Goal: Task Accomplishment & Management: Complete application form

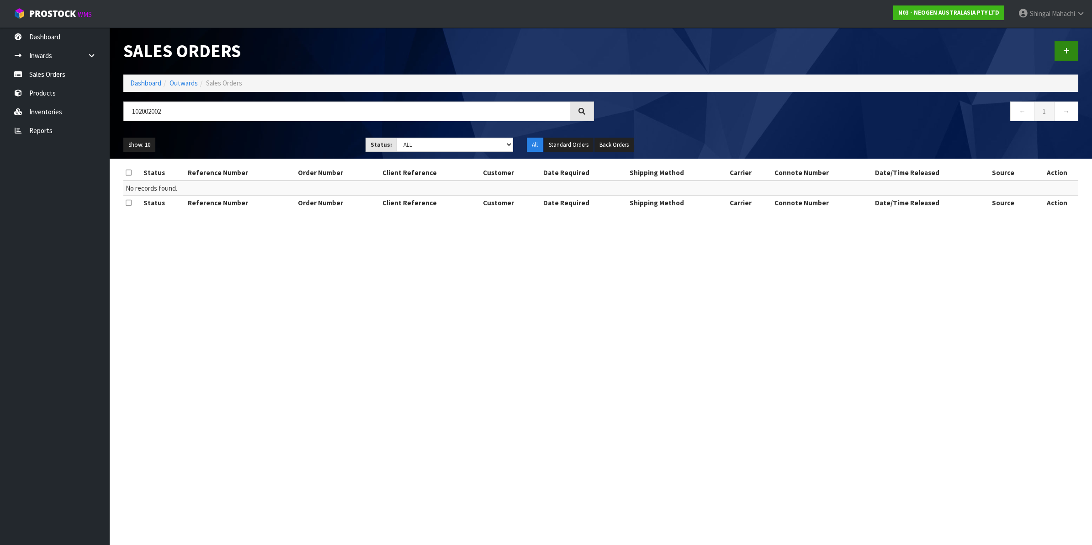
type input "102002002"
click at [1064, 50] on icon at bounding box center [1066, 51] width 6 height 7
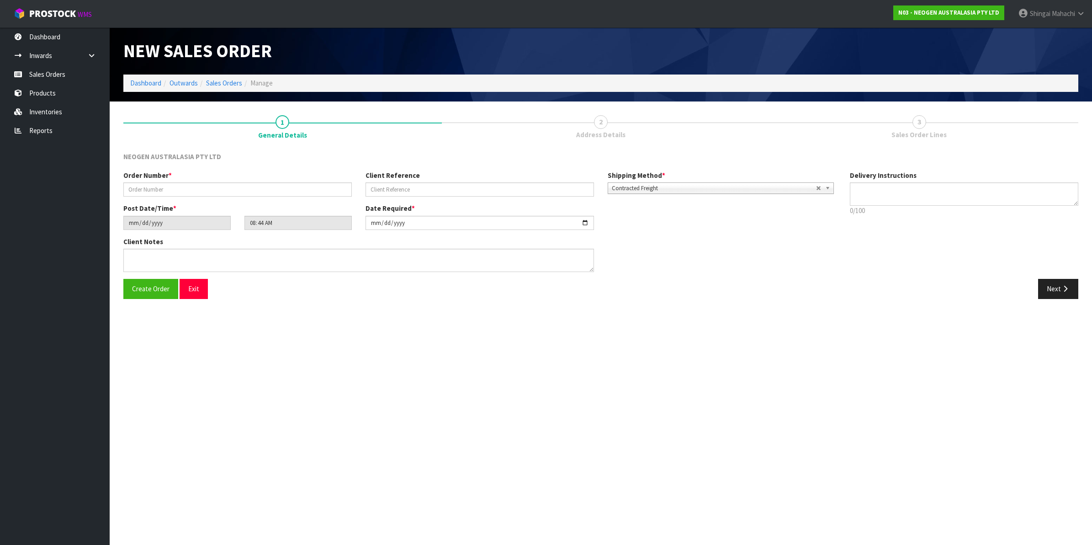
type textarea "CHILLED GOODS -OVERNIGHT"
click at [136, 186] on input "text" at bounding box center [237, 189] width 229 height 14
type input "102002002"
click at [393, 187] on input "text" at bounding box center [480, 189] width 229 height 14
paste input "OR073695"
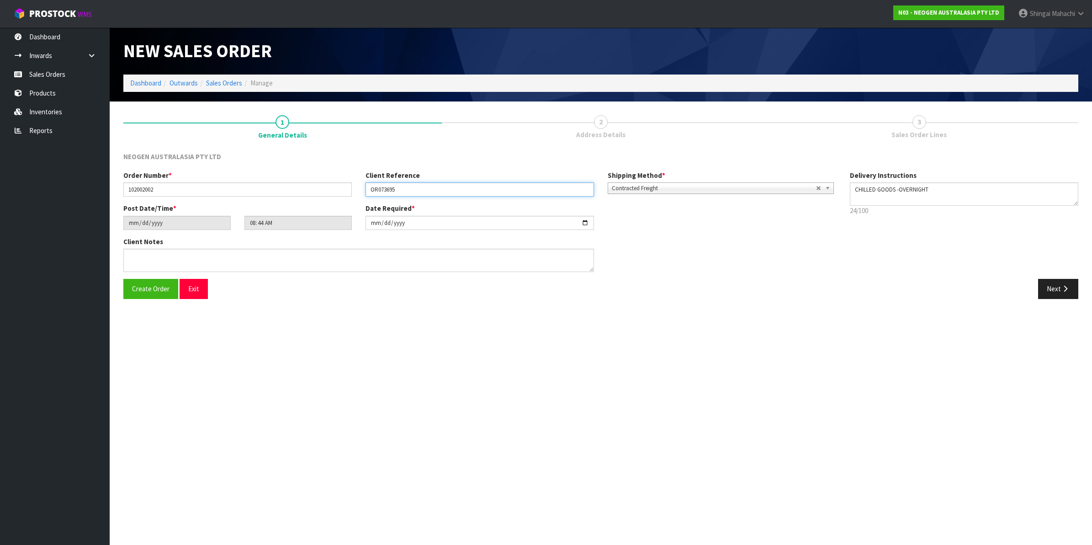
type input "OR073695"
click at [150, 254] on textarea at bounding box center [358, 260] width 471 height 23
click at [169, 260] on textarea at bounding box center [358, 260] width 471 height 23
paste textarea "[PERSON_NAME]"
type textarea "ATTN: [PERSON_NAME]"
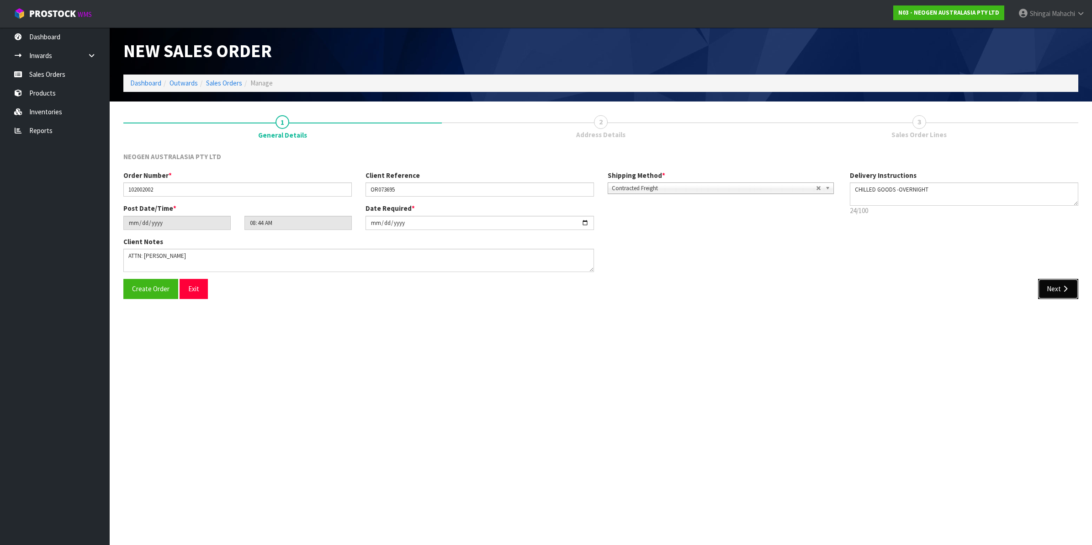
click at [1060, 286] on button "Next" at bounding box center [1058, 289] width 40 height 20
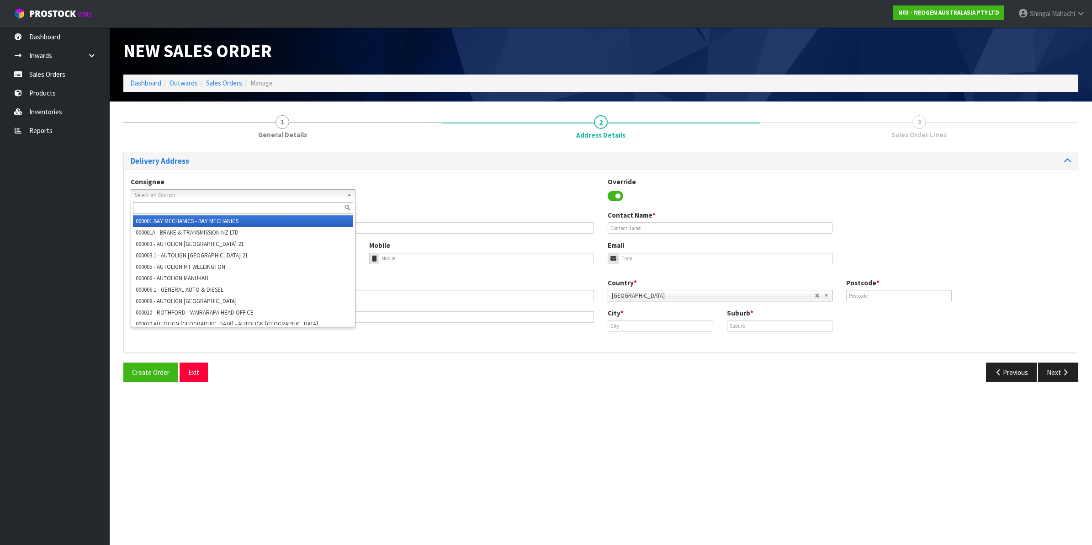
click at [167, 192] on span "Select an Option" at bounding box center [239, 195] width 208 height 11
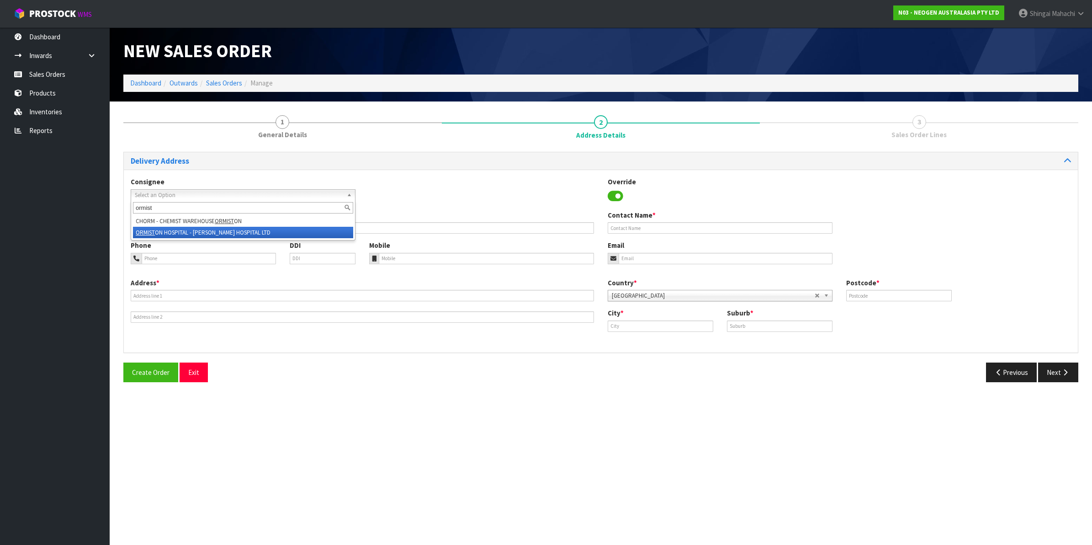
type input "ormist"
click at [215, 228] on li "ORMIST ON HOSPITAL - [PERSON_NAME] HOSPITAL LTD" at bounding box center [243, 232] width 220 height 11
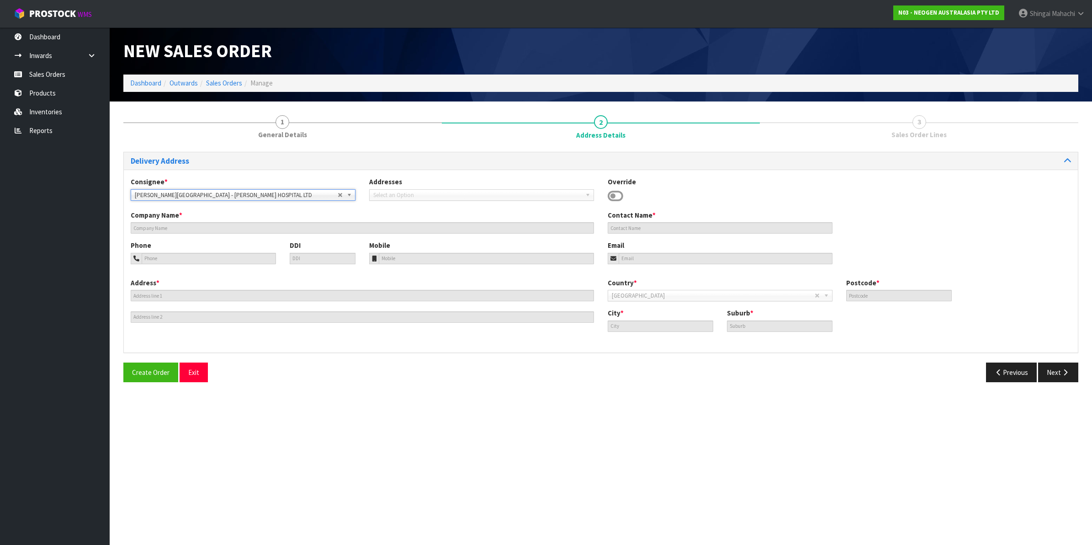
type input "[PERSON_NAME] HOSPITAL LTD"
type input "[STREET_ADDRESS][PERSON_NAME]"
type input "LEVEL 1, INWARD GOODS"
type input "2019"
type input "[GEOGRAPHIC_DATA]"
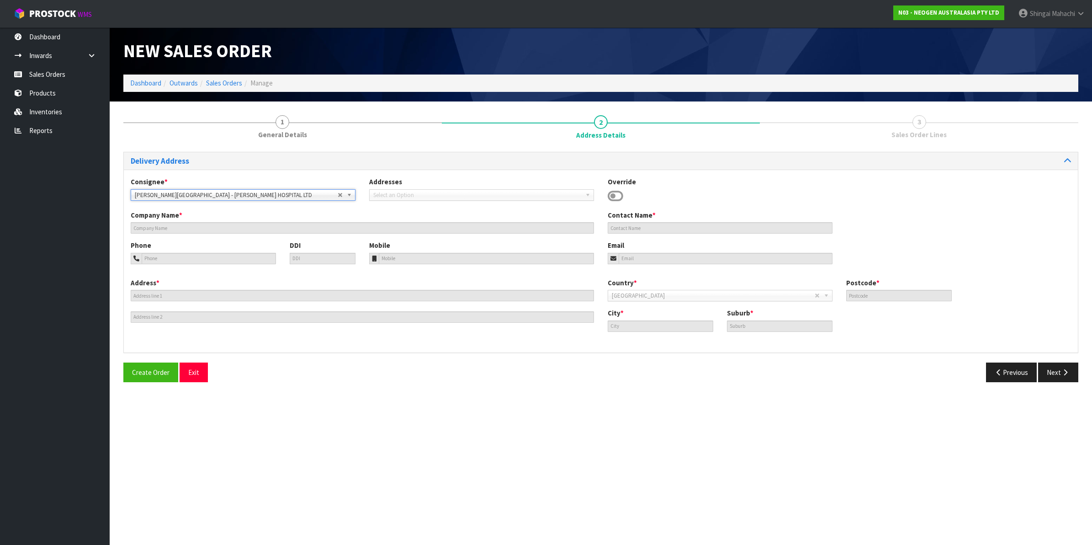
type input "FLAT [PERSON_NAME]"
click at [1055, 370] on button "Next" at bounding box center [1058, 372] width 40 height 20
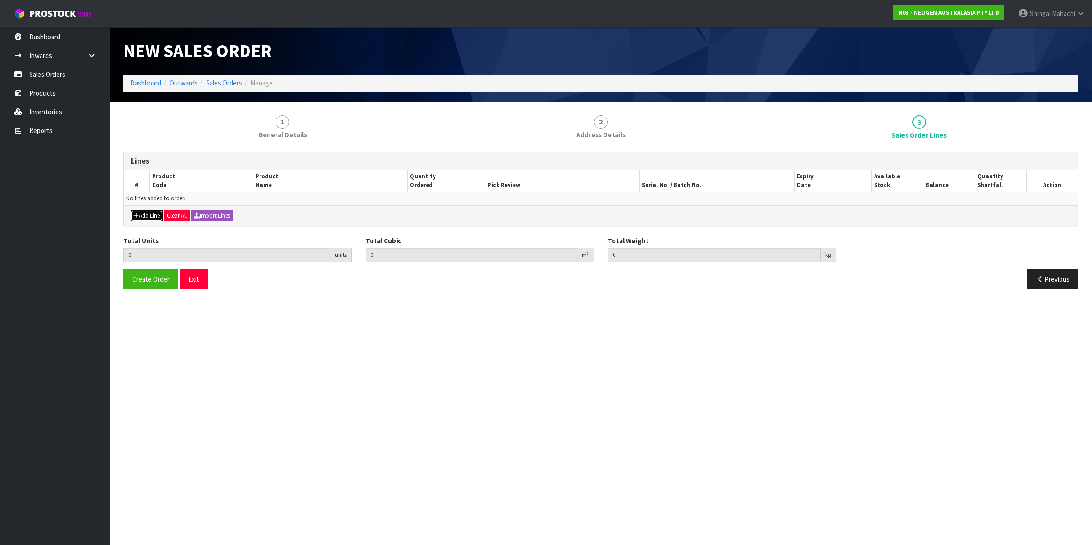
click at [142, 213] on button "Add Line" at bounding box center [147, 215] width 32 height 11
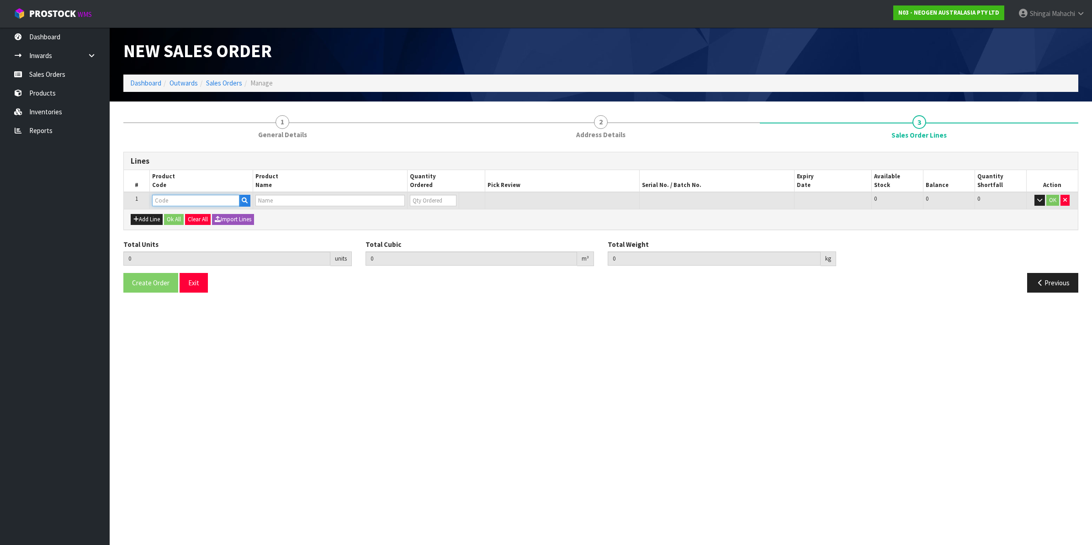
click at [176, 202] on input "text" at bounding box center [195, 200] width 87 height 11
click at [177, 199] on input "text" at bounding box center [195, 200] width 87 height 11
paste input "700002207"
type input "700002207"
type input "0.000000"
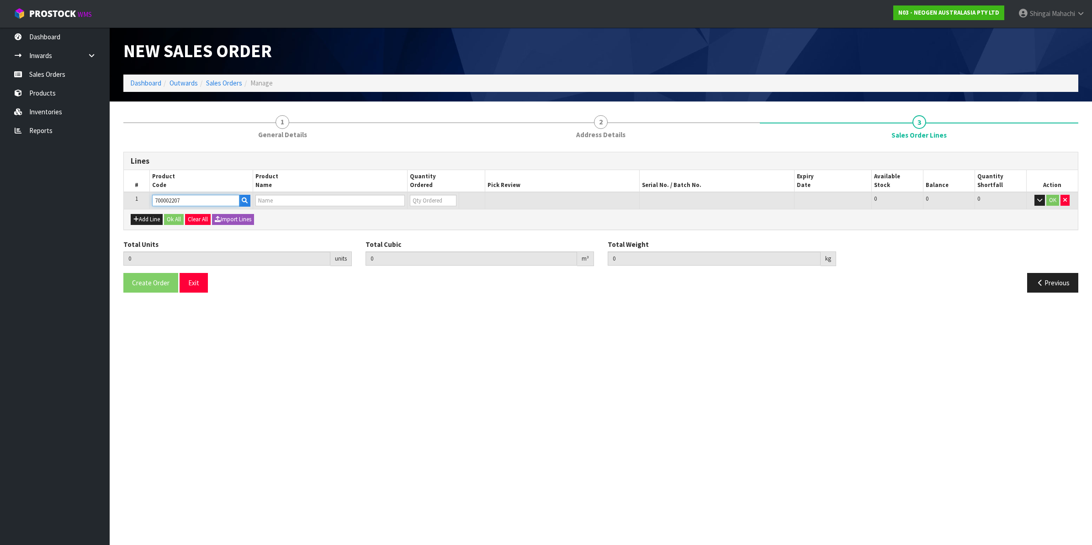
type input "0.000"
type input "7100067519 - UXL100 CLEAN-TRACE SURF ATP 100EA/PK"
type input "0"
type input "700002207"
drag, startPoint x: 431, startPoint y: 199, endPoint x: 409, endPoint y: 208, distance: 23.9
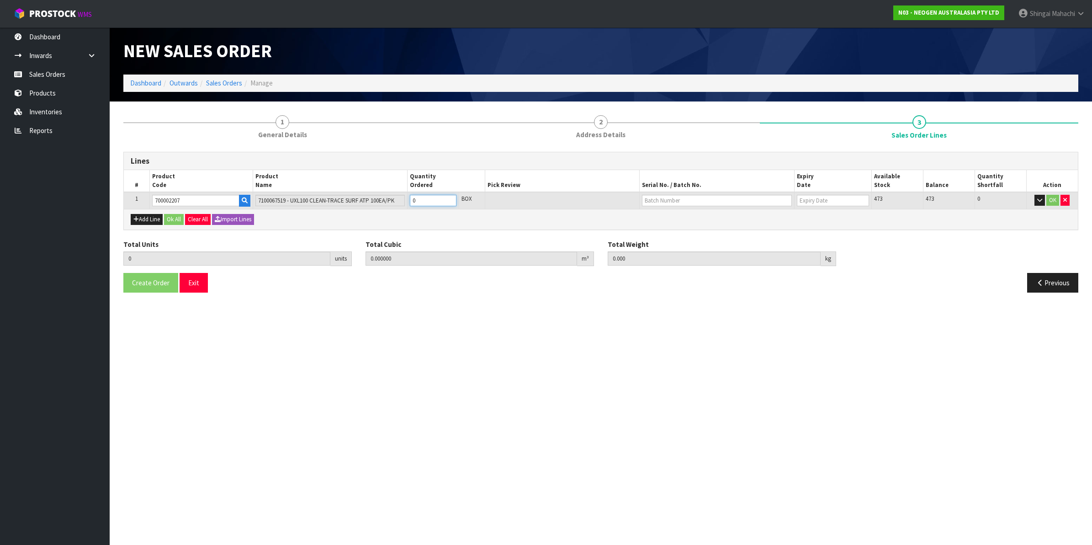
click at [409, 208] on div "Lines # Product Code Product Name Quantity Ordered Pick Review Serial No. / Bat…" at bounding box center [600, 191] width 955 height 78
type input "1"
type input "0.006496"
type input "0.96"
type input "1"
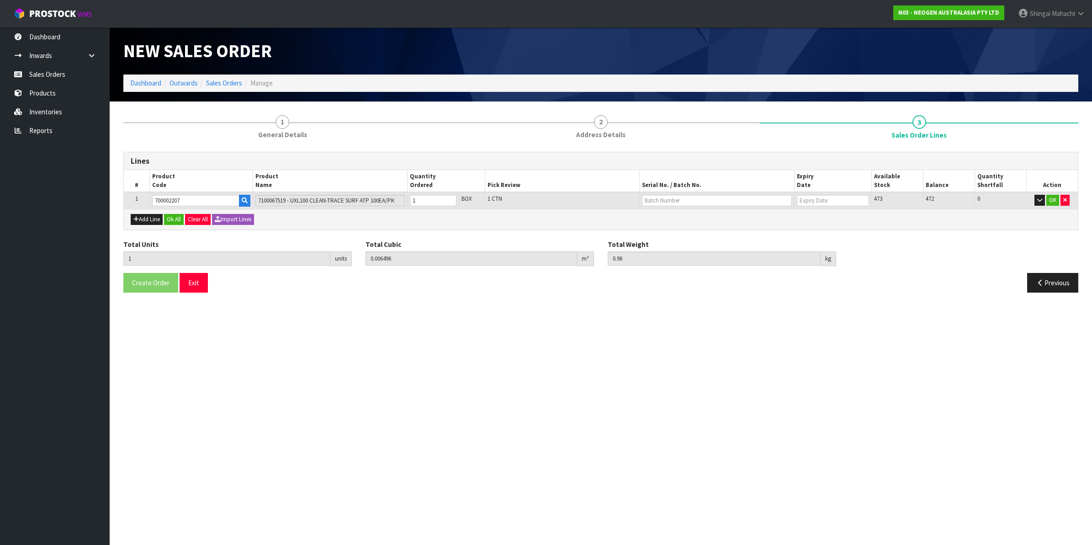
click at [661, 192] on td at bounding box center [717, 200] width 155 height 17
click at [658, 200] on input "text" at bounding box center [717, 200] width 150 height 11
click at [688, 216] on link "3000031483" at bounding box center [679, 215] width 72 height 12
type input "3000031483"
type input "[DATE]"
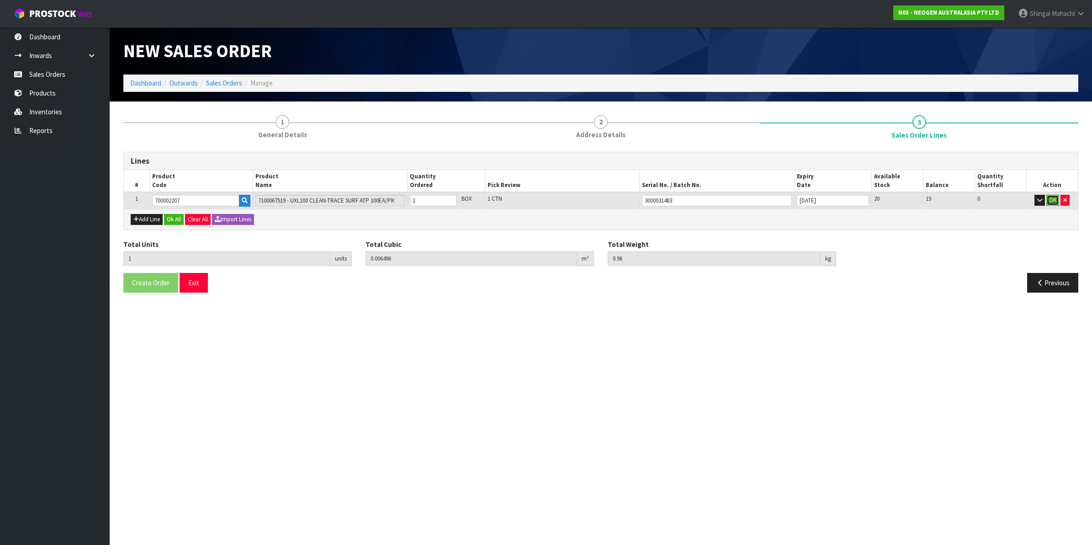
click at [1054, 199] on button "OK" at bounding box center [1053, 200] width 13 height 11
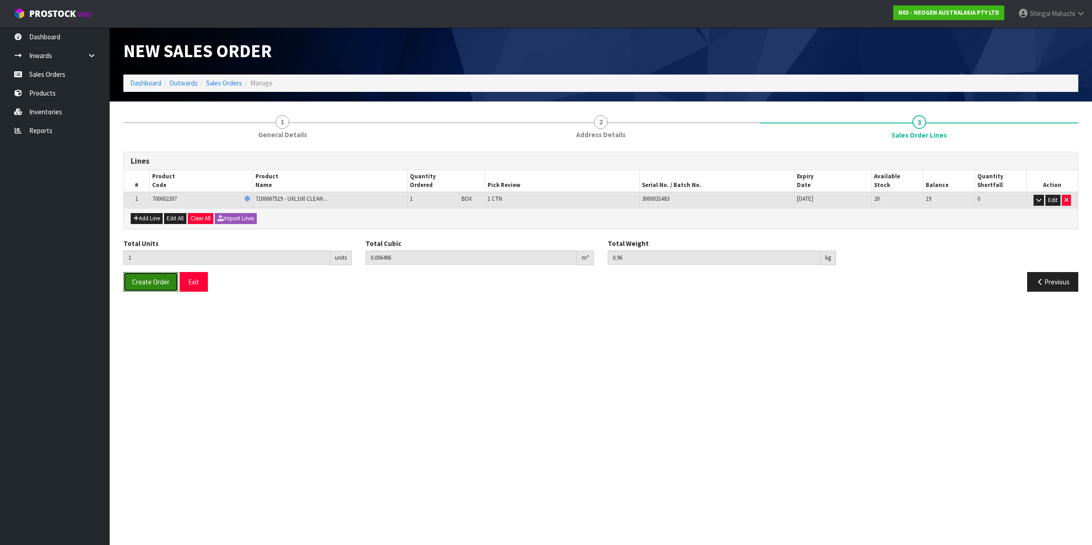
click at [148, 282] on span "Create Order" at bounding box center [150, 281] width 37 height 9
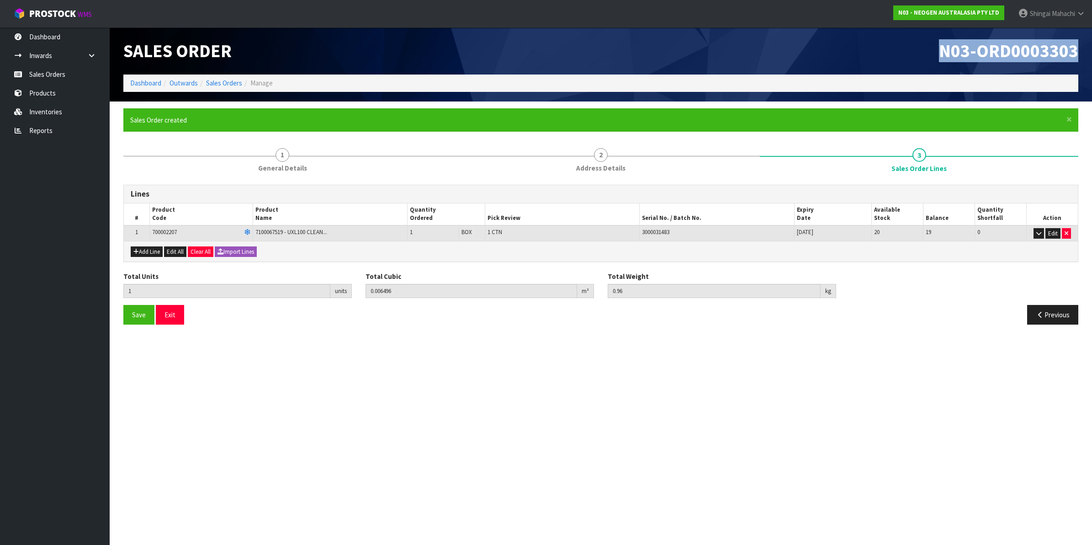
drag, startPoint x: 942, startPoint y: 50, endPoint x: 1076, endPoint y: 49, distance: 133.9
click at [1076, 49] on span "N03-ORD0003303" at bounding box center [1008, 50] width 139 height 23
copy span "N03-ORD0003303"
click at [220, 85] on link "Sales Orders" at bounding box center [224, 83] width 36 height 9
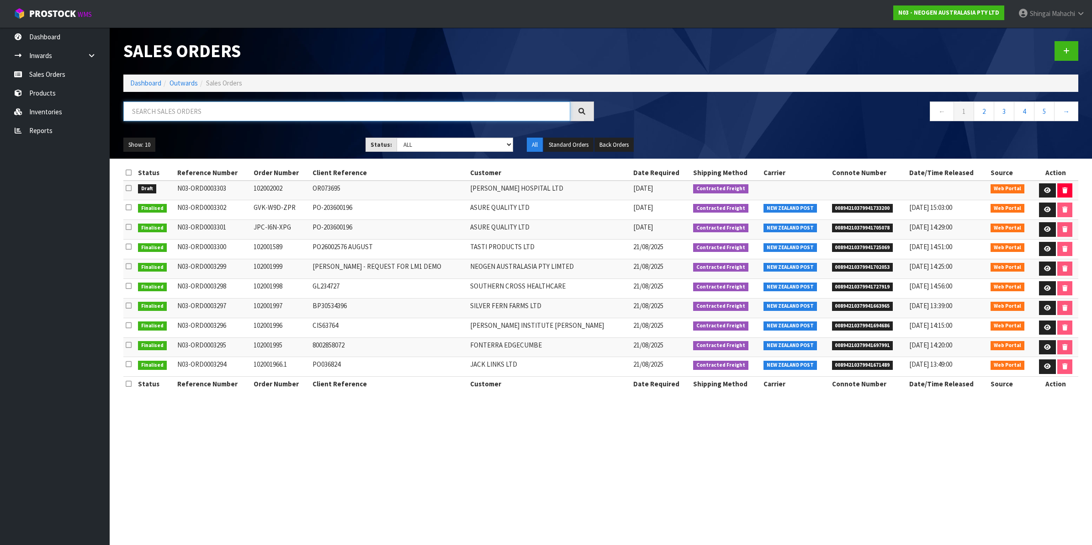
click at [212, 117] on input "text" at bounding box center [346, 111] width 447 height 20
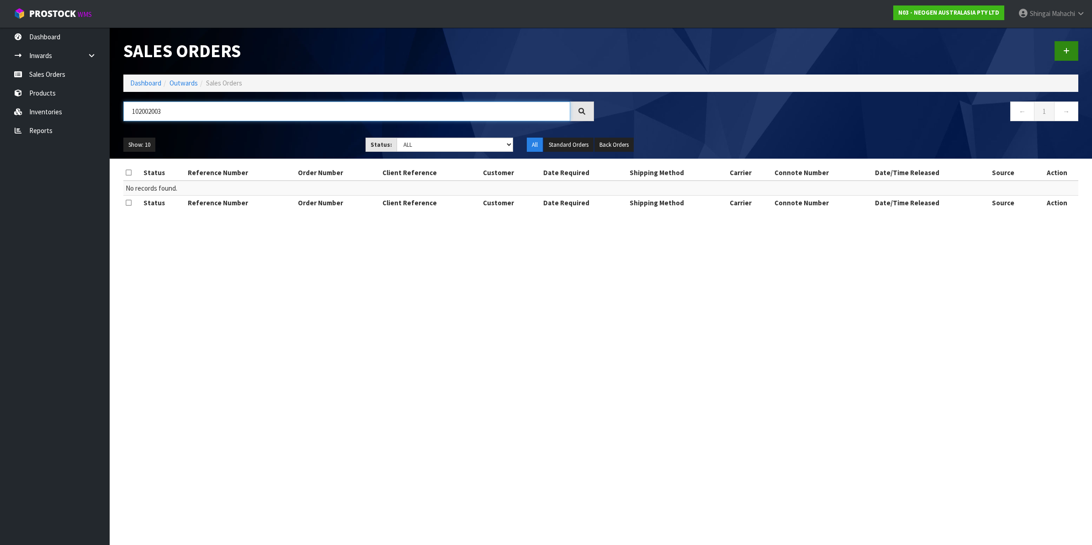
type input "102002003"
click at [1070, 49] on link at bounding box center [1067, 51] width 24 height 20
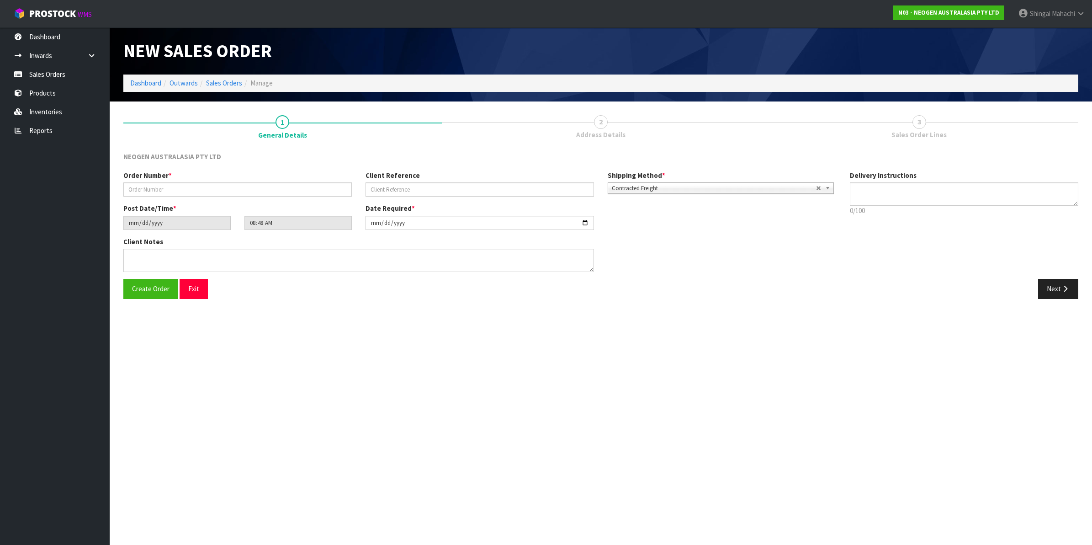
type textarea "CHILLED GOODS -OVERNIGHT"
click at [165, 186] on input "text" at bounding box center [237, 189] width 229 height 14
type input "102002003"
click at [410, 190] on input "text" at bounding box center [480, 189] width 229 height 14
paste input "BP30534721"
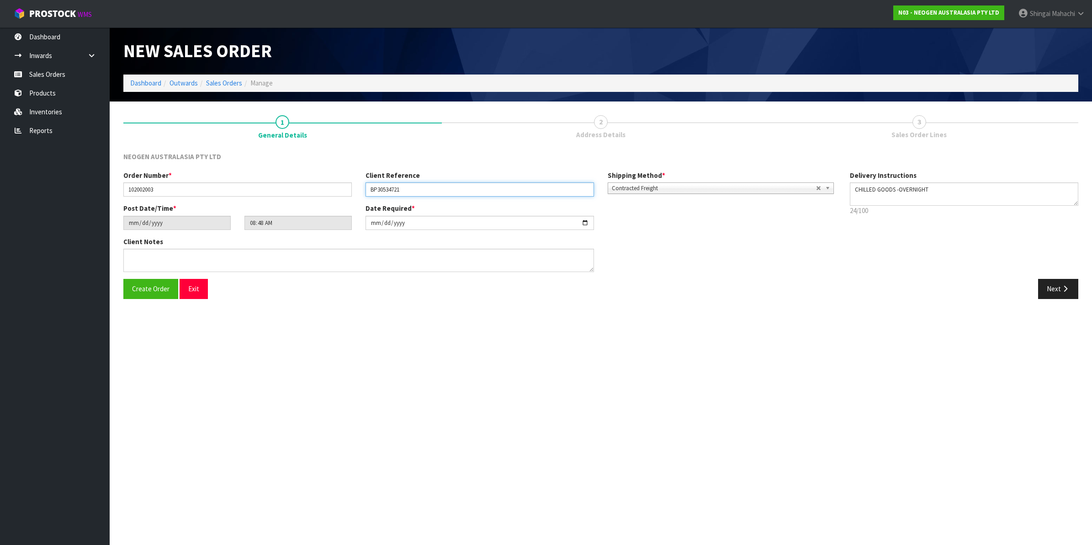
type input "BP30534721"
click at [124, 263] on textarea at bounding box center [358, 260] width 471 height 23
type textarea "ATTN: LABORATORY"
click at [1055, 288] on button "Next" at bounding box center [1058, 289] width 40 height 20
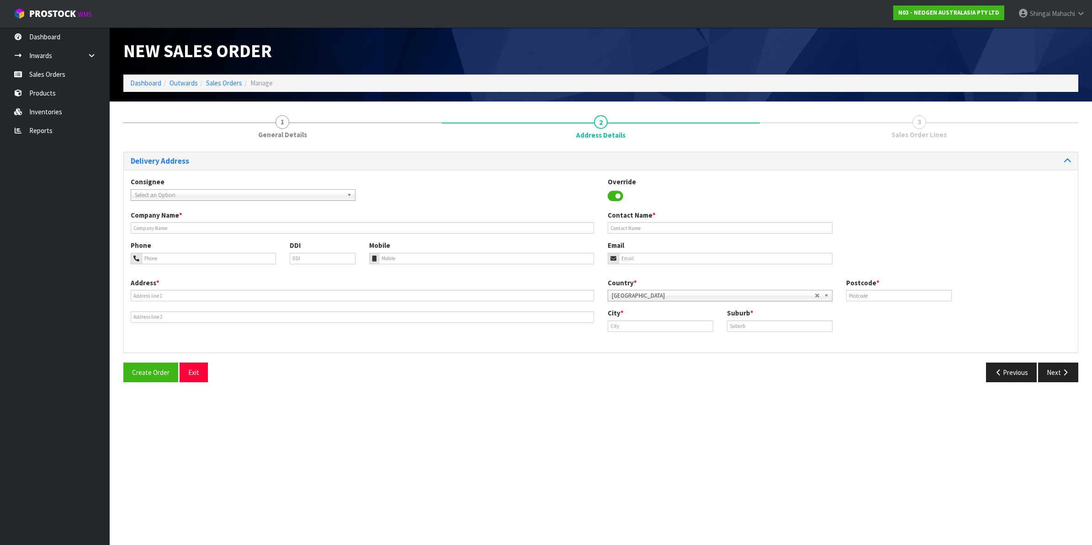
click at [160, 195] on span "Select an Option" at bounding box center [239, 195] width 208 height 11
type input "silver fern"
click at [218, 246] on li "SILFERTAK - SILVER FERN FARMS LTD-[GEOGRAPHIC_DATA]" at bounding box center [243, 243] width 220 height 11
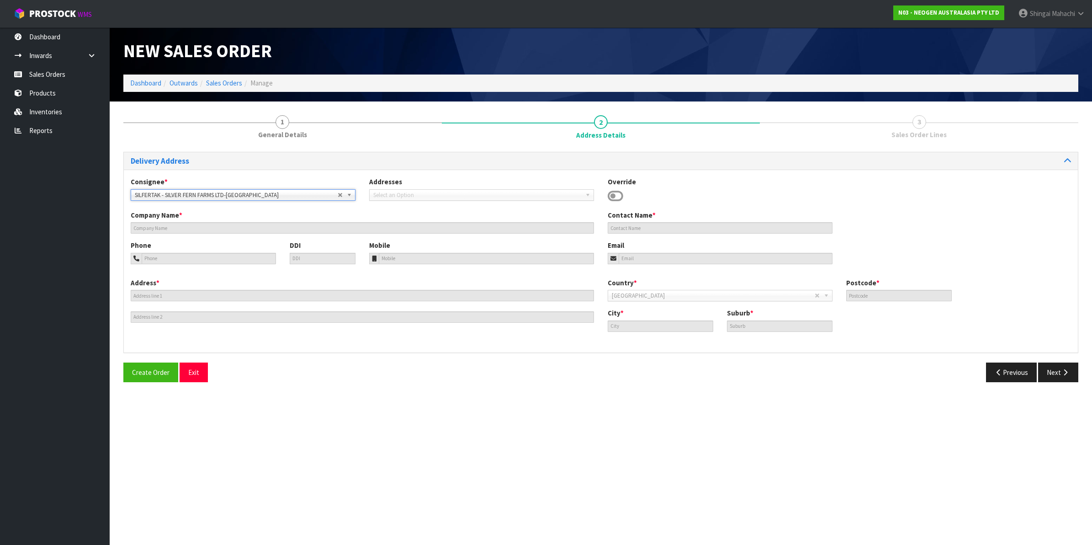
type input "SILVER FERN FARMS LTD-[GEOGRAPHIC_DATA]"
type input "ATTN: LABORATORY"
type input "[STREET_ADDRESS]"
type input "4281"
type input "TAKAPAU"
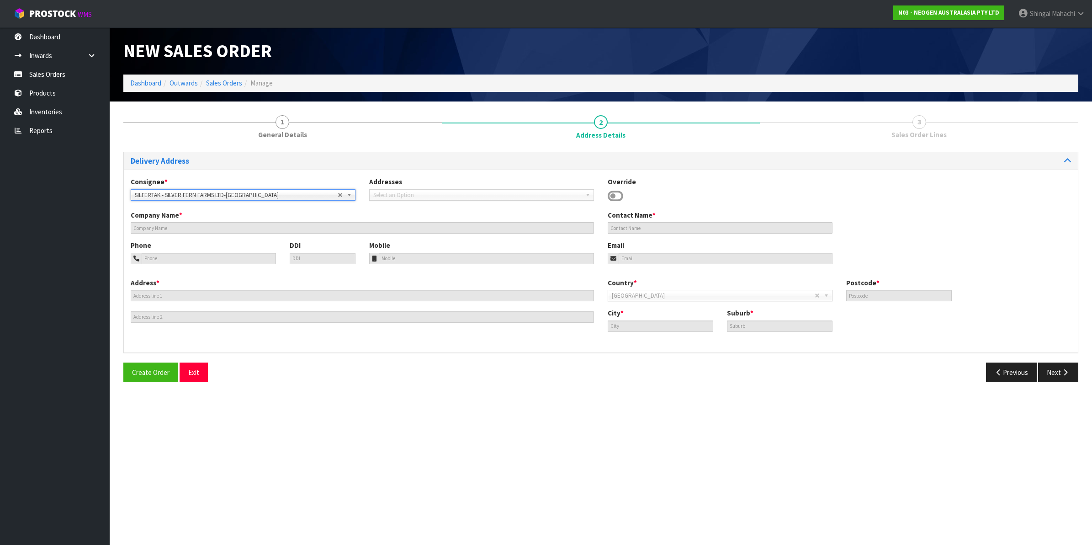
type input "TAKAPAU"
click at [1063, 371] on icon "button" at bounding box center [1065, 372] width 9 height 7
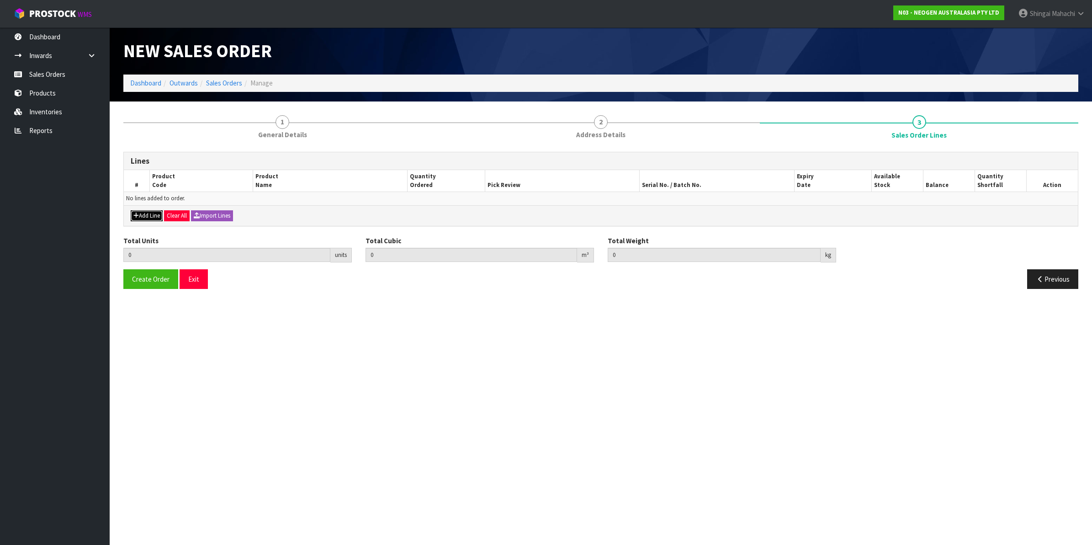
click at [145, 217] on button "Add Line" at bounding box center [147, 215] width 32 height 11
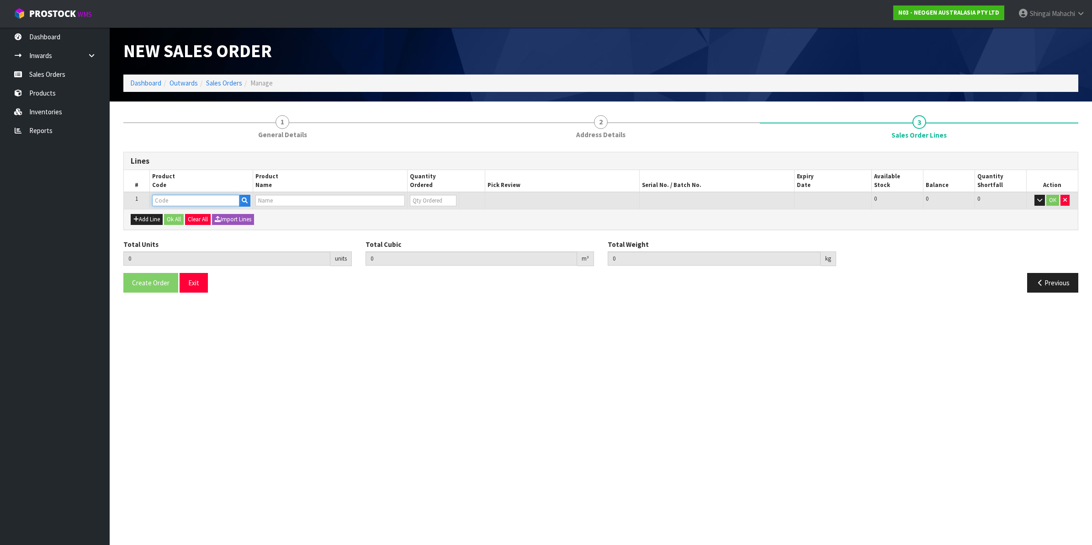
click at [183, 200] on input "text" at bounding box center [195, 200] width 87 height 11
click at [170, 197] on input "text" at bounding box center [195, 200] width 87 height 11
paste input "700006852"
type input "700006852"
type input "0.000000"
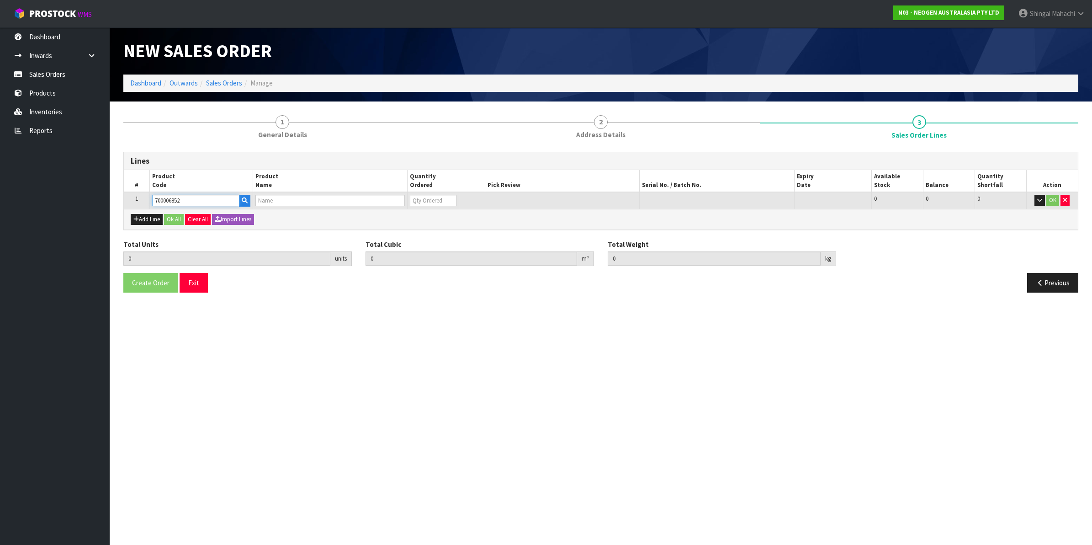
type input "0.000"
type input "DPWS9 DILUENT PWS (9ML 400/BOX) LABEL - IN VITRO ONLY"
type input "0"
type input "700006852"
click at [143, 217] on button "Add Line" at bounding box center [147, 219] width 32 height 11
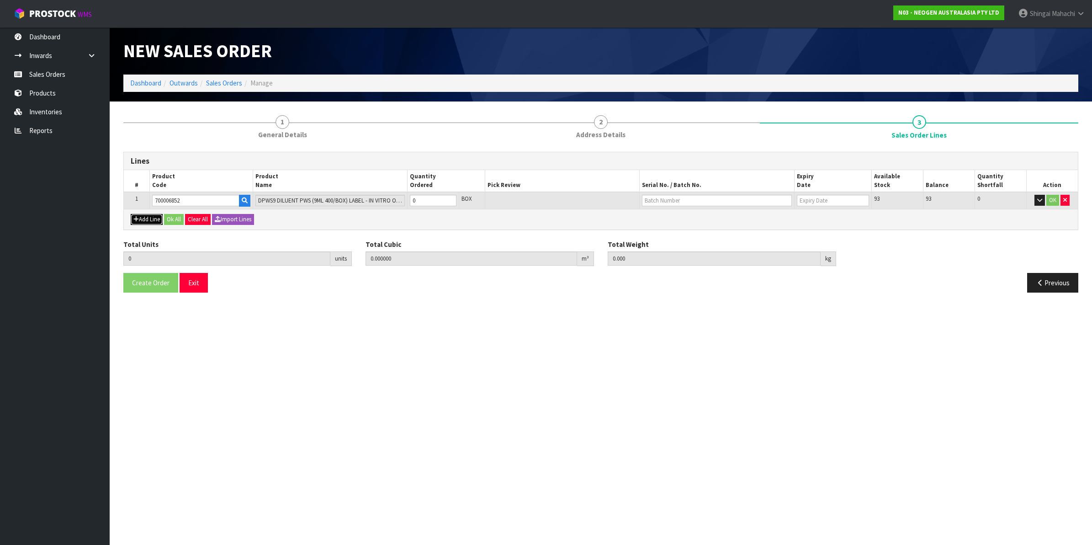
type input "0"
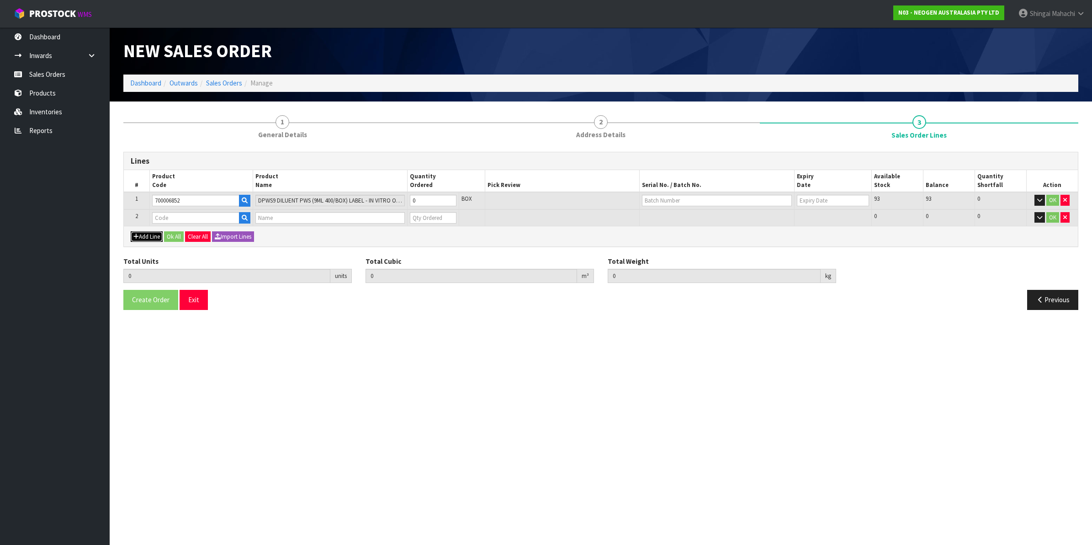
click at [142, 239] on button "Add Line" at bounding box center [147, 236] width 32 height 11
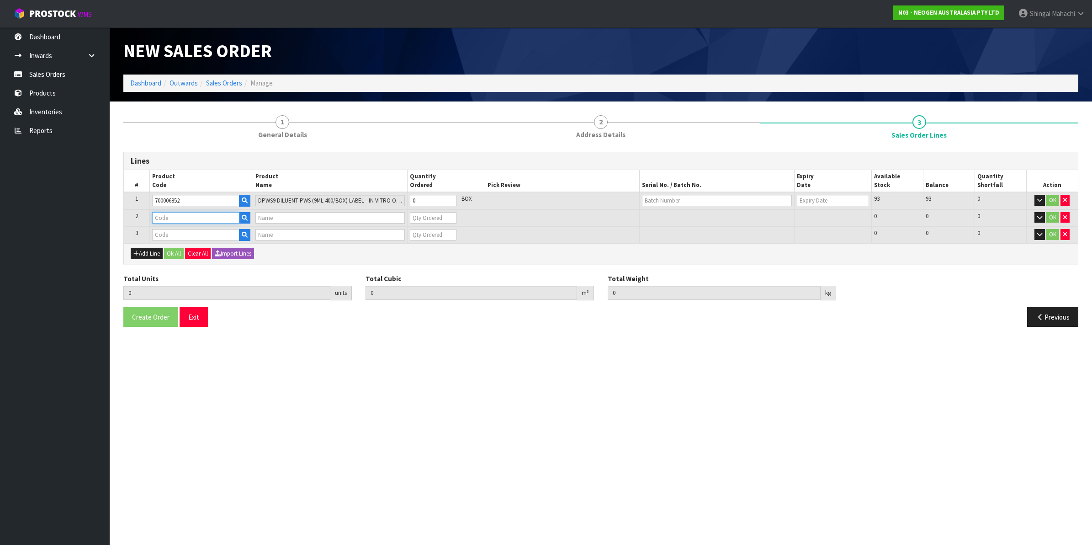
click at [167, 215] on input "text" at bounding box center [195, 217] width 87 height 11
type input "V"
paste input "700002120"
type input "700002120"
type input "7100039374 - 6406 PETRIFILM AEROBIC CT PLT 1000EA/CS"
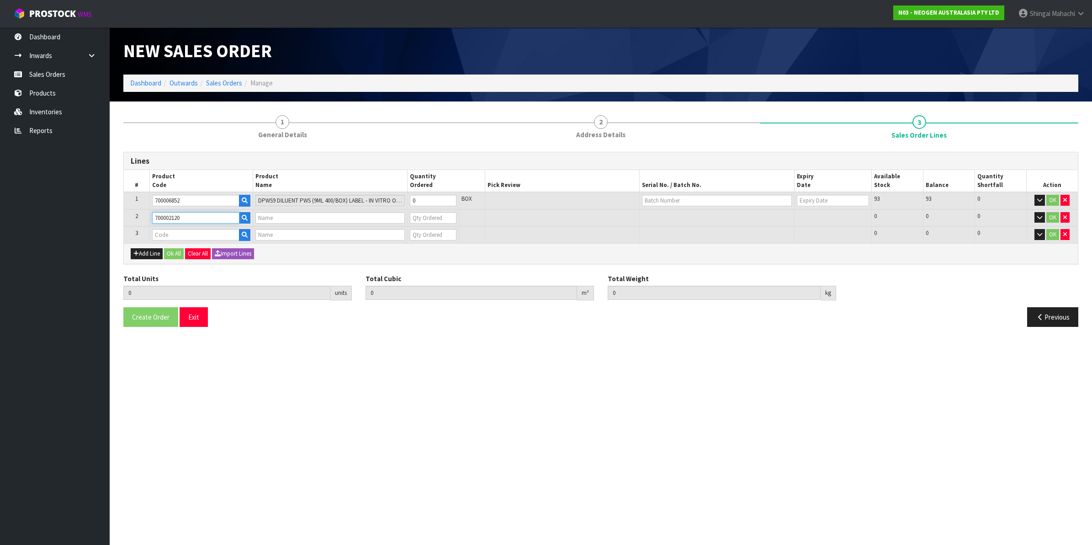
type input "0"
type input "700002120"
click at [158, 231] on input "text" at bounding box center [195, 234] width 87 height 11
click at [159, 238] on input "text" at bounding box center [195, 234] width 87 height 11
paste input "700002277"
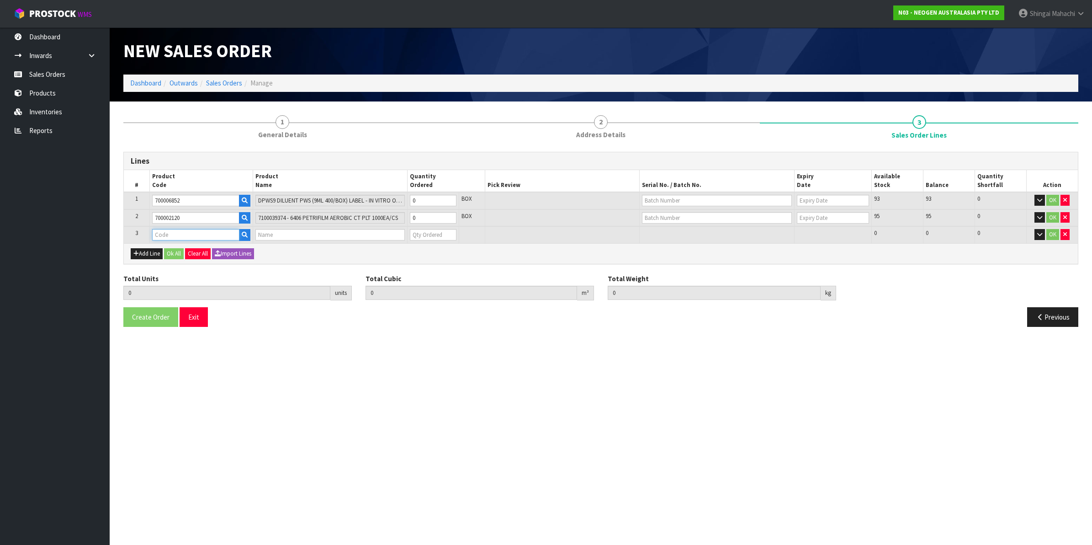
type input "700002277"
type input "0.000000"
type input "0.000"
type input "7100126845 - 6414 PETRIFILM ECOLI/COLI CT PLT 500C PL"
type input "0"
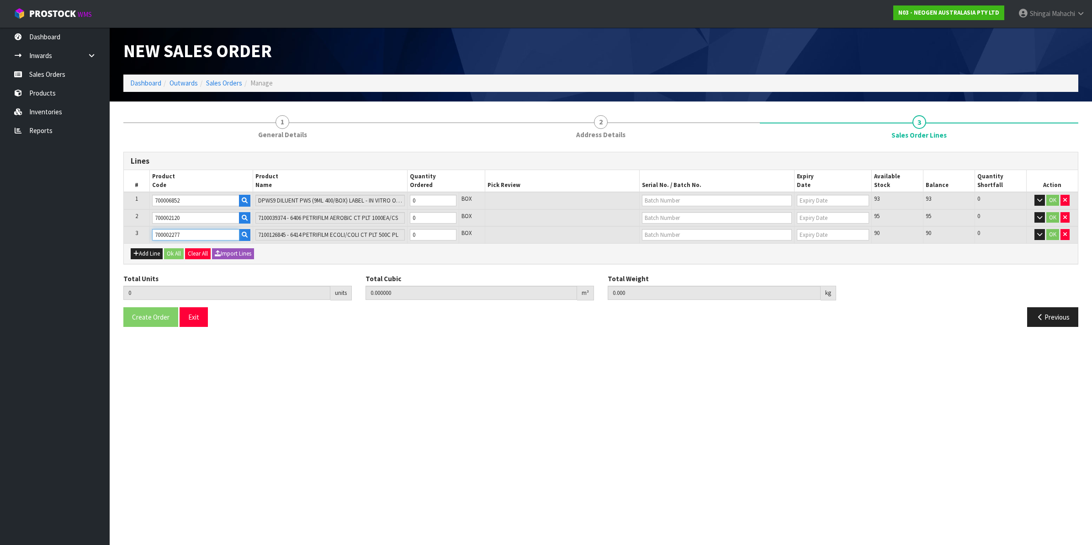
type input "700002277"
click at [401, 197] on tr "1 700006852 DPWS9 DILUENT PWS (9ML 400/BOX) LABEL - IN VITRO ONLY 0 BOX 93 93 0…" at bounding box center [601, 200] width 954 height 17
type input "6"
type input "0.21924"
type input "56.64"
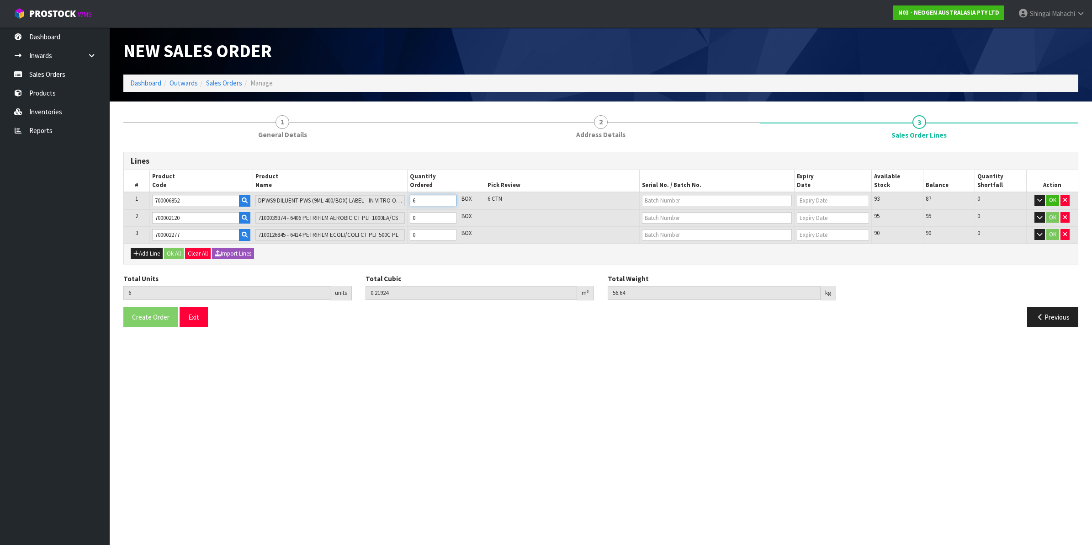
type input "6"
drag, startPoint x: 421, startPoint y: 215, endPoint x: 405, endPoint y: 215, distance: 16.5
click at [405, 215] on tr "2 700002120 7100039374 - 6406 PETRIFILM AEROBIC CT PLT 1000EA/CS 0 BOX 95 95 0 …" at bounding box center [601, 217] width 954 height 17
type input "8"
type input "0.23396"
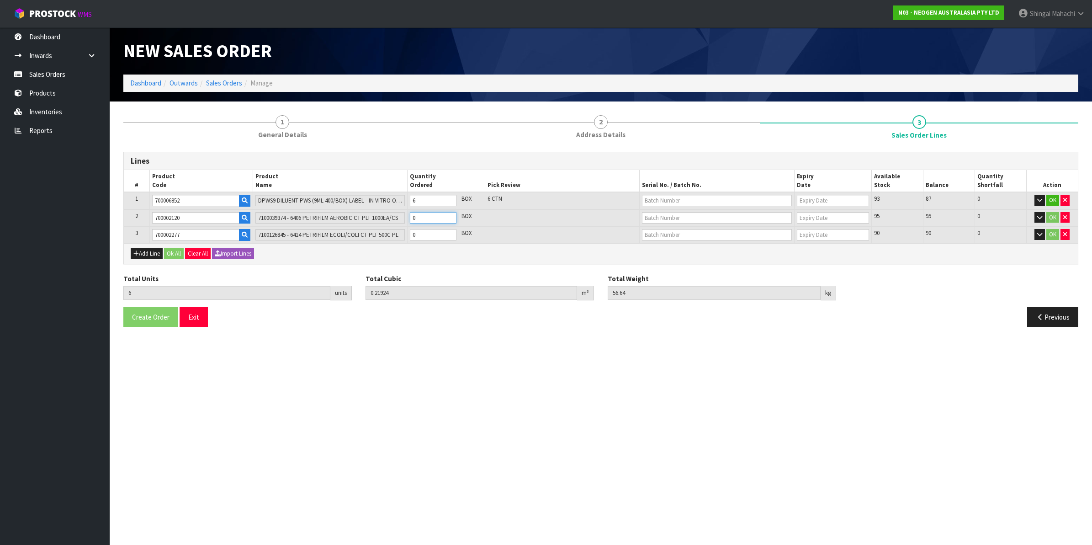
type input "60.64"
type input "2"
drag, startPoint x: 423, startPoint y: 234, endPoint x: 412, endPoint y: 234, distance: 11.0
click at [412, 234] on input "0" at bounding box center [433, 234] width 47 height 11
type input "10"
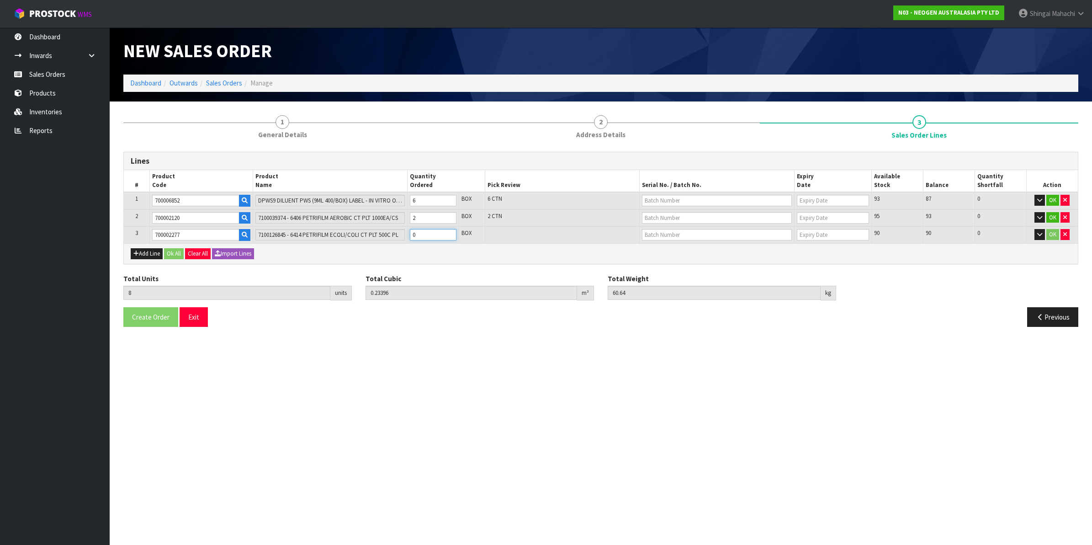
type input "0.25676"
type input "64.04"
type input "2"
click at [692, 197] on input "text" at bounding box center [717, 200] width 150 height 11
click at [676, 240] on link "250617M" at bounding box center [679, 240] width 72 height 12
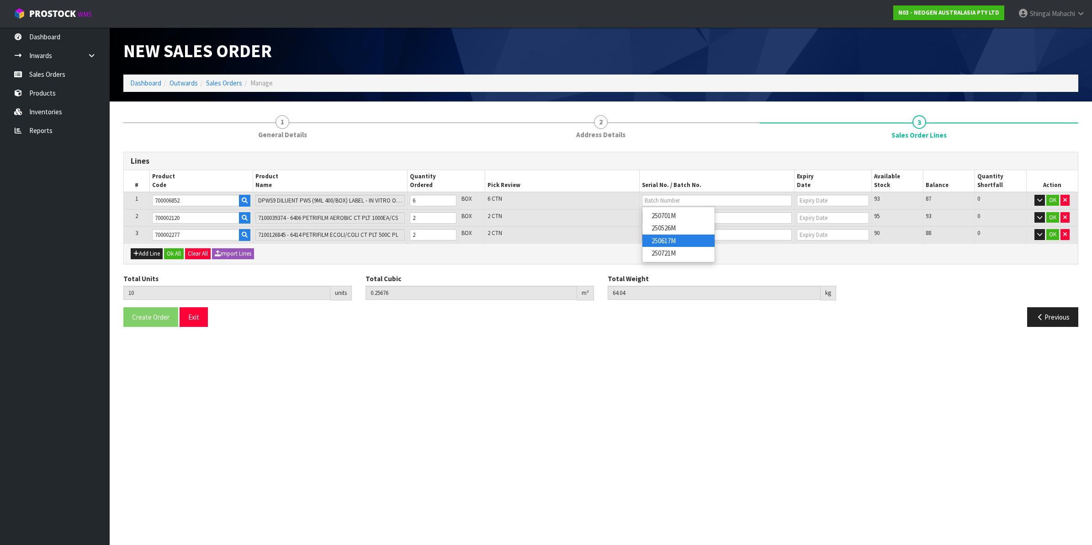
type input "250617M"
type input "[DATE]"
click at [678, 202] on input "250617M" at bounding box center [717, 200] width 150 height 11
click at [678, 199] on input "250617M" at bounding box center [717, 200] width 150 height 11
drag, startPoint x: 678, startPoint y: 199, endPoint x: 642, endPoint y: 204, distance: 36.0
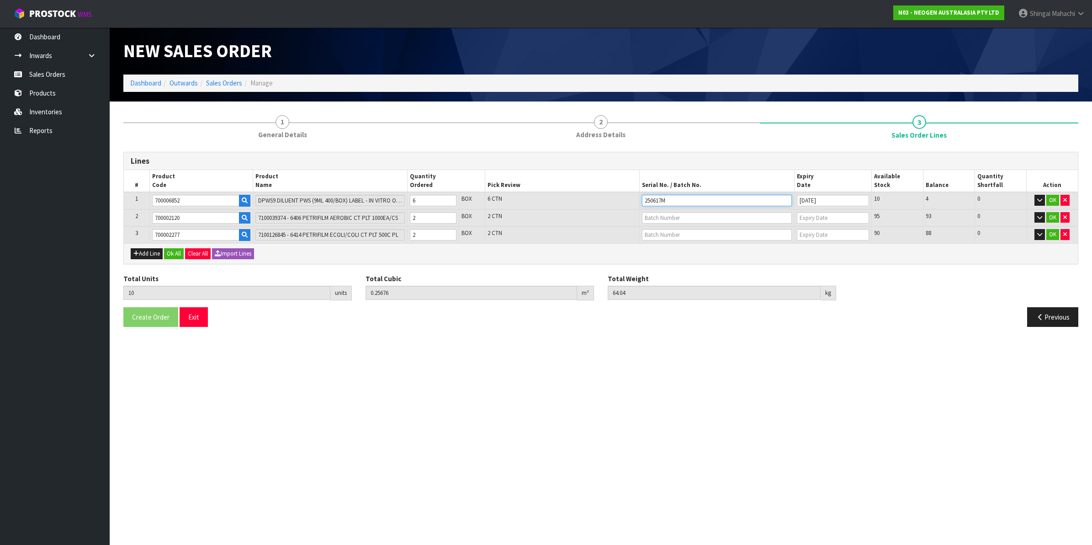
click at [642, 204] on input "250617M" at bounding box center [717, 200] width 150 height 11
click at [652, 200] on input "text" at bounding box center [717, 200] width 150 height 11
click at [712, 195] on input "text" at bounding box center [717, 200] width 150 height 11
click at [713, 203] on input "text" at bounding box center [717, 200] width 150 height 11
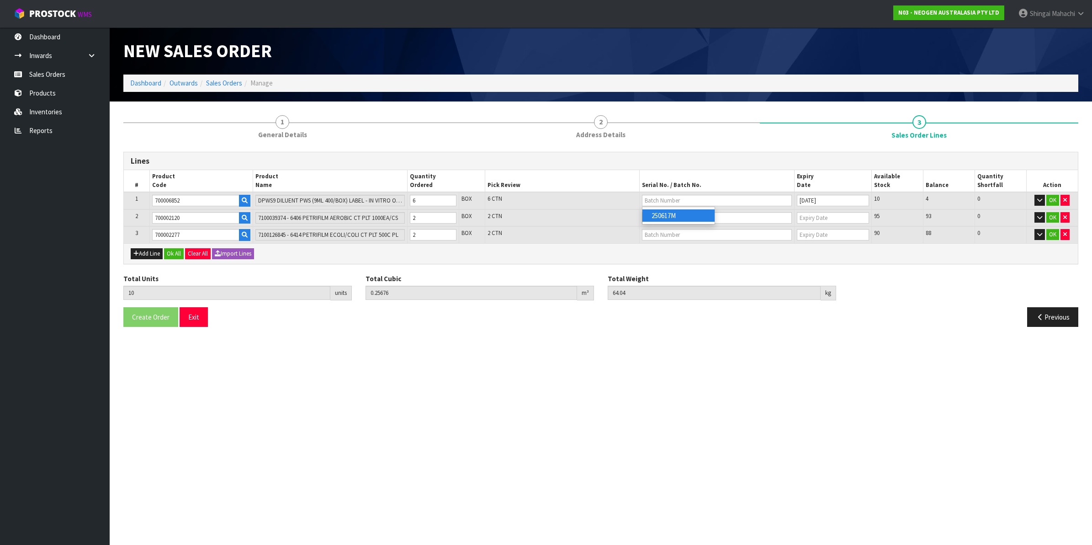
click at [672, 216] on link "250617M" at bounding box center [679, 215] width 72 height 12
type input "250617M"
click at [662, 218] on input "text" at bounding box center [717, 217] width 150 height 11
click at [665, 245] on link "3456WP" at bounding box center [679, 245] width 72 height 12
type input "3456WP"
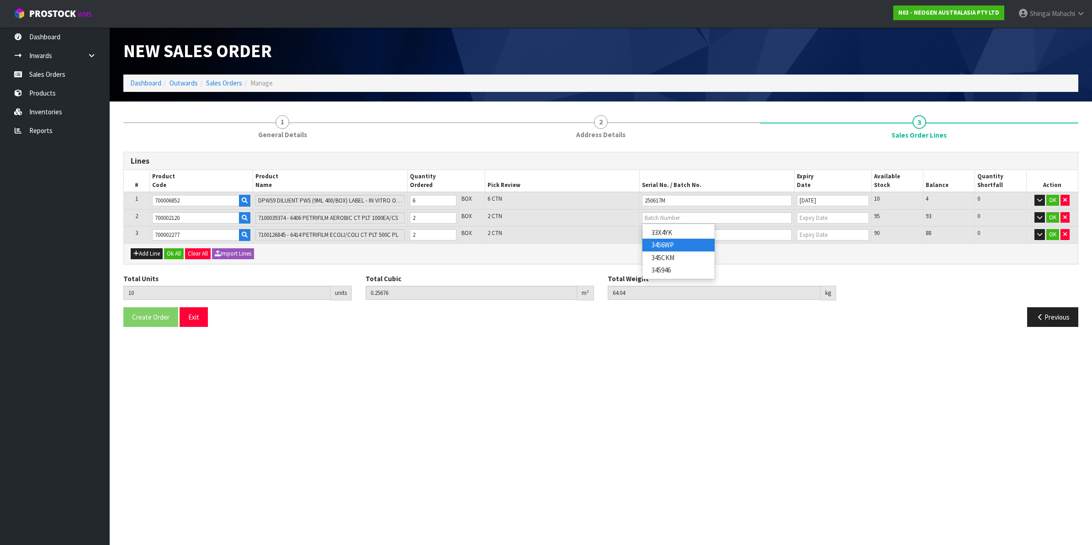
type input "[DATE]"
click at [691, 236] on input "text" at bounding box center [717, 234] width 150 height 11
click at [679, 263] on link "418325075A" at bounding box center [679, 262] width 72 height 12
type input "418325075A"
type input "[DATE]"
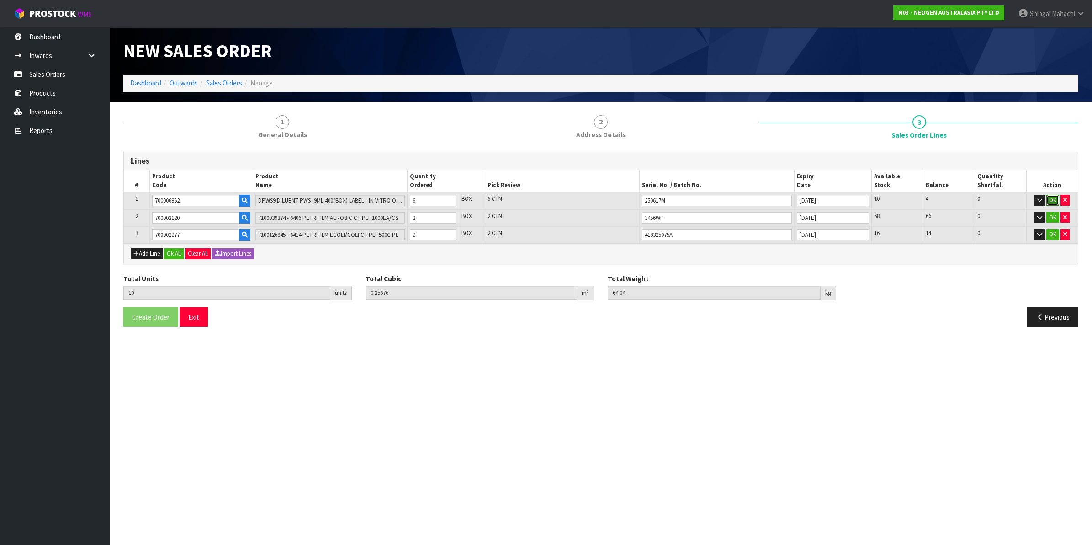
click at [1050, 197] on button "OK" at bounding box center [1053, 200] width 13 height 11
click at [1047, 211] on button "OK" at bounding box center [1053, 216] width 13 height 11
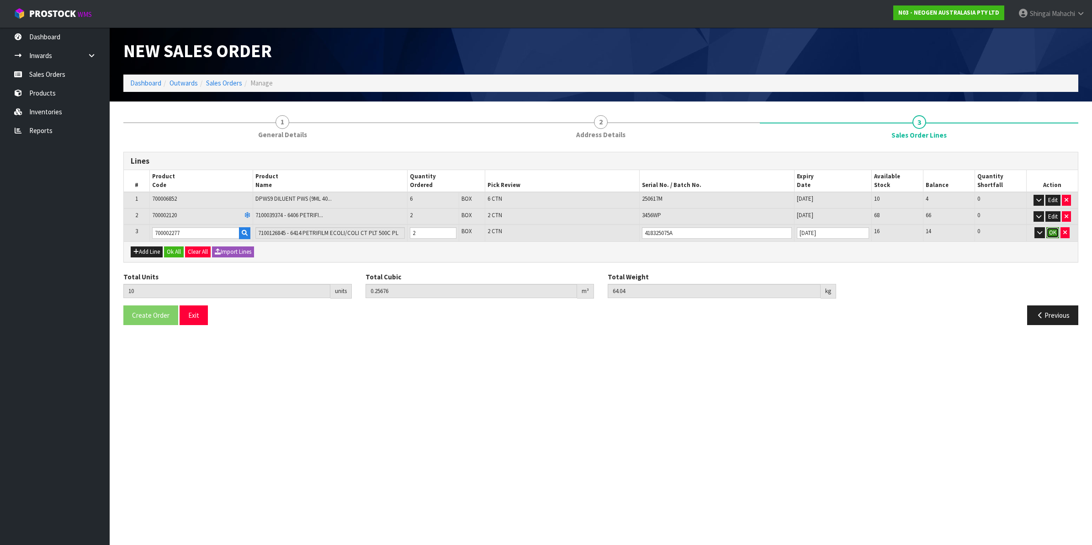
click at [1050, 231] on button "OK" at bounding box center [1053, 232] width 13 height 11
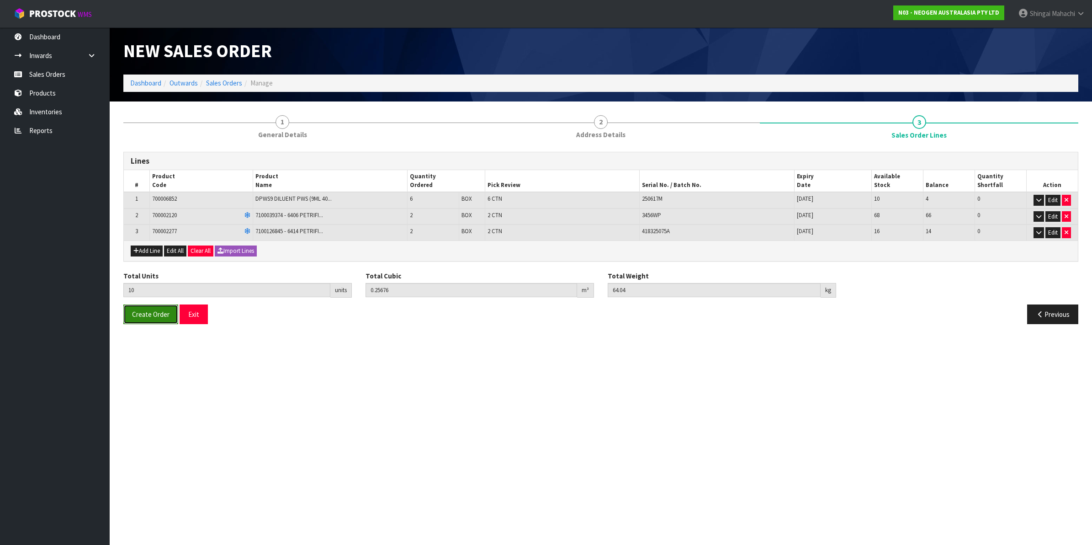
click at [140, 314] on span "Create Order" at bounding box center [150, 314] width 37 height 9
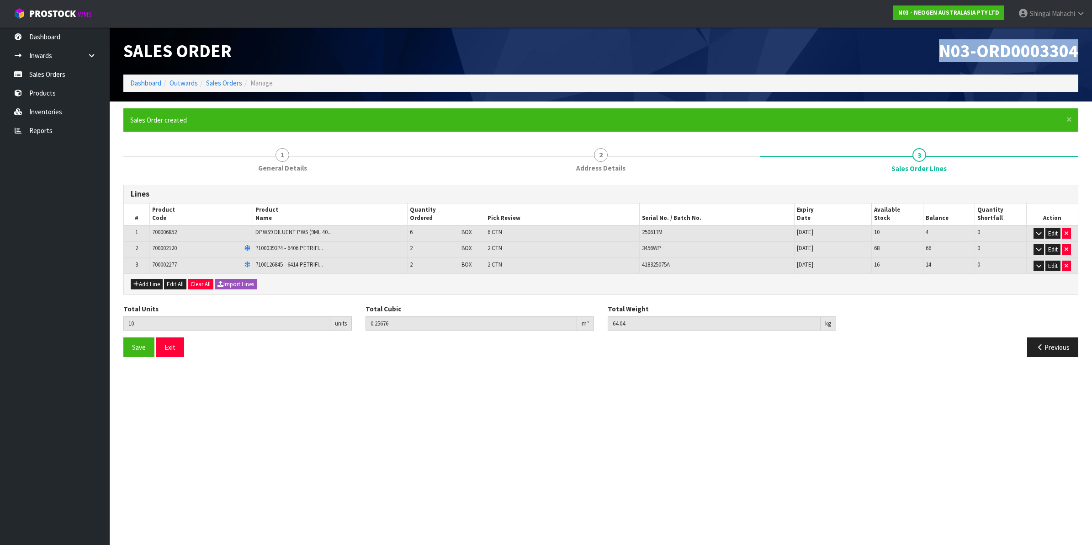
drag, startPoint x: 939, startPoint y: 50, endPoint x: 1085, endPoint y: 44, distance: 146.4
click at [1085, 44] on header "Sales Order N03-ORD0003304 Dashboard Outwards Sales Orders Manage" at bounding box center [601, 64] width 983 height 74
copy span "N03-ORD0003304"
click at [216, 81] on link "Sales Orders" at bounding box center [224, 83] width 36 height 9
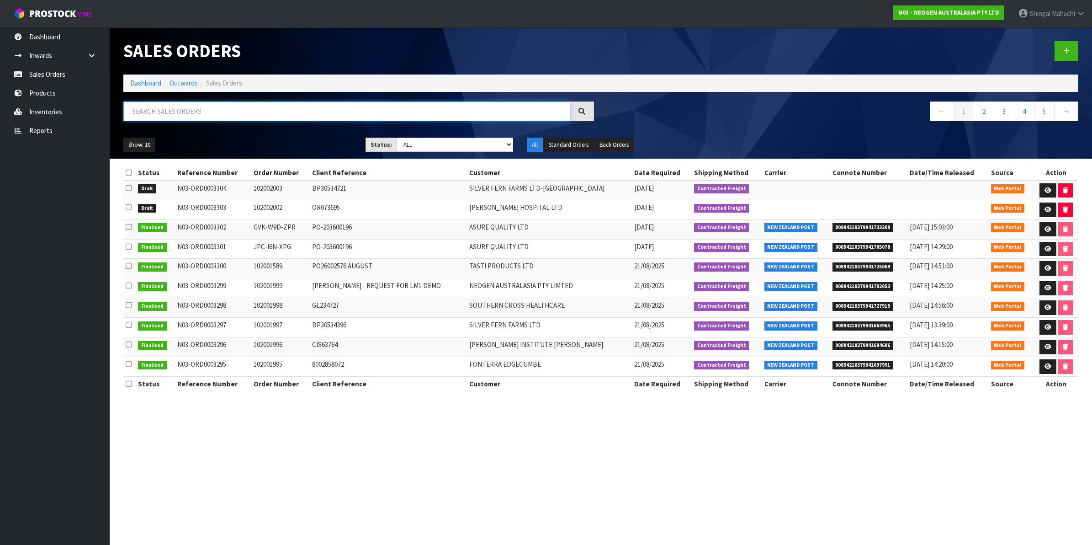
click at [190, 111] on input "text" at bounding box center [346, 111] width 447 height 20
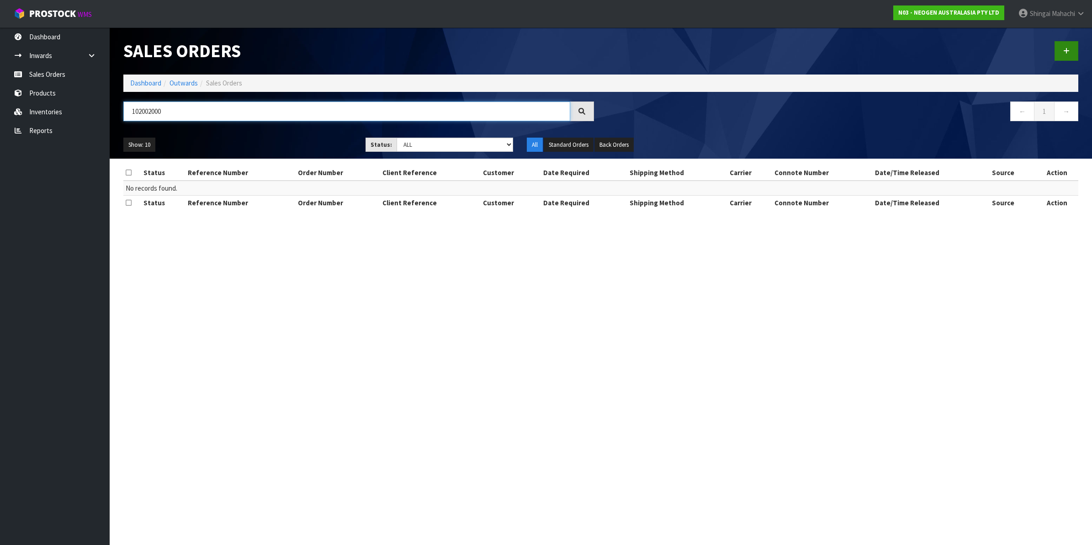
type input "102002000"
click at [1064, 47] on link at bounding box center [1067, 51] width 24 height 20
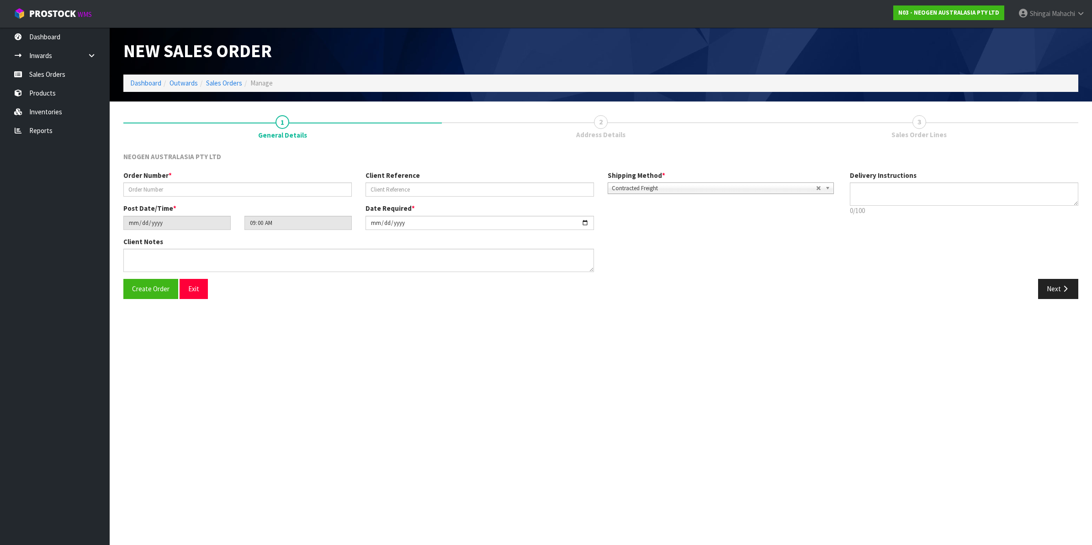
type textarea "CHILLED GOODS -OVERNIGHT"
click at [147, 186] on input "text" at bounding box center [237, 189] width 229 height 14
type input "102002000"
click at [447, 187] on input "text" at bounding box center [480, 189] width 229 height 14
paste input "NZ0034816555"
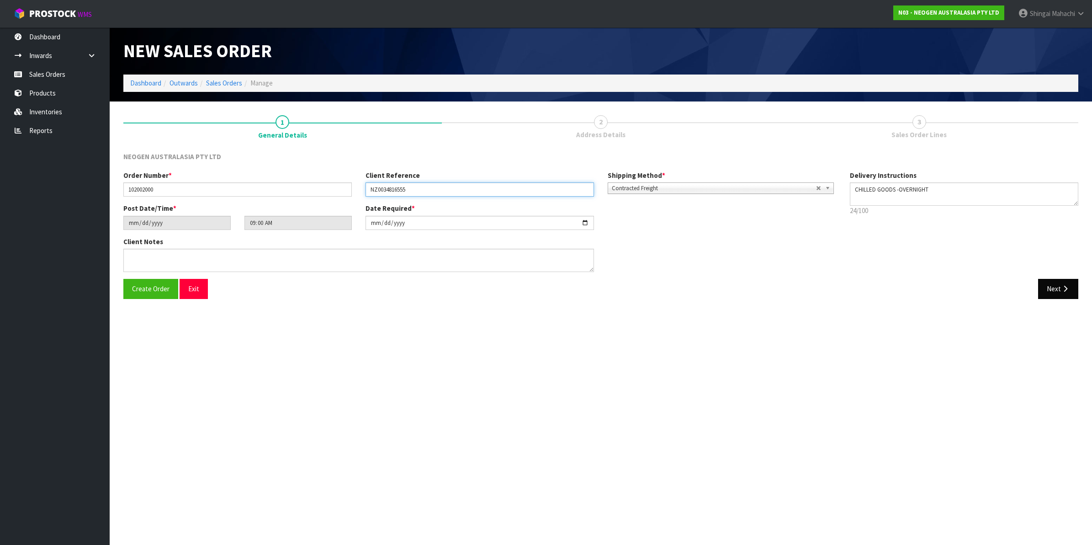
type input "NZ0034816555"
click at [1061, 285] on icon "button" at bounding box center [1065, 288] width 9 height 7
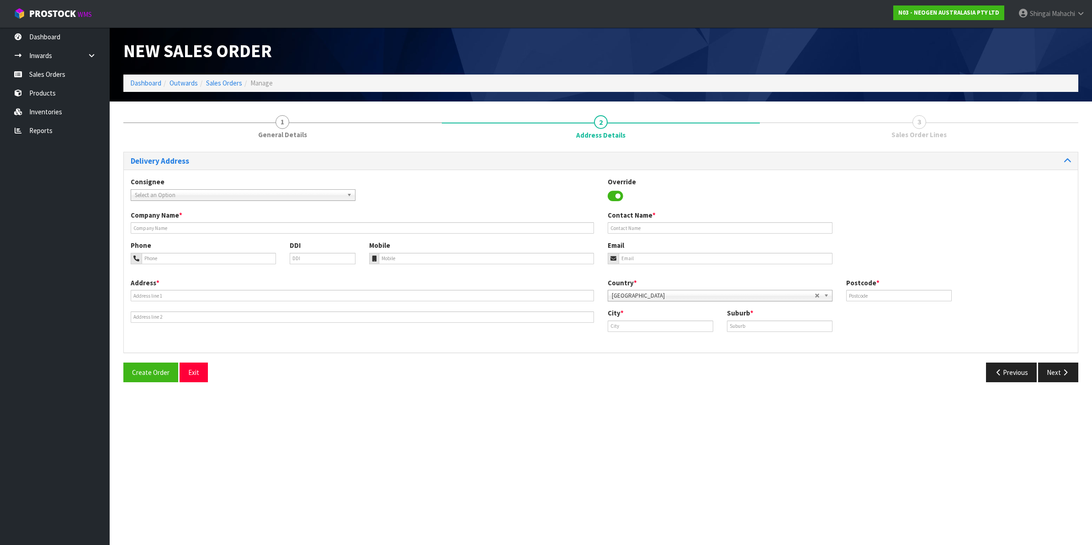
click at [161, 192] on span "Select an Option" at bounding box center [239, 195] width 208 height 11
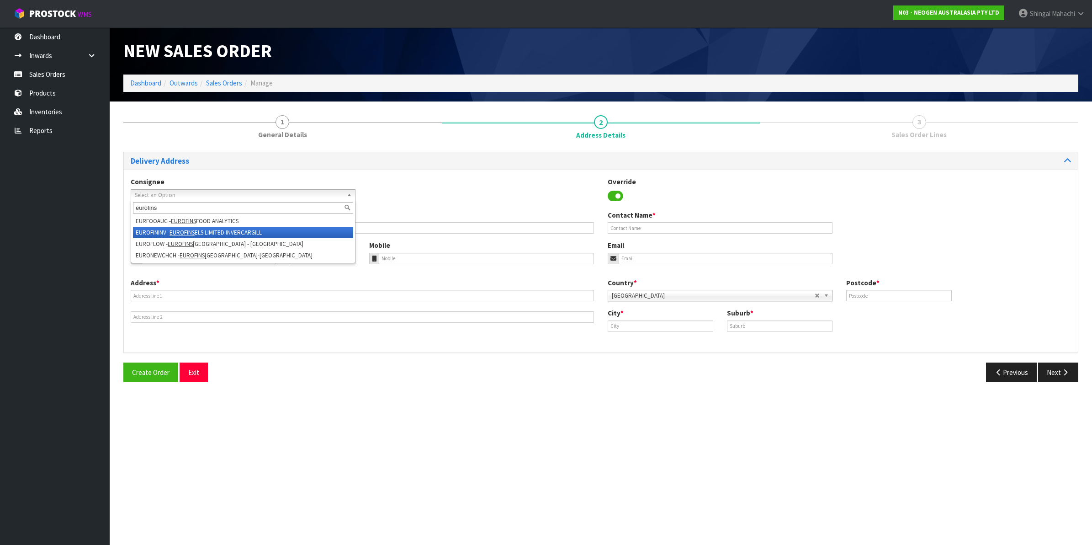
type input "eurofins"
click at [206, 227] on li "EUROFININV - EUROFINS ELS LIMITED INVERCARGILL" at bounding box center [243, 232] width 220 height 11
type input "EUROFINS ELS LIMITED INVERCARGILL"
type input "[STREET_ADDRESS]"
type input "9810"
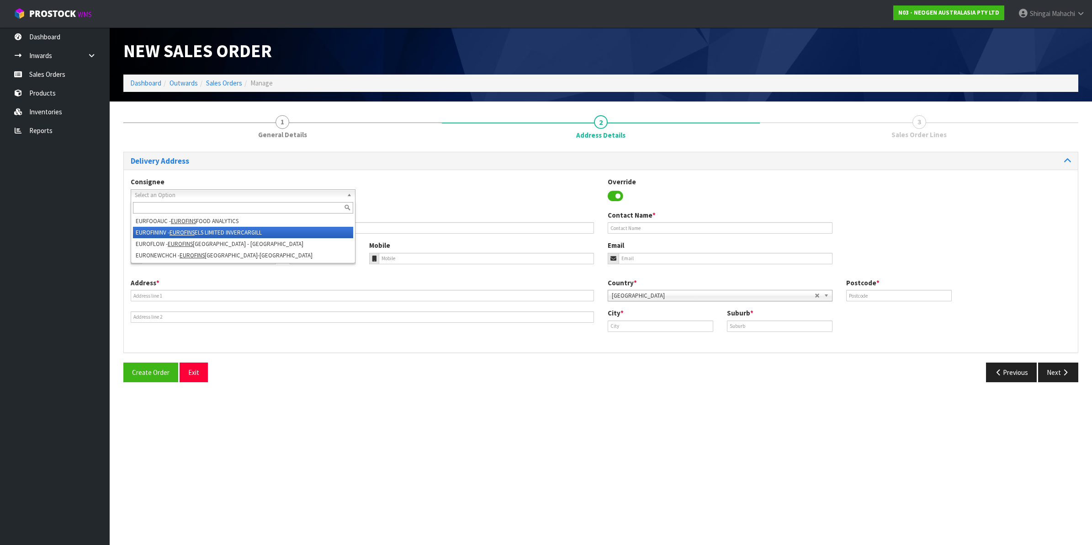
type input "INVERCARGILL"
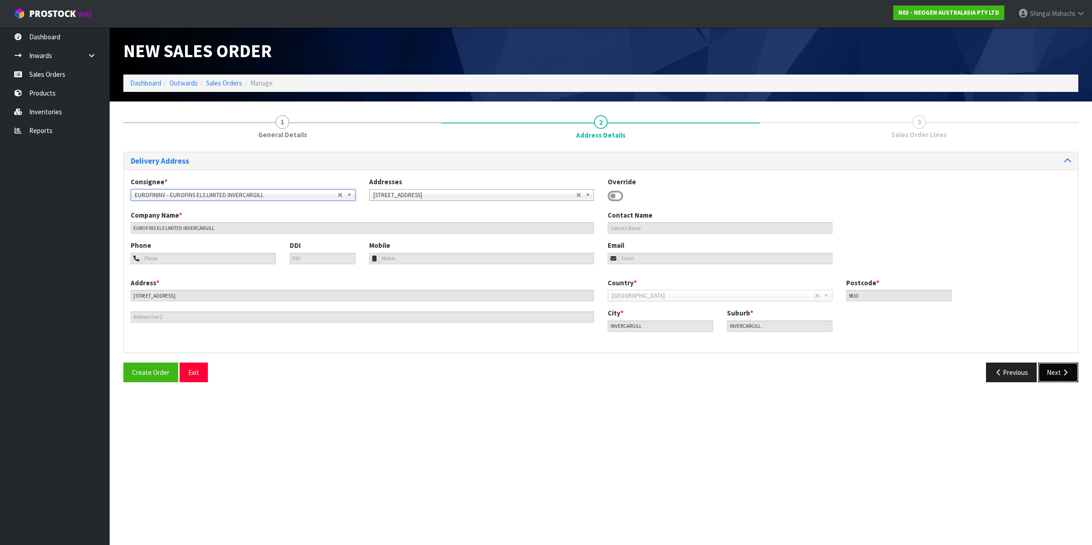
click at [1058, 372] on button "Next" at bounding box center [1058, 372] width 40 height 20
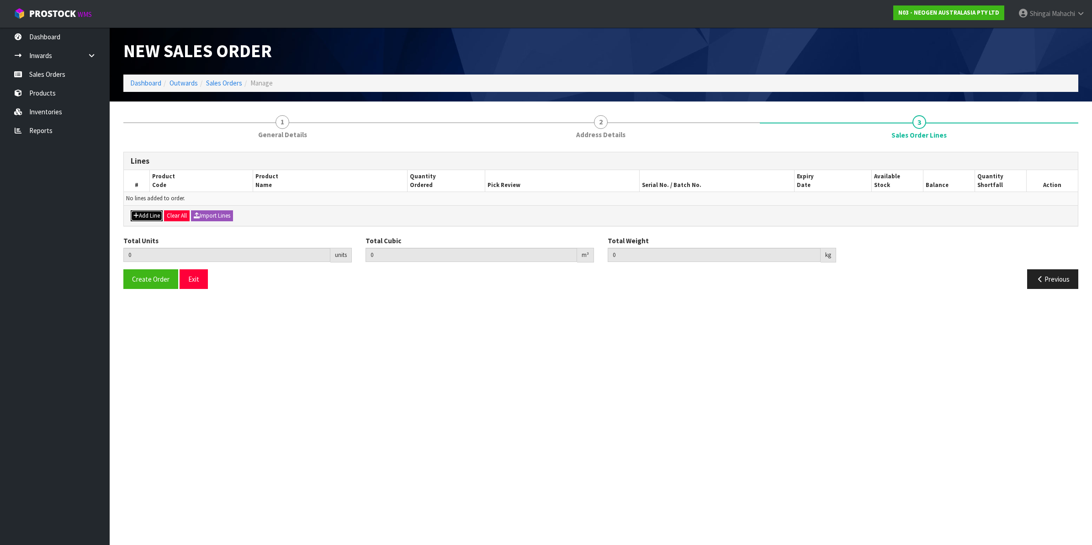
click at [146, 216] on button "Add Line" at bounding box center [147, 215] width 32 height 11
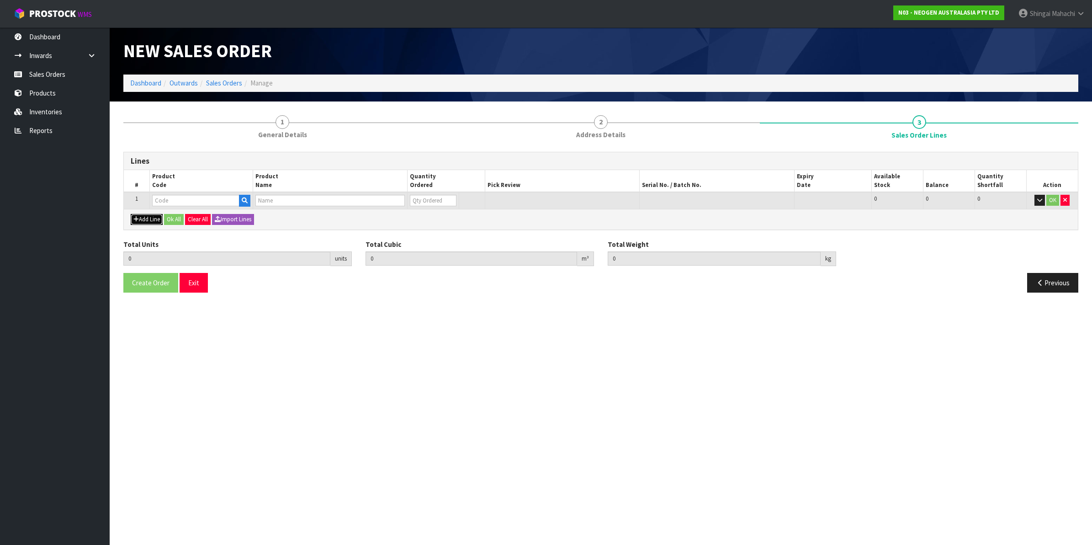
click at [146, 216] on button "Add Line" at bounding box center [147, 219] width 32 height 11
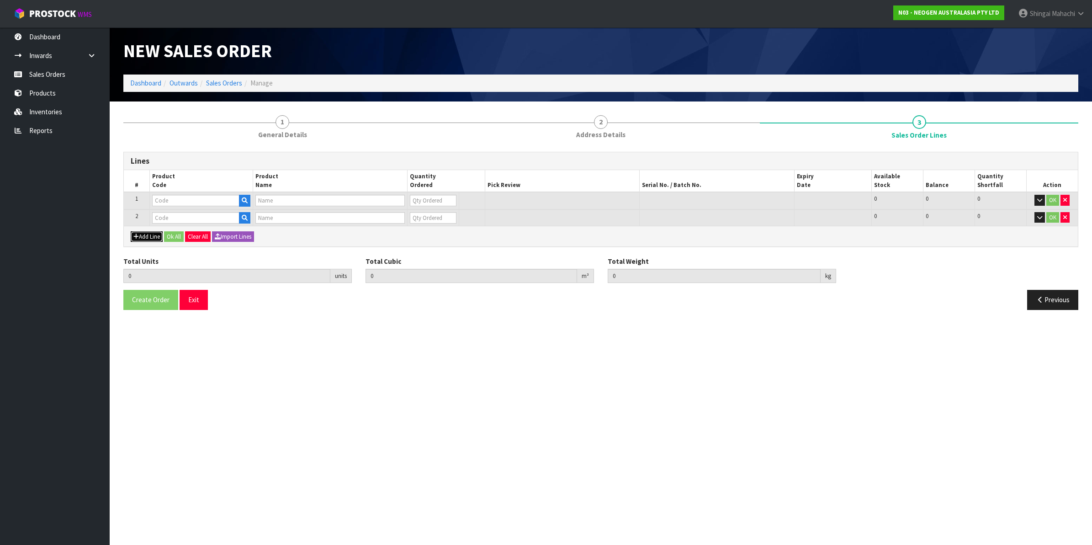
click at [139, 235] on button "Add Line" at bounding box center [147, 236] width 32 height 11
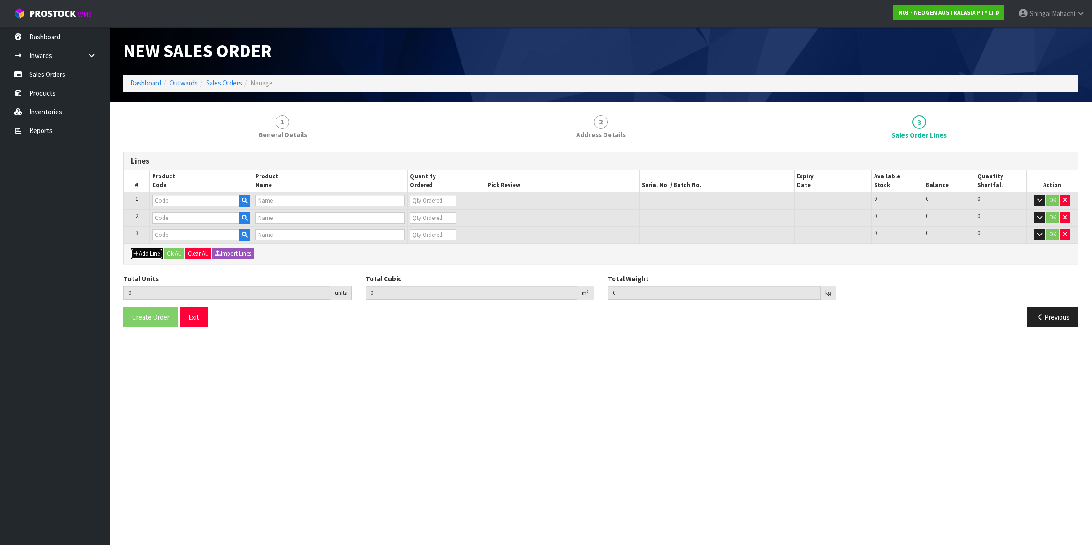
click at [140, 252] on button "Add Line" at bounding box center [147, 253] width 32 height 11
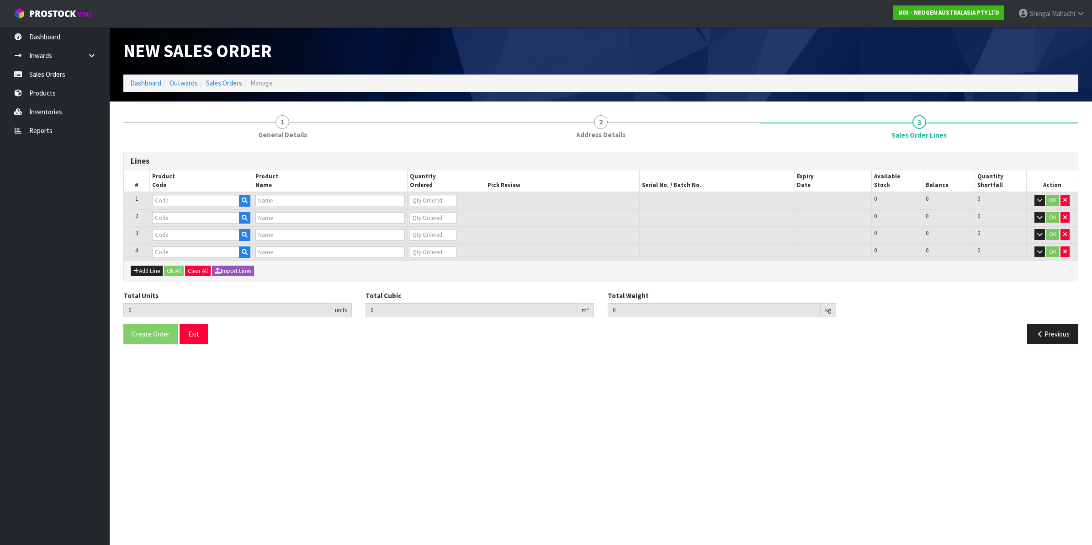
click at [184, 192] on td at bounding box center [200, 200] width 103 height 17
click at [179, 201] on input "text" at bounding box center [195, 200] width 87 height 11
paste input "700002157"
type input "700002157"
type input "7100062349 - MDA2SAL96, MDA2 [MEDICAL_DATA], 96 TESTS/KIT"
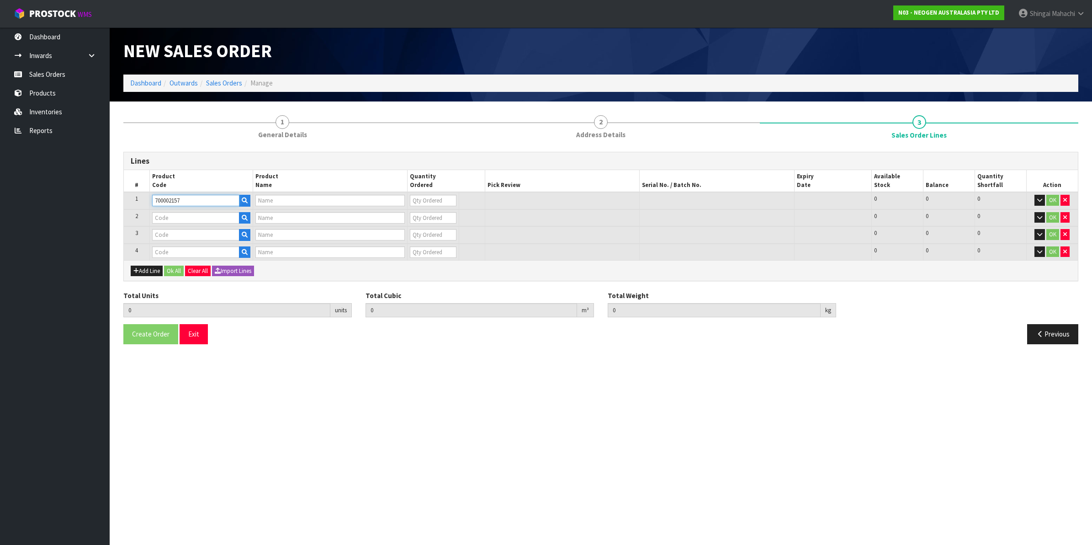
type input "0"
type input "700002157"
click at [175, 218] on input "text" at bounding box center [195, 217] width 87 height 11
paste input "700006852"
type input "700006852"
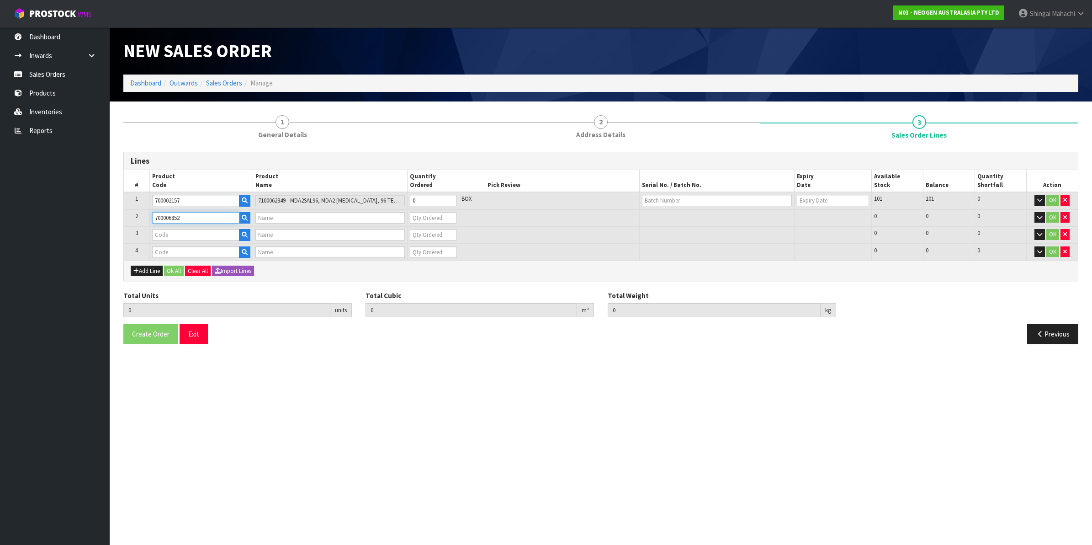
type input "DPWS9 DILUENT PWS (9ML 400/BOX) LABEL - IN VITRO ONLY"
type input "0"
type input "700006852"
click at [168, 236] on input "text" at bounding box center [195, 234] width 87 height 11
paste input "700002120"
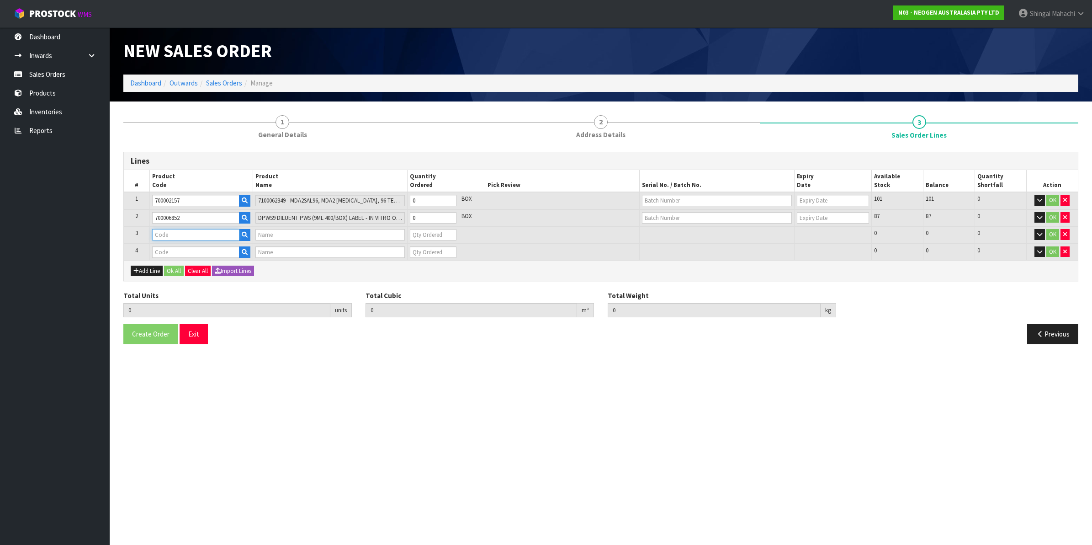
type input "700002120"
type input "7100039374 - 6406 PETRIFILM AEROBIC CT PLT 1000EA/CS"
type input "0"
type input "700002120"
click at [172, 252] on input "text" at bounding box center [195, 251] width 87 height 11
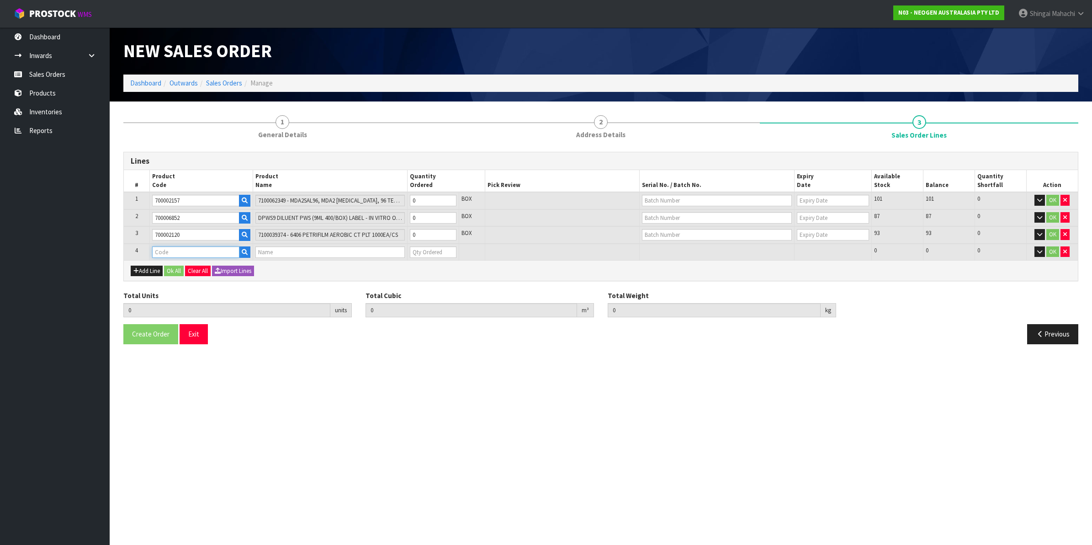
paste input "700002277"
type input "700002277"
type input "0.000000"
type input "0.000"
type input "7100126845 - 6414 PETRIFILM ECOLI/COLI CT PLT 500C PL"
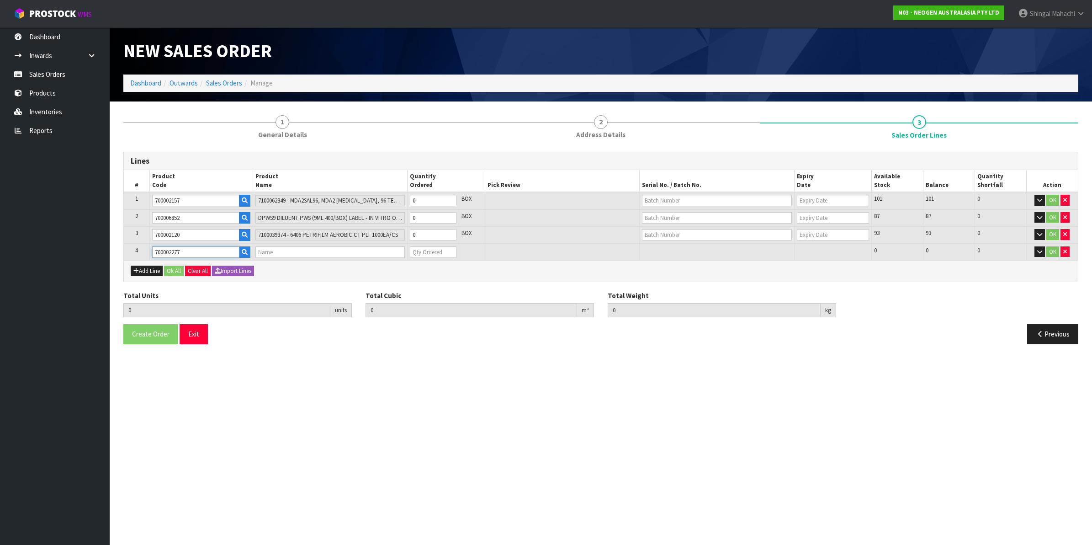
type input "0"
type input "700002277"
drag, startPoint x: 422, startPoint y: 201, endPoint x: 407, endPoint y: 204, distance: 15.0
click at [408, 204] on td "0" at bounding box center [434, 200] width 52 height 17
type input "4"
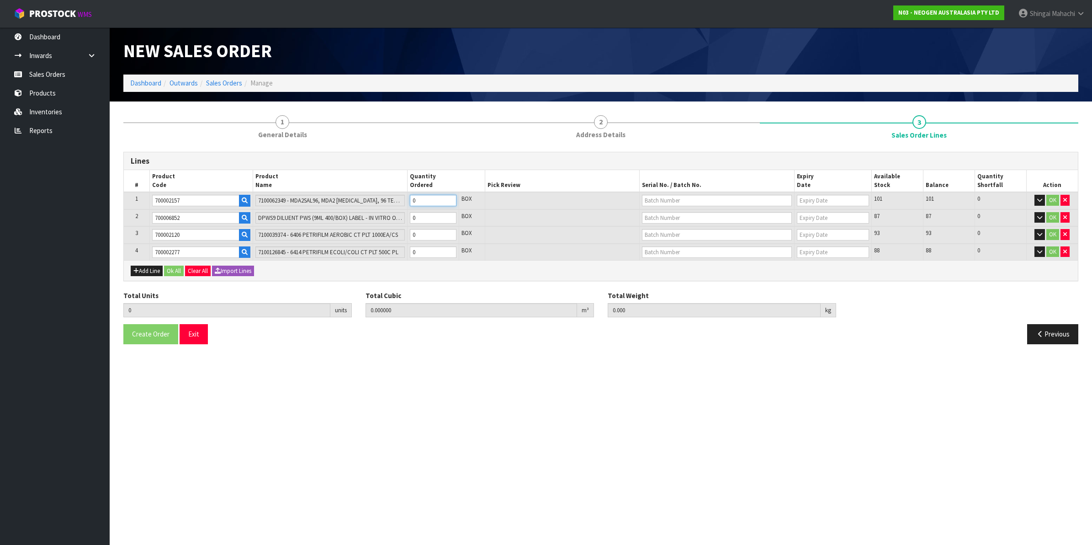
type input "0.007488"
type input "1.2"
type input "4"
click at [391, 218] on tr "2 700006852 DPWS9 DILUENT PWS (9ML 400/BOX) LABEL - IN VITRO ONLY 0 BOX 87 87 0…" at bounding box center [601, 217] width 954 height 17
type input "8"
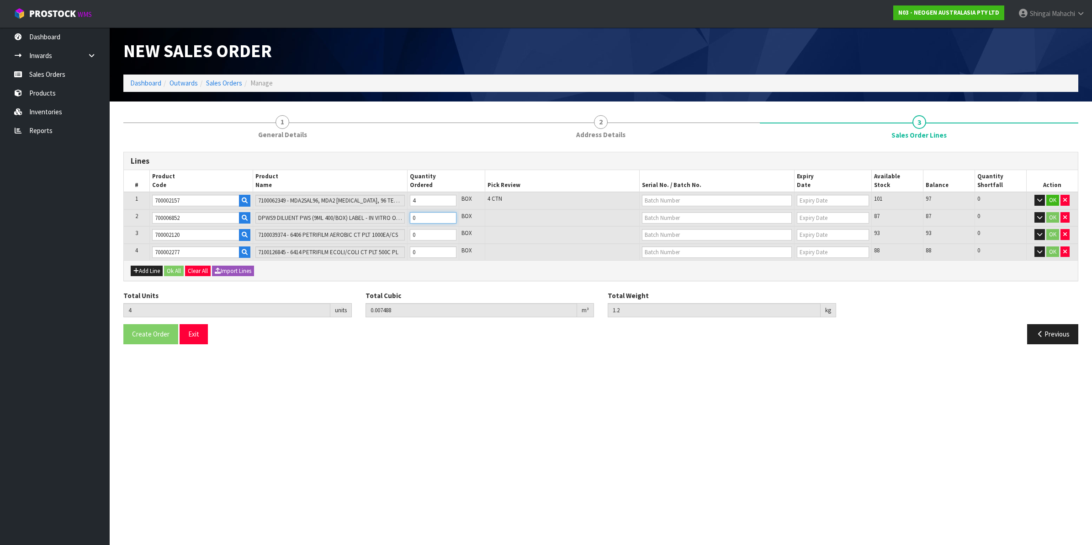
type input "0.153648"
type input "38.96"
type input "4"
click at [375, 231] on tr "3 700002120 7100039374 - 6406 PETRIFILM AEROBIC CT PLT 1000EA/CS 0 BOX 93 93 0 …" at bounding box center [601, 234] width 954 height 17
type input "12"
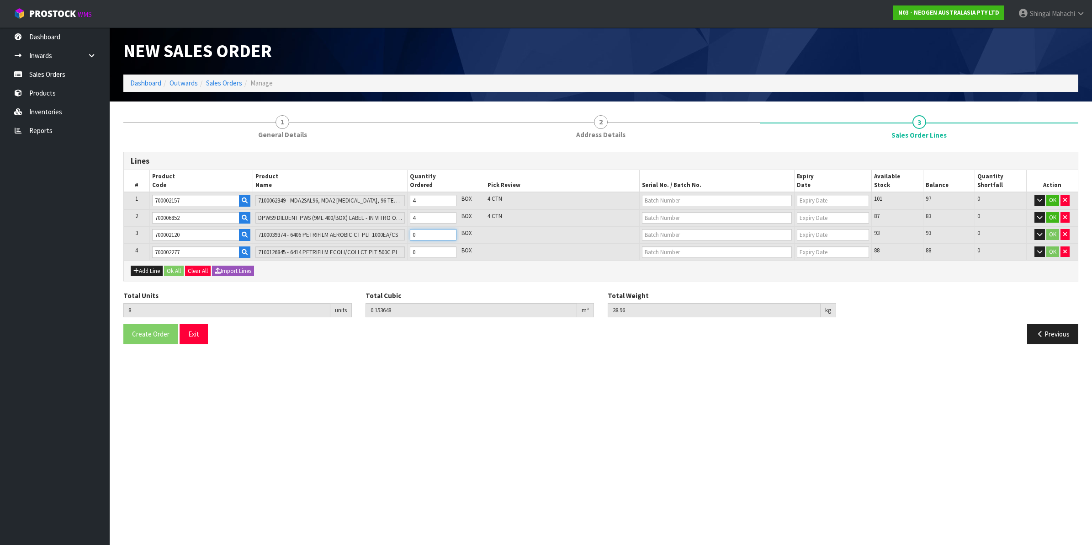
type input "0.183088"
type input "46.96"
type input "4"
click at [374, 250] on tr "4 700002277 7100126845 - 6414 PETRIFILM ECOLI/COLI CT PLT 500C PL 0 BOX 88 88 0…" at bounding box center [601, 252] width 954 height 17
type input "16"
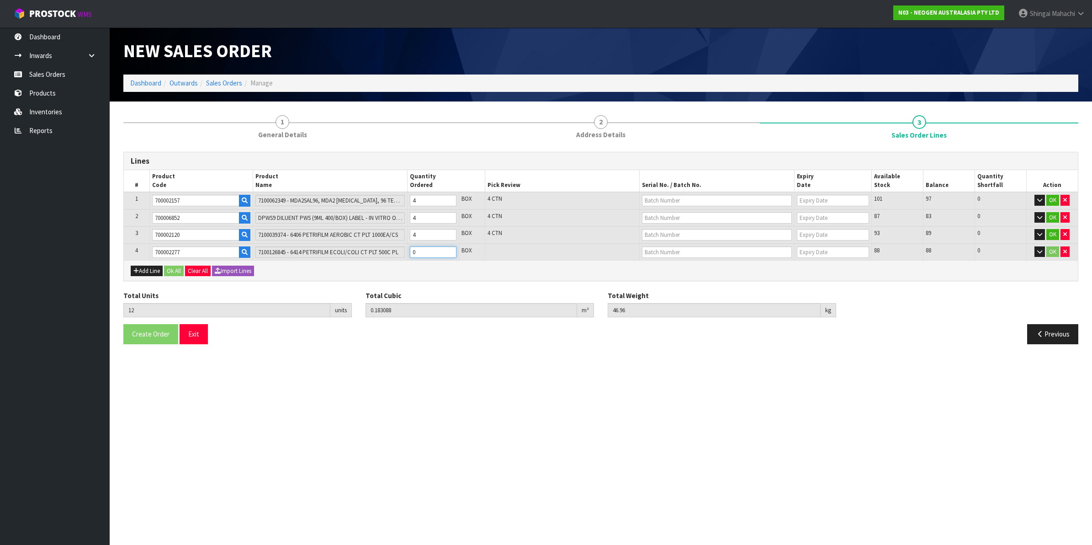
type input "0.228688"
type input "53.76"
type input "4"
click at [669, 202] on input "text" at bounding box center [717, 200] width 150 height 11
click at [678, 213] on link "3000021669" at bounding box center [679, 215] width 72 height 12
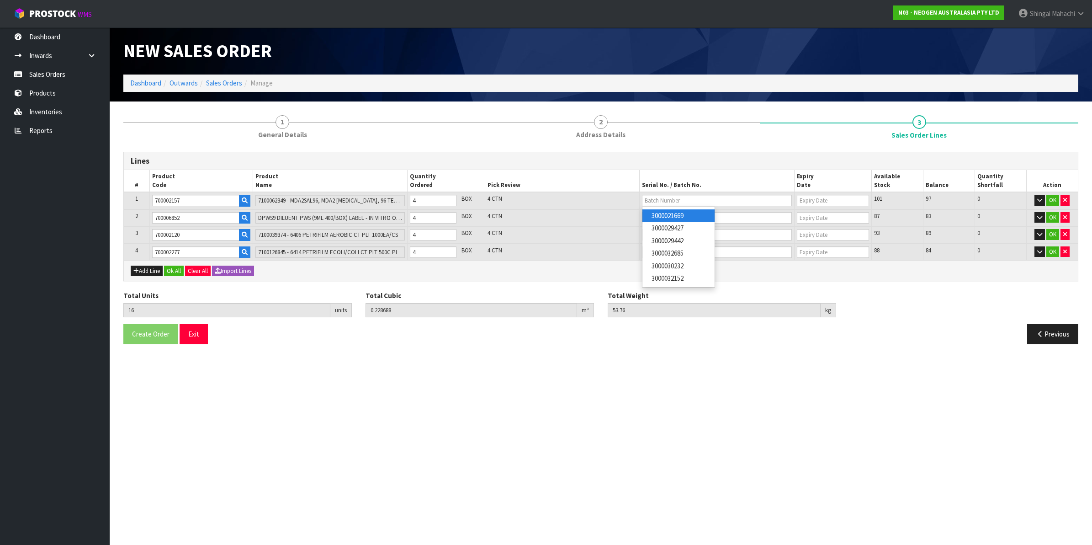
type input "3000021669"
type input "[DATE]"
click at [663, 215] on input "text" at bounding box center [717, 217] width 150 height 11
click at [675, 259] on link "250617M" at bounding box center [679, 257] width 72 height 12
type input "250617M"
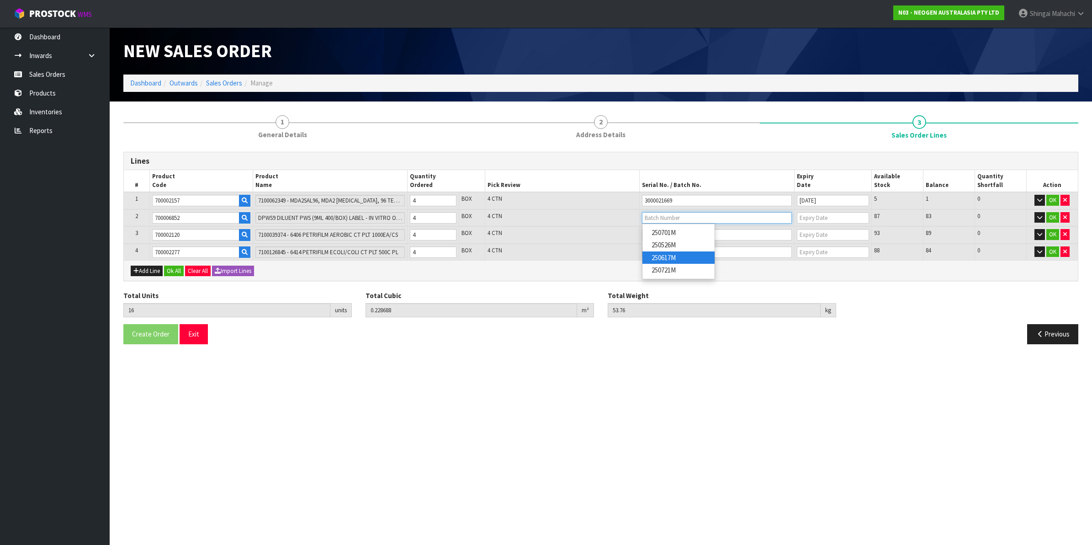
type input "[DATE]"
click at [672, 234] on input "text" at bounding box center [717, 234] width 150 height 11
click at [673, 261] on link "3456WP" at bounding box center [679, 262] width 72 height 12
type input "3456WP"
type input "[DATE]"
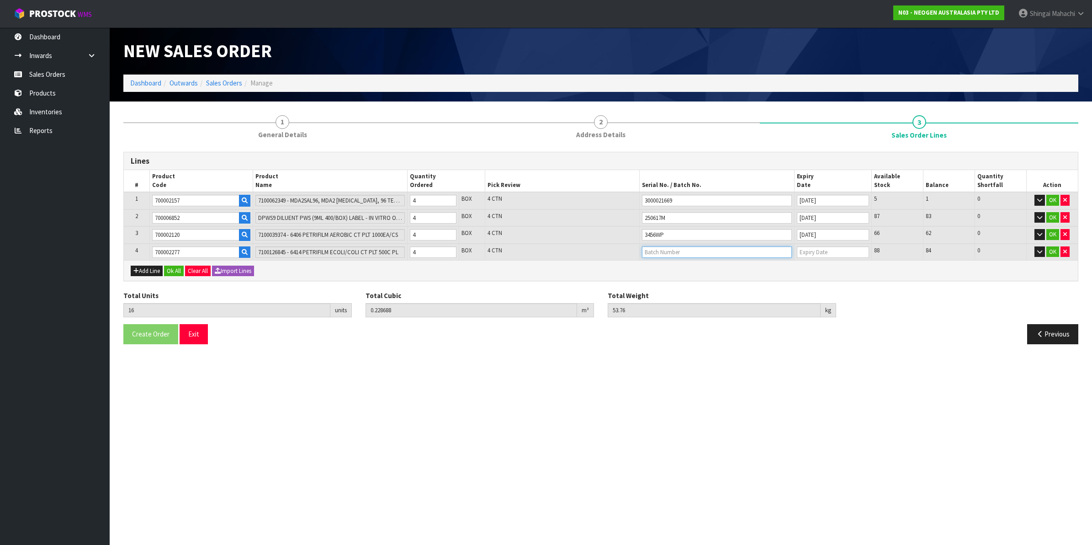
click at [668, 250] on input "text" at bounding box center [717, 251] width 150 height 11
click at [673, 282] on link "418325075A" at bounding box center [679, 279] width 72 height 12
type input "418325075A"
type input "[DATE]"
click at [1053, 197] on button "OK" at bounding box center [1053, 200] width 13 height 11
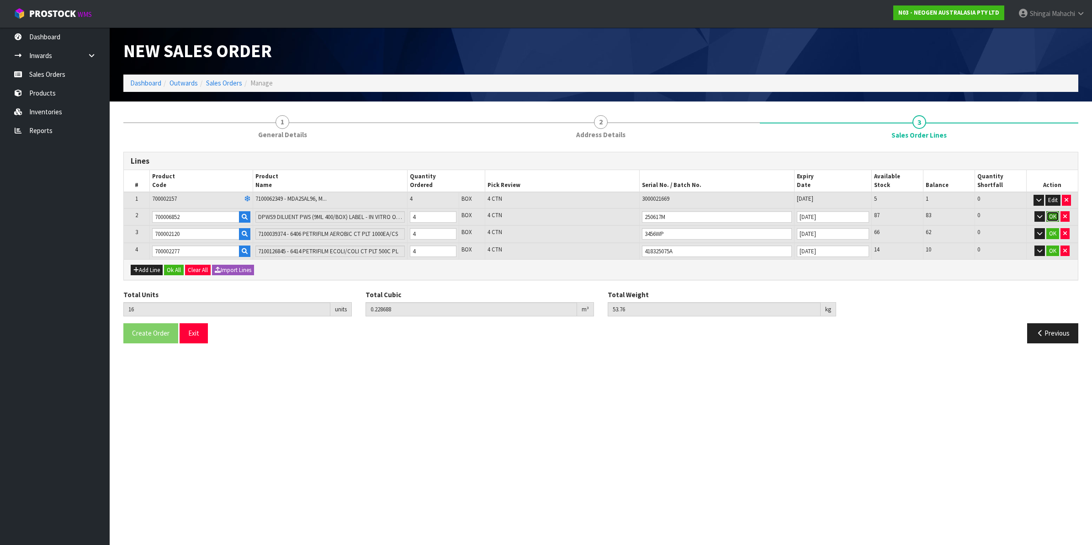
click at [1049, 216] on button "OK" at bounding box center [1053, 216] width 13 height 11
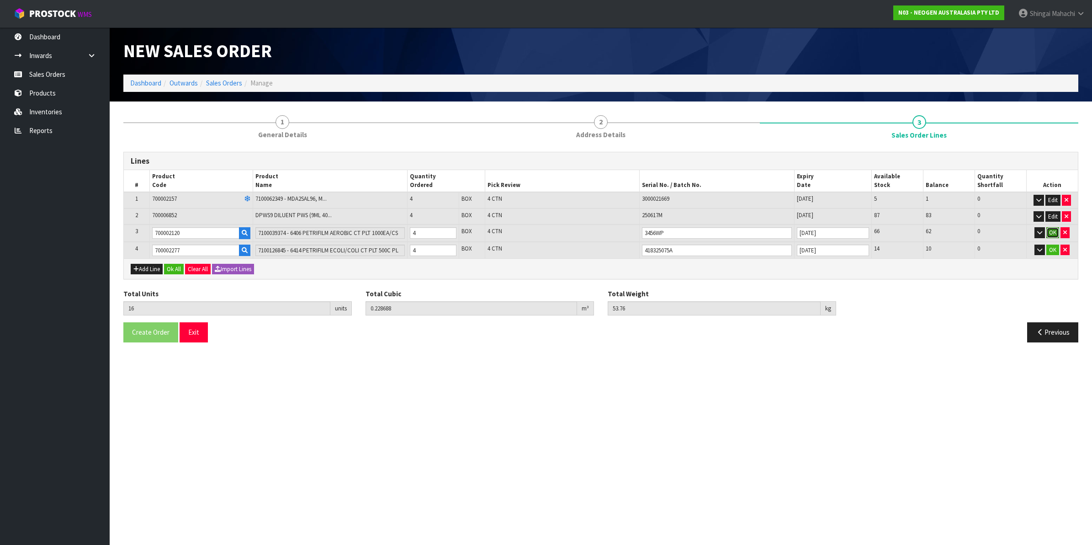
click at [1049, 235] on button "OK" at bounding box center [1053, 232] width 13 height 11
click at [1049, 246] on button "OK" at bounding box center [1053, 249] width 13 height 11
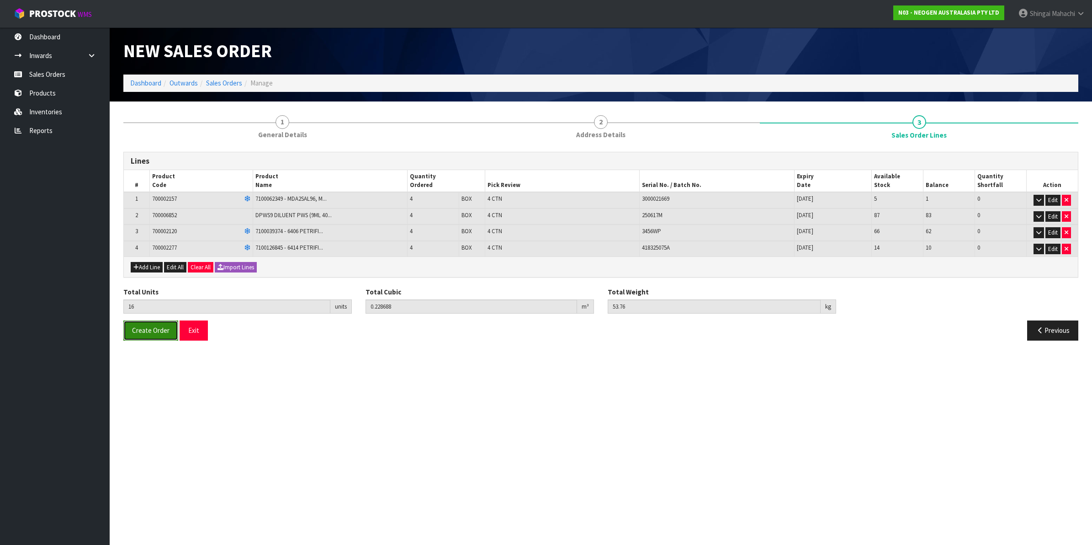
click at [151, 333] on span "Create Order" at bounding box center [150, 330] width 37 height 9
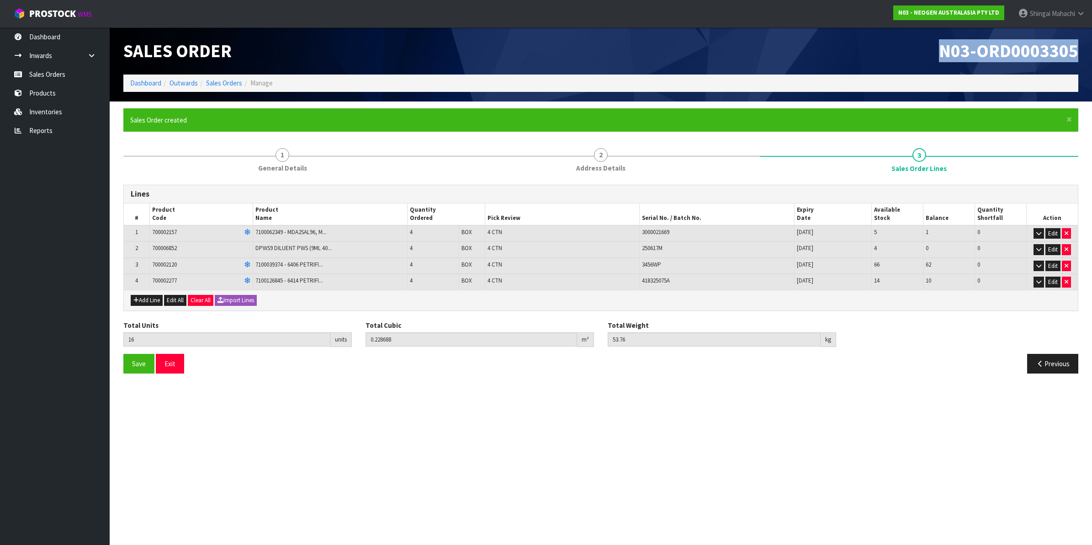
drag, startPoint x: 940, startPoint y: 48, endPoint x: 1079, endPoint y: 49, distance: 138.5
click at [1079, 49] on div "N03-ORD0003305" at bounding box center [843, 50] width 484 height 47
copy span "N03-ORD0003305"
click at [223, 81] on link "Sales Orders" at bounding box center [224, 83] width 36 height 9
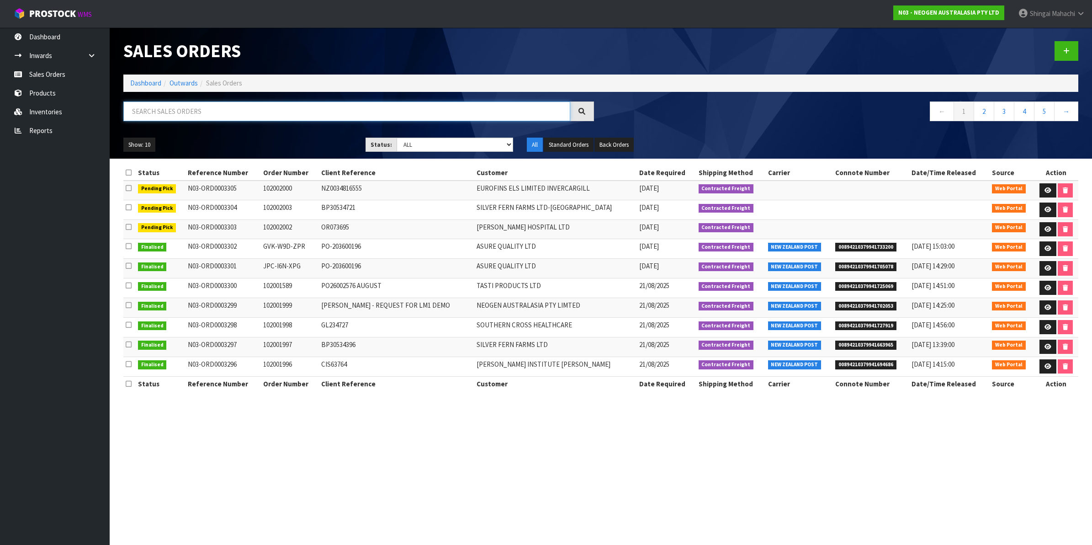
click at [195, 108] on input "text" at bounding box center [346, 111] width 447 height 20
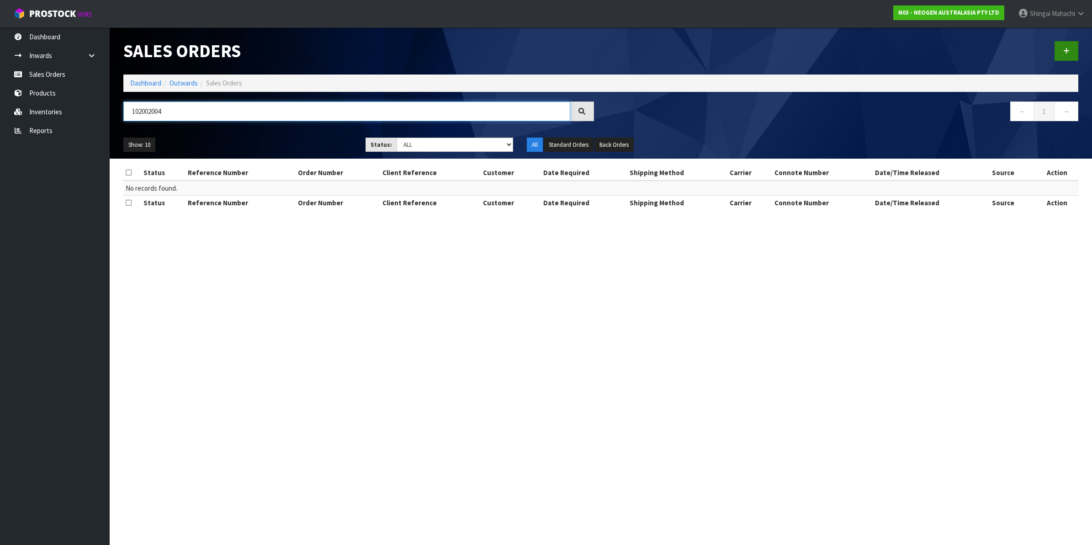
type input "102002004"
click at [1064, 47] on link at bounding box center [1067, 51] width 24 height 20
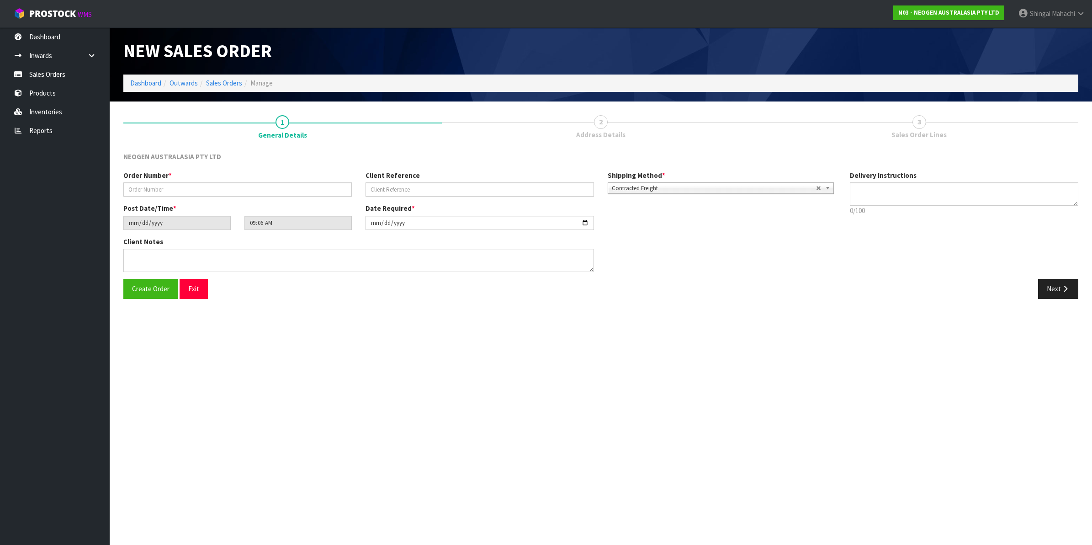
type textarea "CHILLED GOODS -OVERNIGHT"
click at [158, 186] on input "text" at bounding box center [237, 189] width 229 height 14
type input "102002004"
click at [386, 183] on input "text" at bounding box center [480, 189] width 229 height 14
paste input "8002859198"
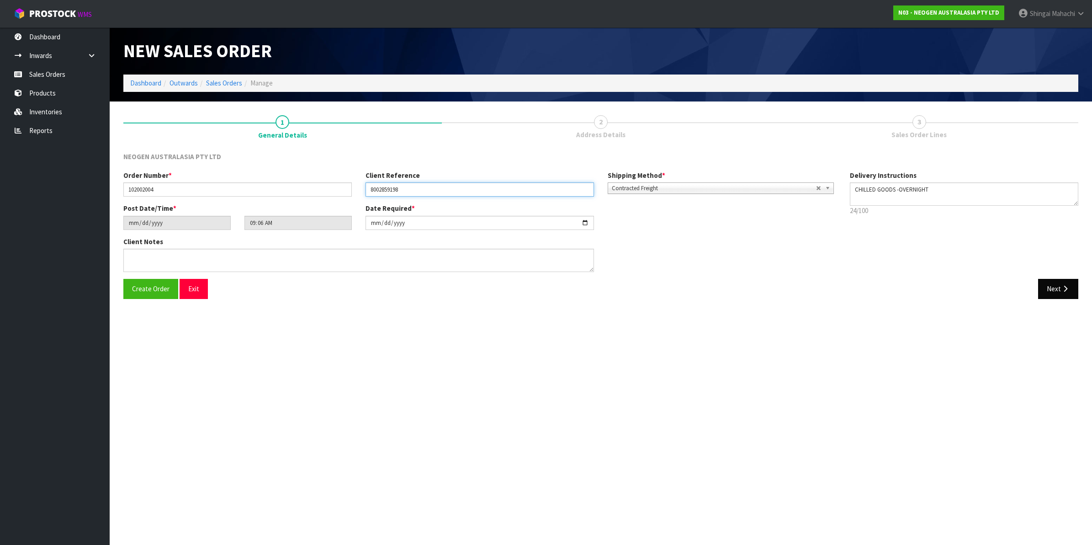
type input "8002859198"
click at [1060, 284] on button "Next" at bounding box center [1058, 289] width 40 height 20
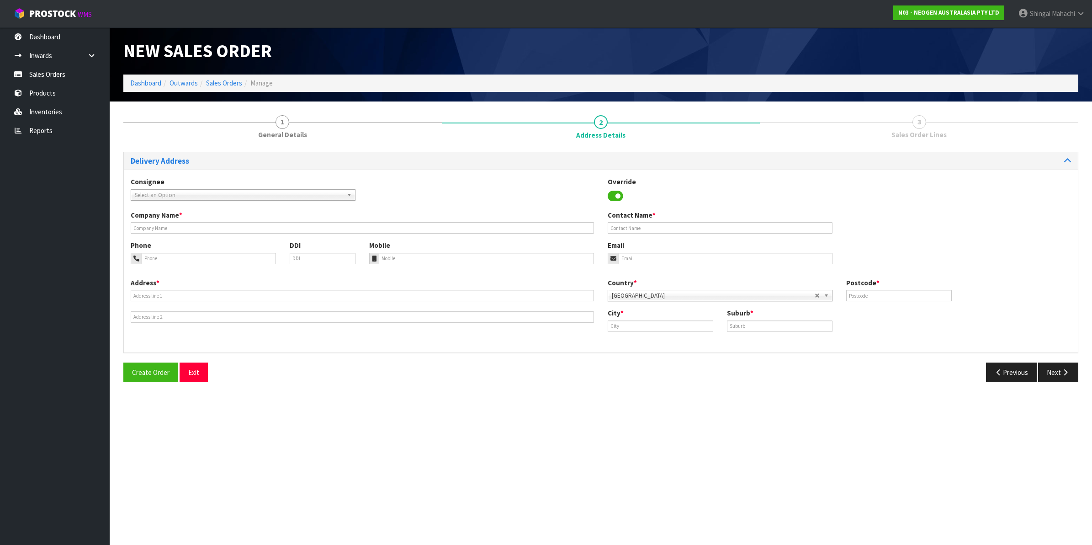
click at [166, 194] on span "Select an Option" at bounding box center [239, 195] width 208 height 11
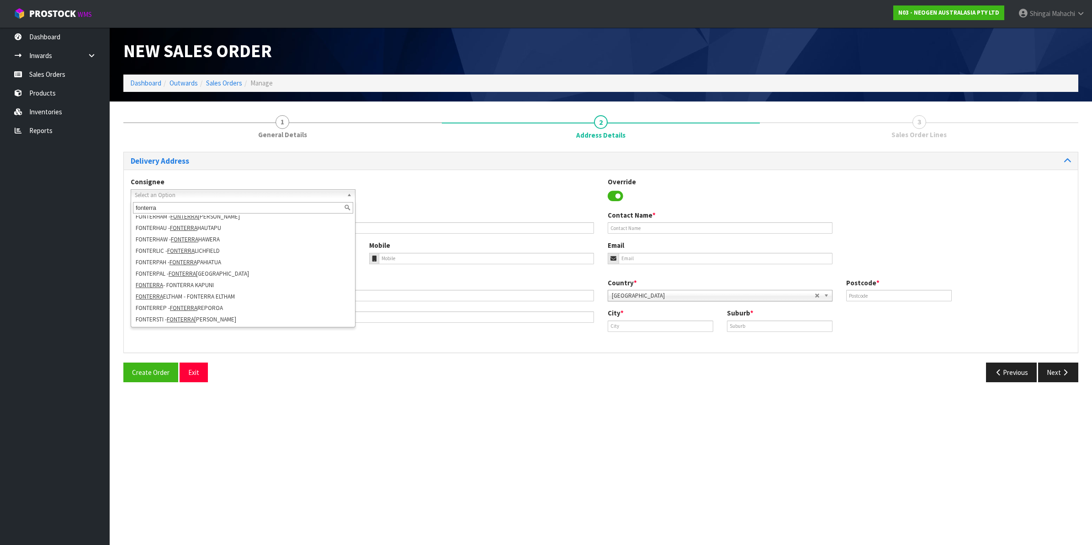
scroll to position [165, 0]
type input "fonterra"
click at [207, 293] on li "FONTERSTI - [PERSON_NAME]" at bounding box center [243, 296] width 220 height 11
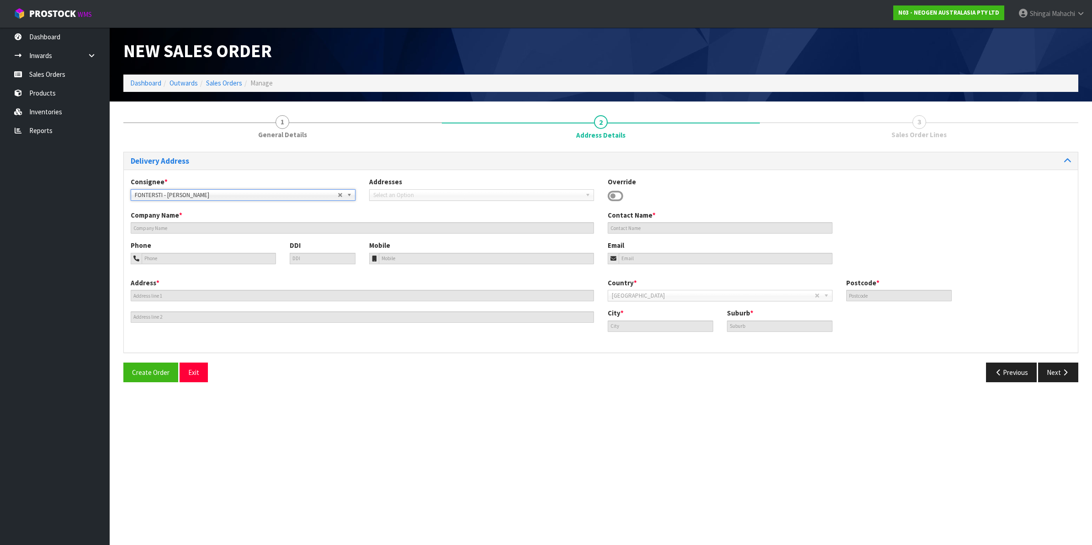
type input "[PERSON_NAME]"
type input "SITE STORE, [STREET_ADDRESS][PERSON_NAME]"
type input "9272"
type input "[PERSON_NAME]"
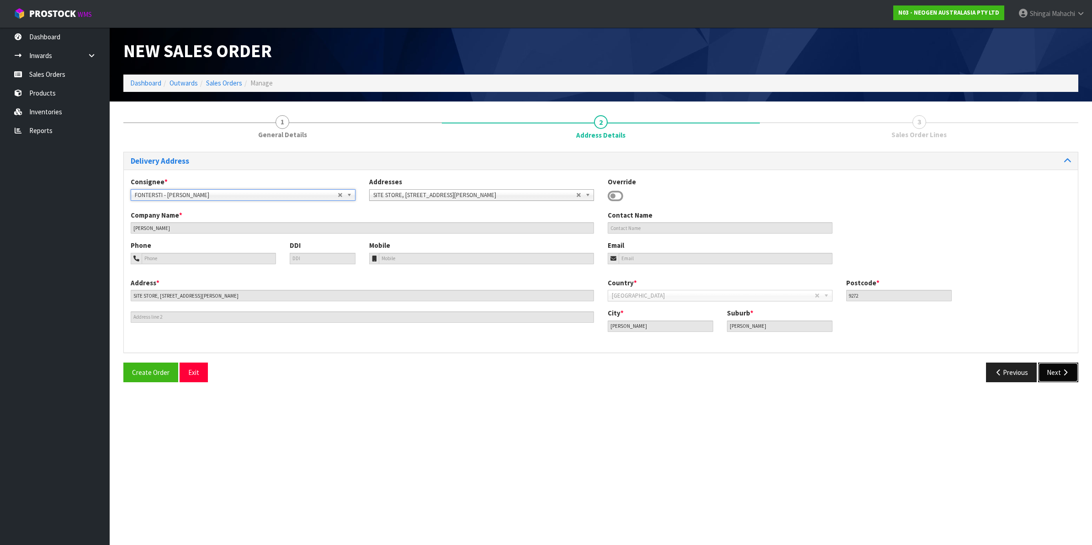
click at [1061, 372] on icon "button" at bounding box center [1065, 372] width 9 height 7
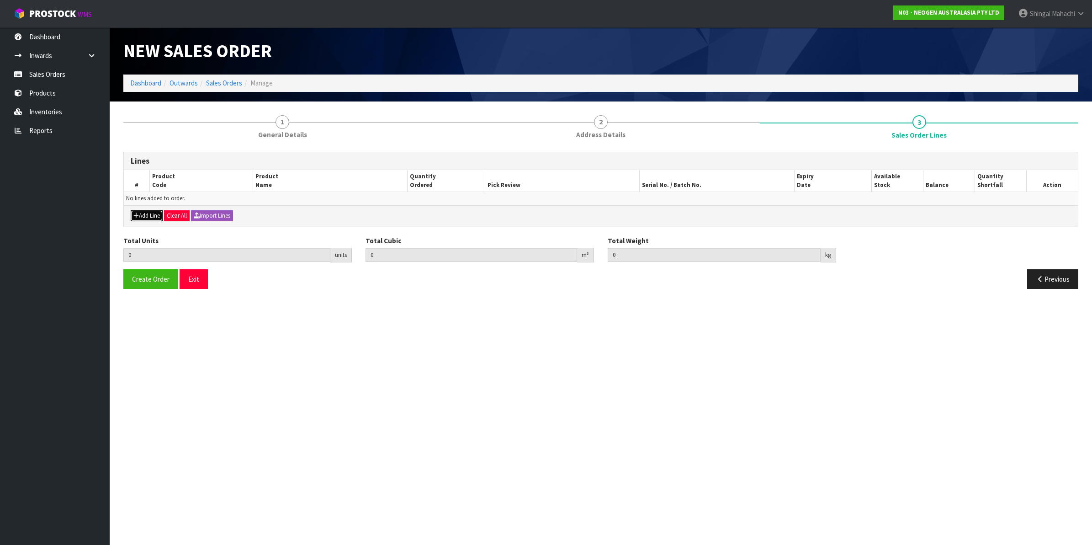
click at [147, 220] on button "Add Line" at bounding box center [147, 215] width 32 height 11
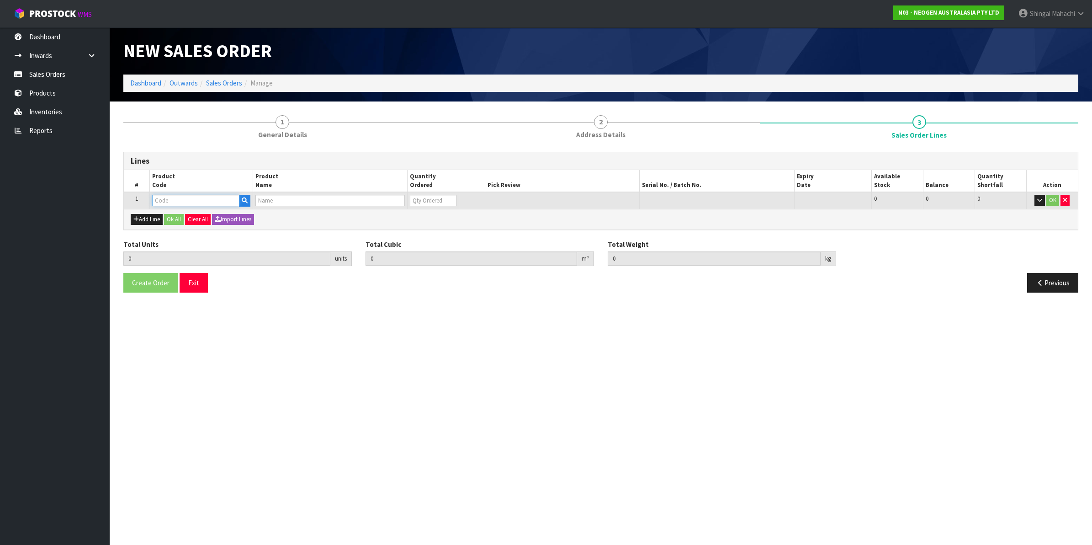
click at [181, 202] on input "text" at bounding box center [195, 200] width 87 height 11
click at [187, 197] on input "text" at bounding box center [195, 200] width 87 height 11
paste input "700002207"
type input "700002207"
type input "0.000000"
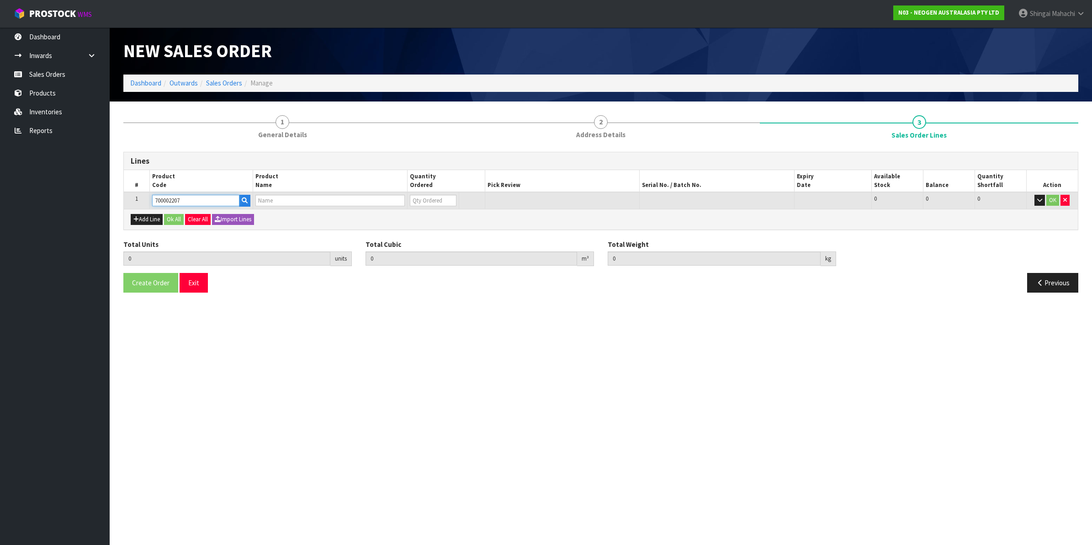
type input "0.000"
type input "7100067519 - UXL100 CLEAN-TRACE SURF ATP 100EA/PK"
type input "0"
type input "700002207"
click at [399, 202] on tr "1 700002207 7100067519 - UXL100 CLEAN-TRACE SURF ATP 100EA/PK 0 BOX 472 472 0 OK" at bounding box center [601, 200] width 954 height 17
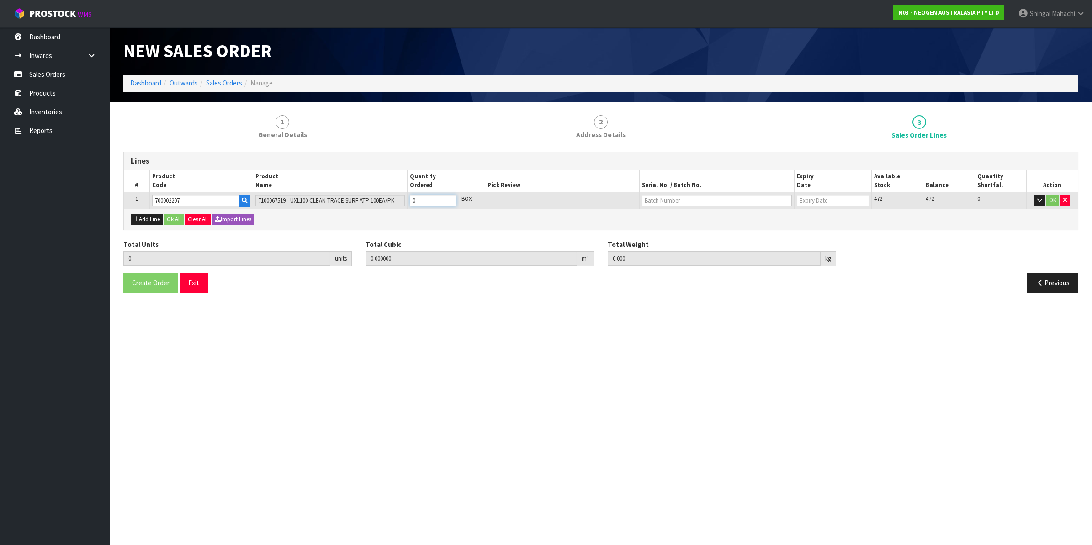
type input "3"
type input "0.019488"
type input "2.88"
type input "3"
click at [664, 202] on input "text" at bounding box center [717, 200] width 150 height 11
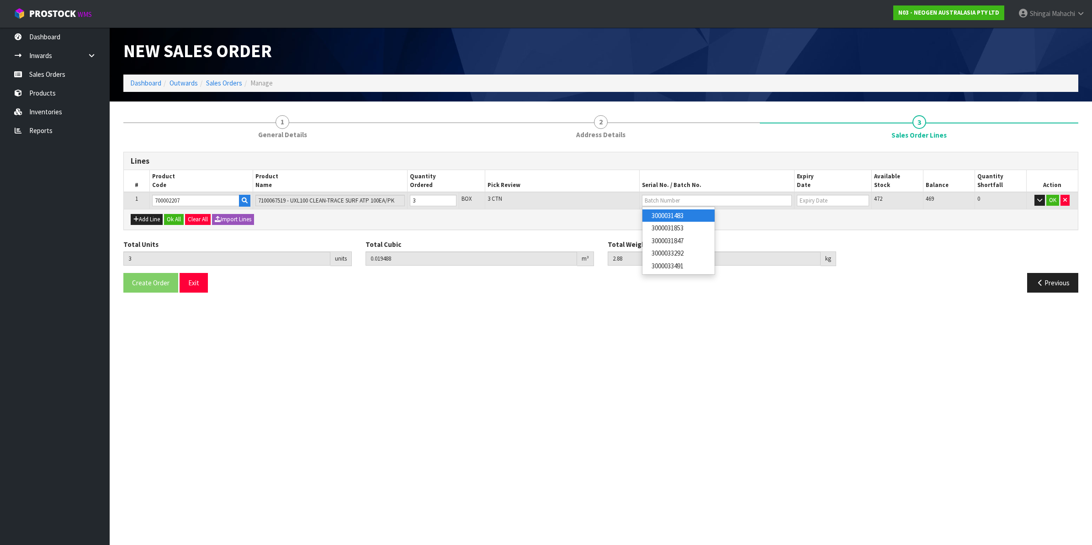
click at [676, 213] on link "3000031483" at bounding box center [679, 215] width 72 height 12
type input "3000031483"
type input "[DATE]"
click at [1052, 198] on button "OK" at bounding box center [1053, 200] width 13 height 11
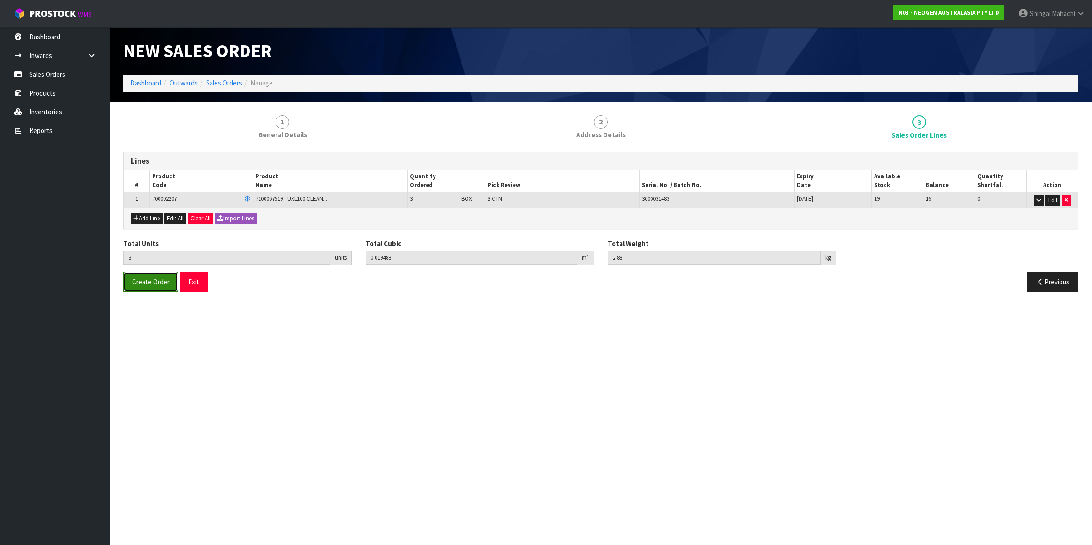
click at [161, 280] on span "Create Order" at bounding box center [150, 281] width 37 height 9
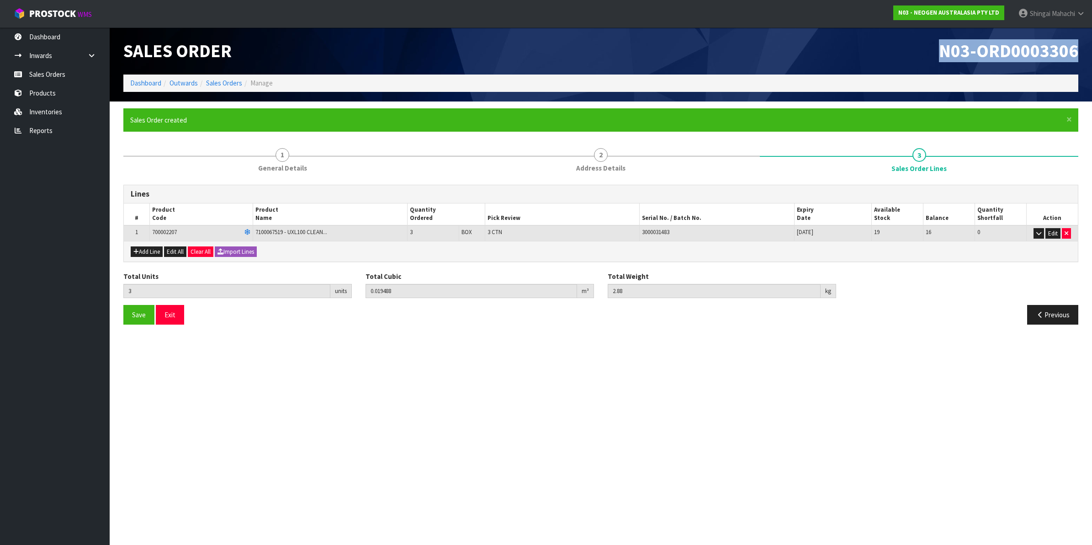
drag, startPoint x: 931, startPoint y: 46, endPoint x: 1077, endPoint y: 40, distance: 145.4
click at [1077, 41] on h1 "N03-ORD0003306" at bounding box center [843, 51] width 471 height 20
copy span "N03-ORD0003306"
click at [220, 83] on link "Sales Orders" at bounding box center [224, 83] width 36 height 9
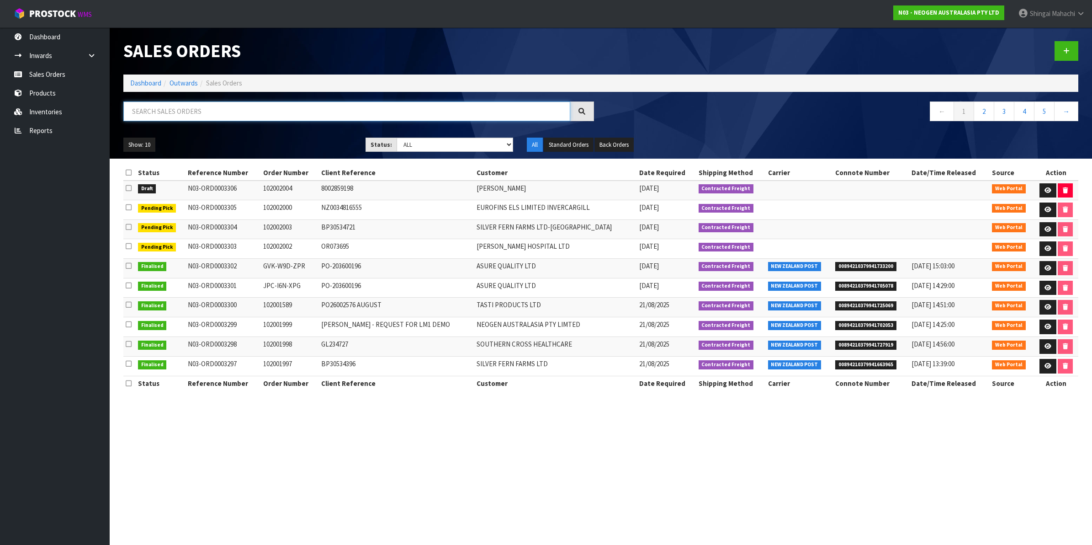
click at [197, 113] on input "text" at bounding box center [346, 111] width 447 height 20
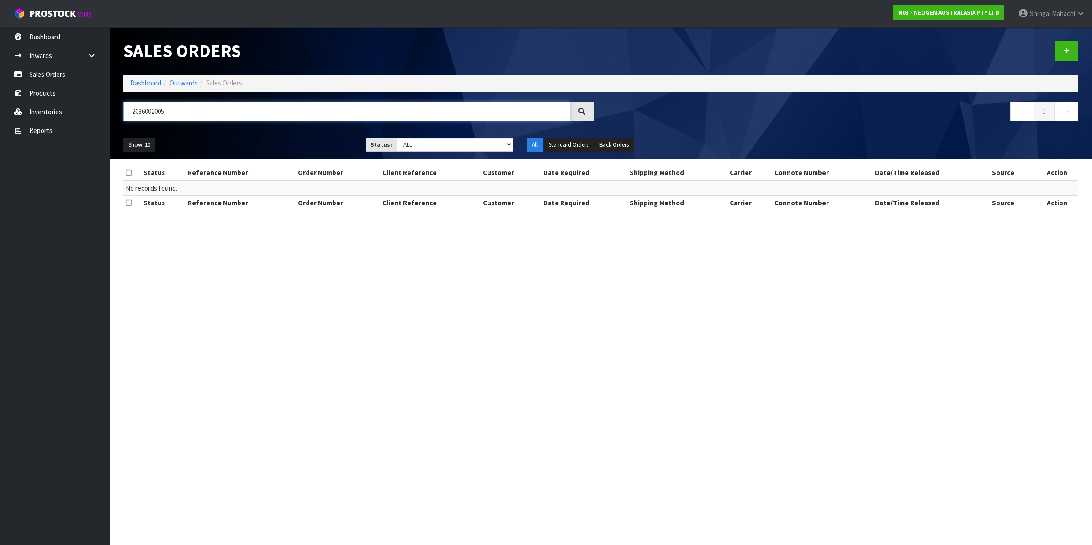
click at [147, 111] on input "2036002005" at bounding box center [346, 111] width 447 height 20
type input "102002005"
click at [1066, 48] on icon at bounding box center [1066, 51] width 6 height 7
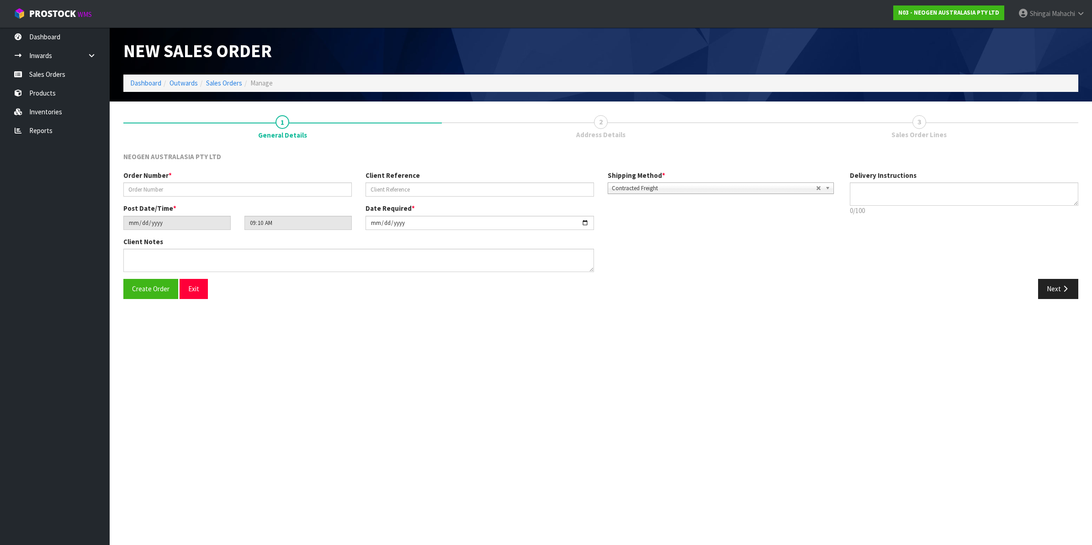
type textarea "CHILLED GOODS -OVERNIGHT"
click at [145, 193] on input "text" at bounding box center [237, 189] width 229 height 14
type input "102002005"
click at [373, 186] on input "text" at bounding box center [480, 189] width 229 height 14
paste input "8002859228"
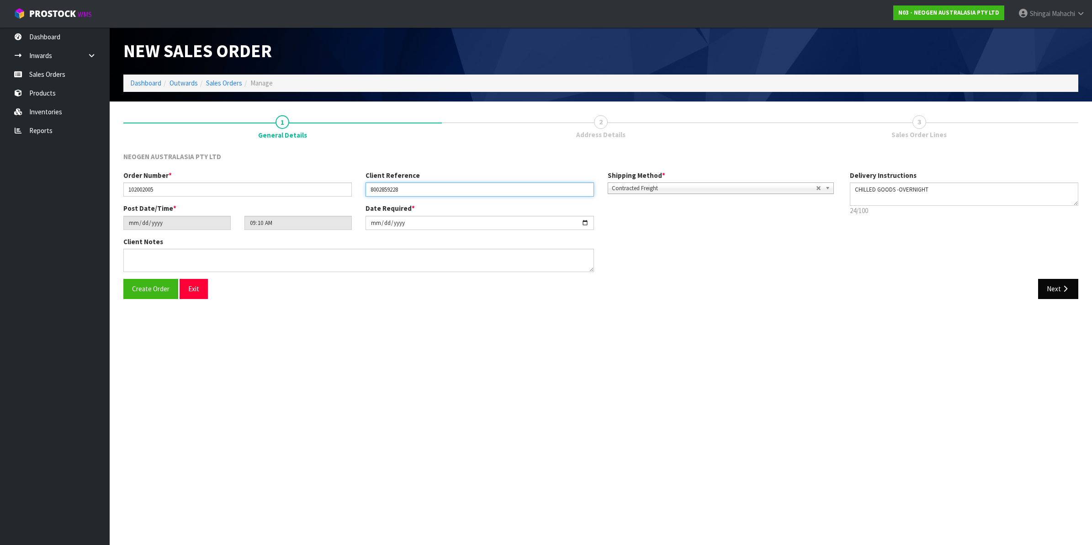
type input "8002859228"
click at [1063, 286] on icon "button" at bounding box center [1065, 288] width 9 height 7
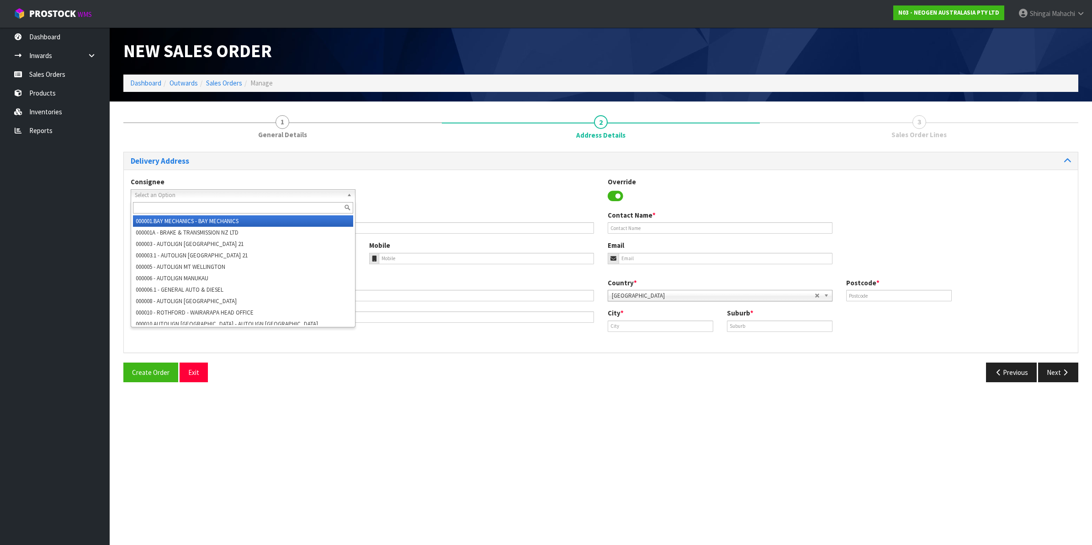
click at [168, 195] on span "Select an Option" at bounding box center [239, 195] width 208 height 11
type input "fonterra"
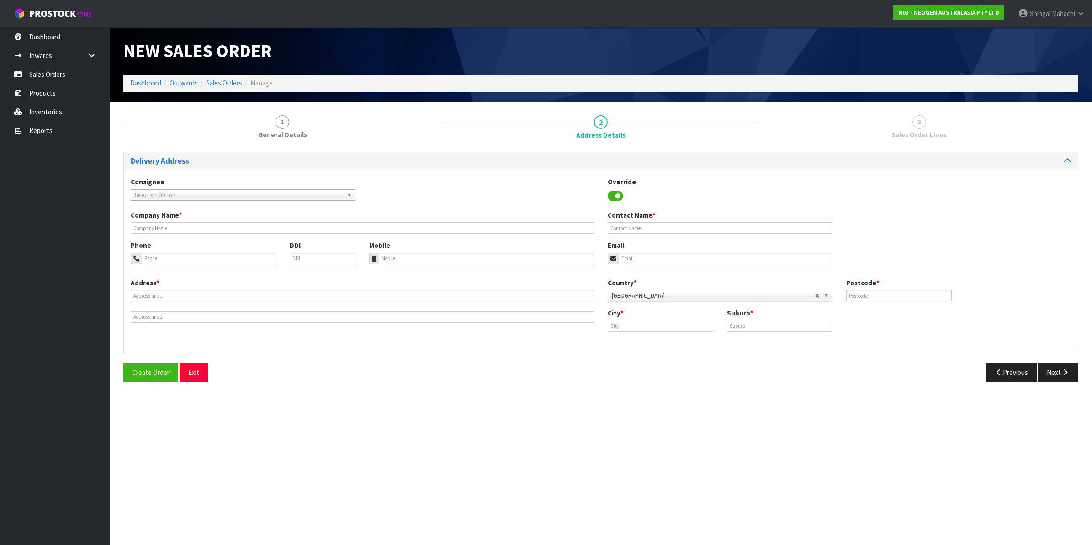
click at [175, 193] on span "Select an Option" at bounding box center [239, 195] width 208 height 11
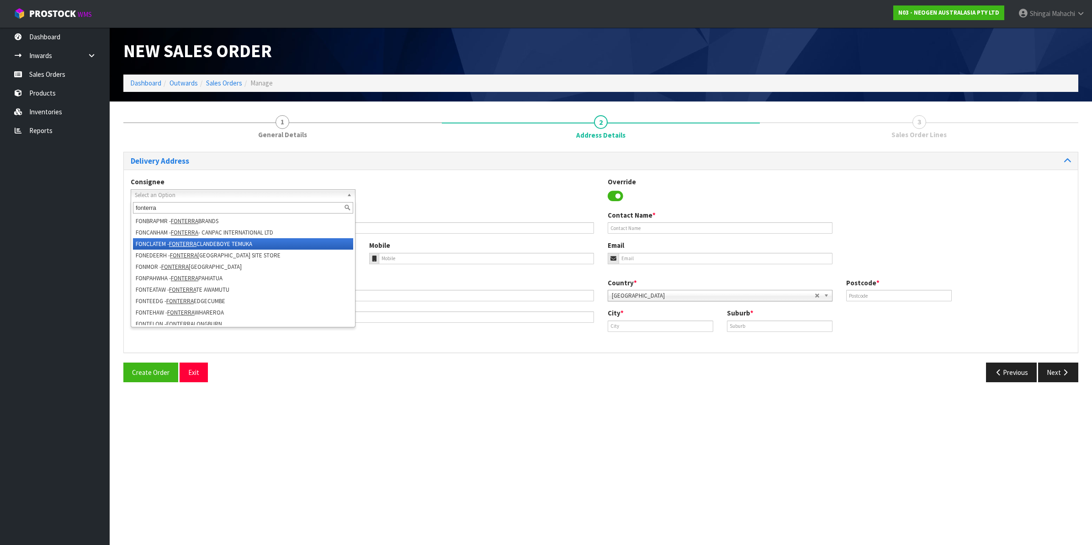
type input "fonterra"
click at [248, 243] on li "FONCLATEM - FONTERRA CLANDEBOYE TEMUKA" at bounding box center [243, 243] width 220 height 11
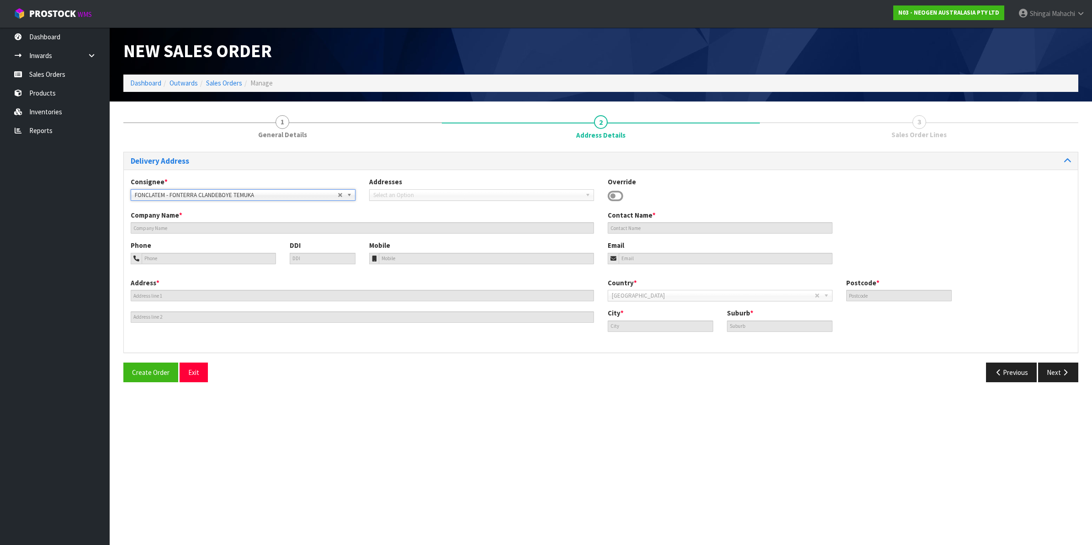
type input "FONTERRA CLANDEBOYE TEMUKA"
type input "[STREET_ADDRESS]"
type input "SITE STORE"
type input "7986"
type input "TEMUKA"
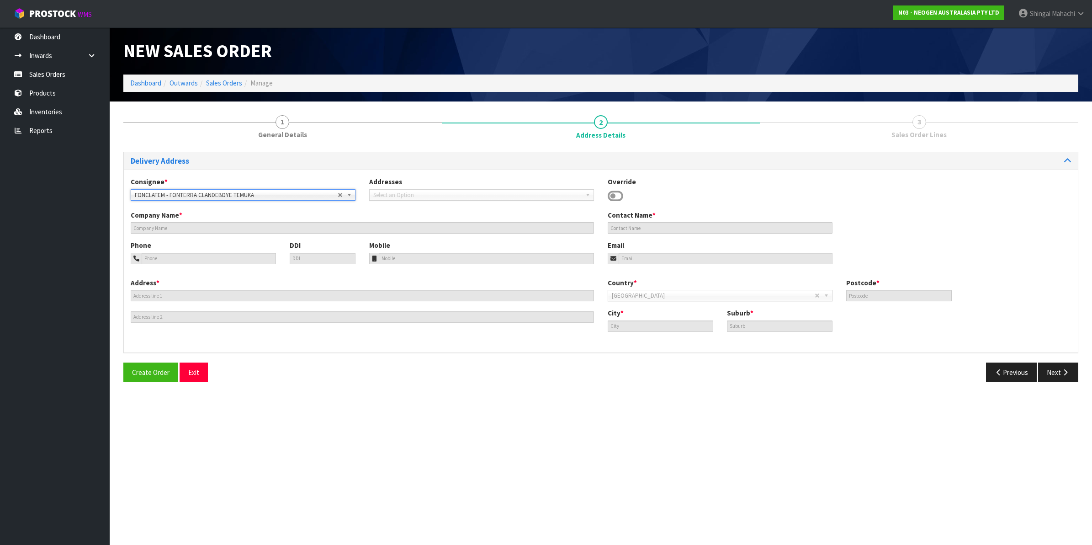
type input "CLANDEBOYE, RD26"
click at [1061, 369] on icon "button" at bounding box center [1065, 372] width 9 height 7
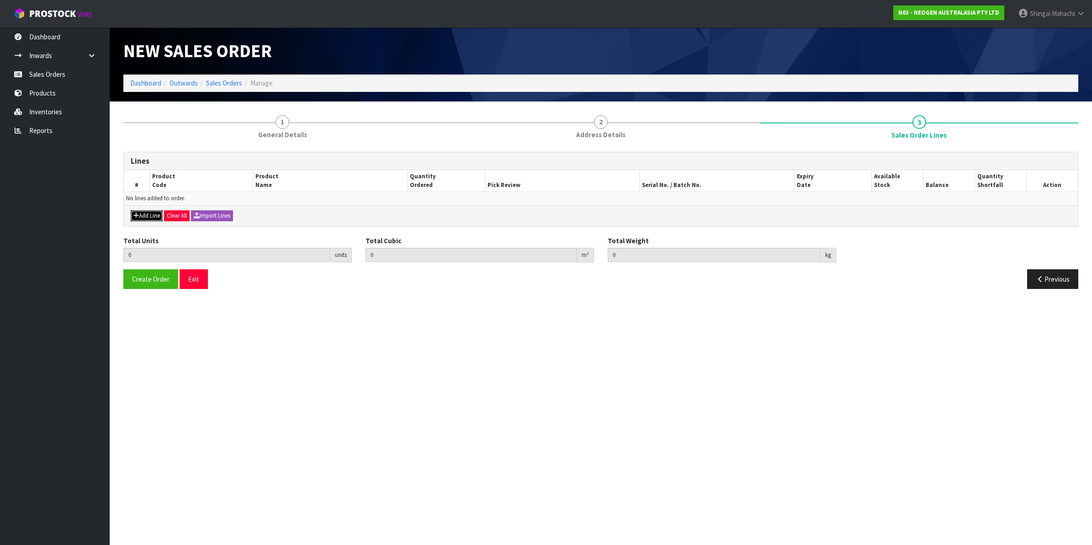
click at [146, 214] on button "Add Line" at bounding box center [147, 215] width 32 height 11
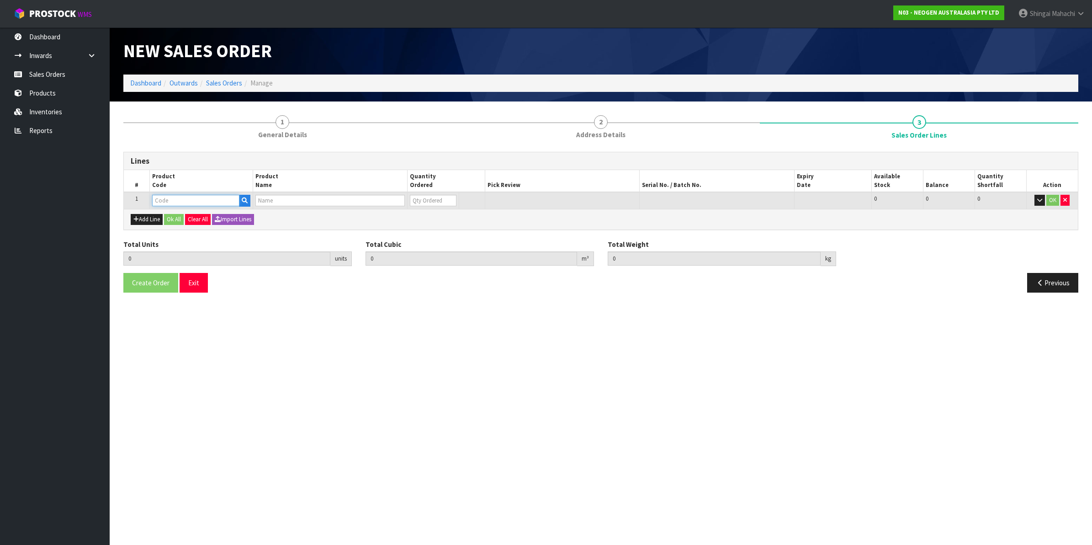
click at [167, 195] on input "text" at bounding box center [195, 200] width 87 height 11
type input "700002207"
type input "0.000000"
type input "0.000"
type input "7100067519 - UXL100 CLEAN-TRACE SURF ATP 100EA/PK"
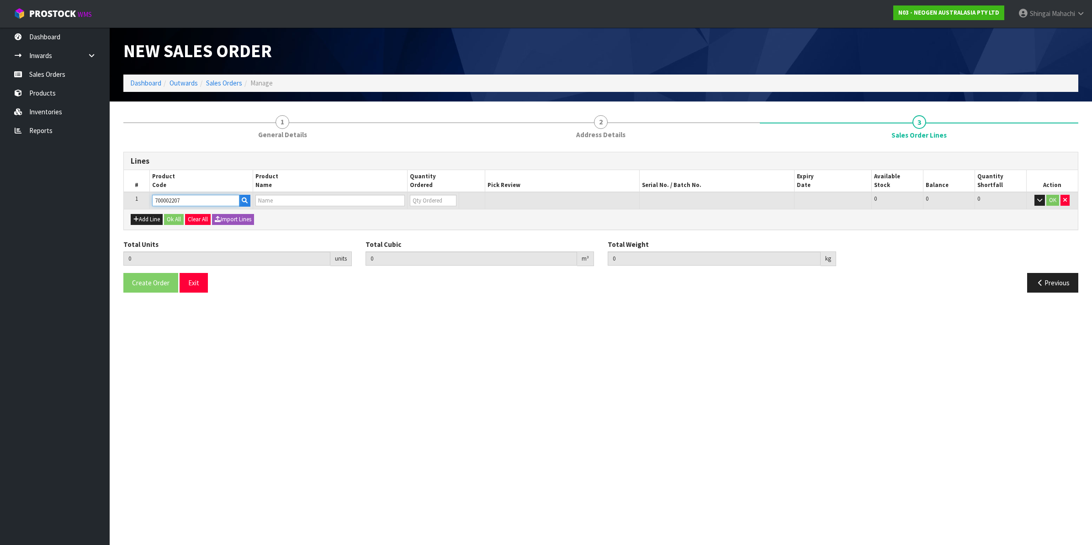
type input "0"
type input "700002207"
drag, startPoint x: 421, startPoint y: 200, endPoint x: 408, endPoint y: 200, distance: 13.3
click at [408, 200] on td "0" at bounding box center [434, 200] width 52 height 17
type input "1"
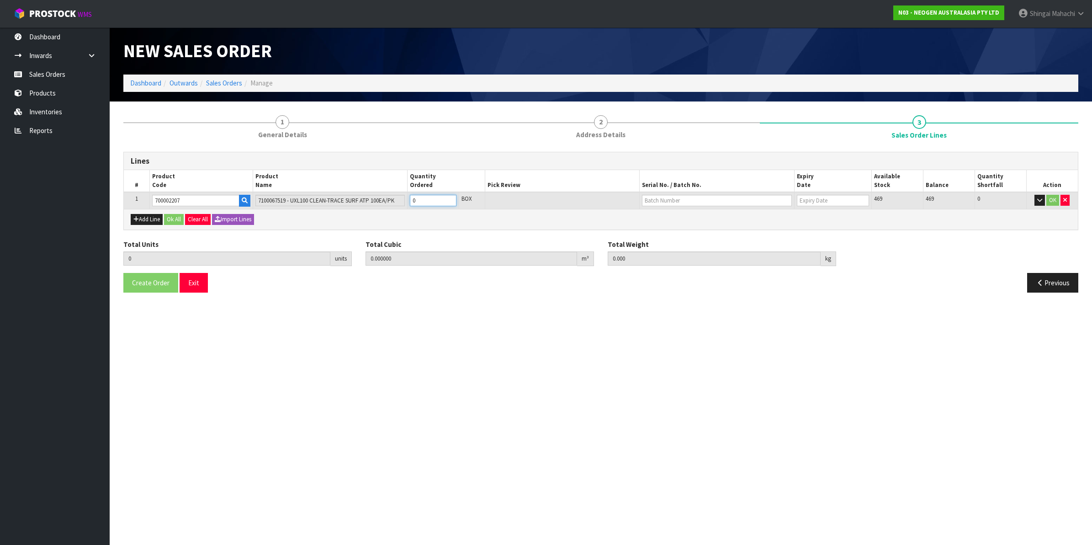
type input "0.006496"
type input "0.96"
type input "1"
click at [664, 198] on input "text" at bounding box center [717, 200] width 150 height 11
click at [677, 216] on link "3000031483" at bounding box center [679, 215] width 72 height 12
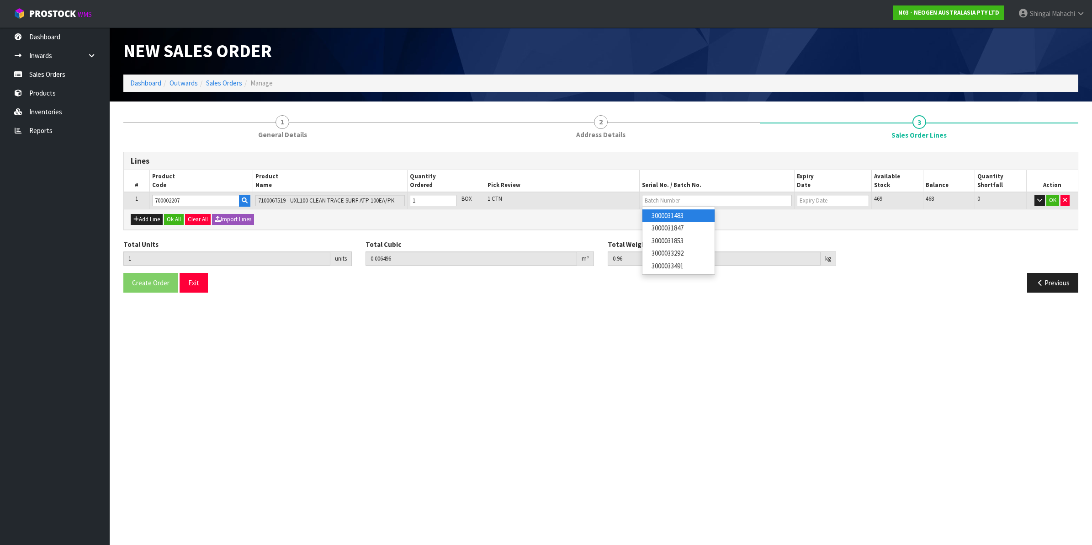
type input "3000031483"
type input "[DATE]"
click at [1055, 200] on button "OK" at bounding box center [1053, 200] width 13 height 11
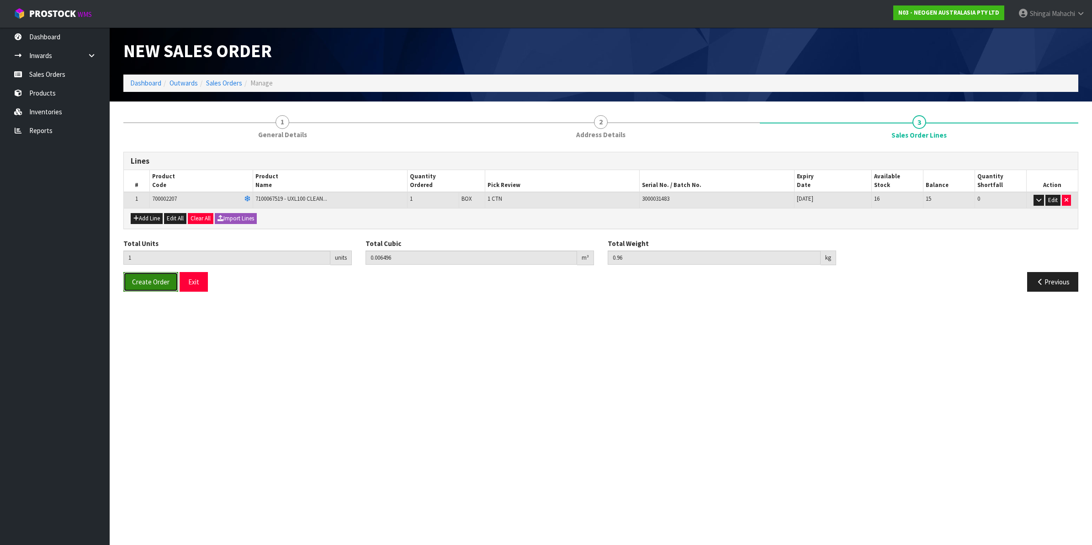
click at [148, 286] on span "Create Order" at bounding box center [150, 281] width 37 height 9
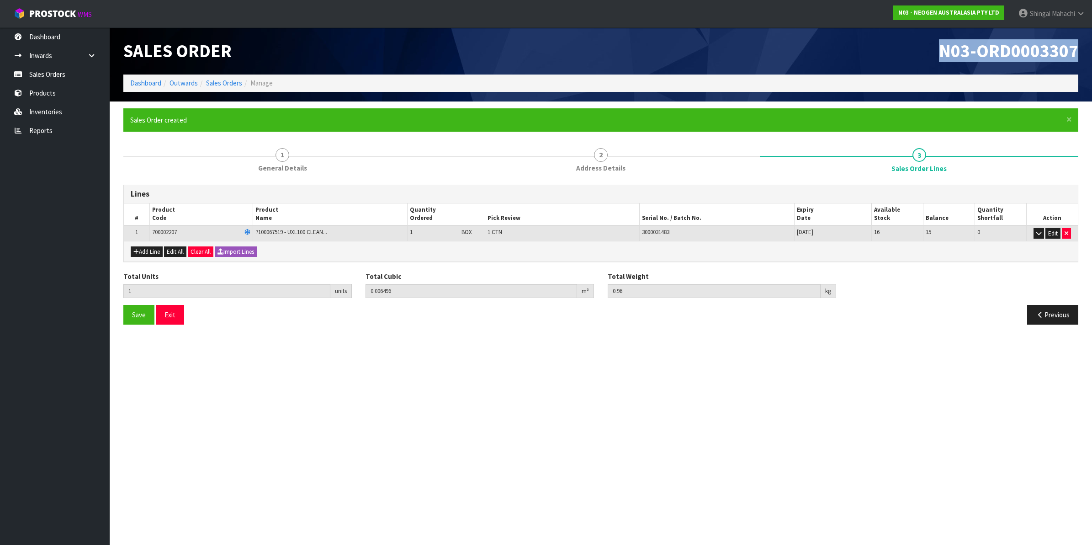
drag, startPoint x: 941, startPoint y: 51, endPoint x: 1081, endPoint y: 47, distance: 139.9
click at [1081, 47] on div "N03-ORD0003307" at bounding box center [843, 50] width 484 height 47
copy span "N03-ORD0003307"
click at [216, 81] on link "Sales Orders" at bounding box center [224, 83] width 36 height 9
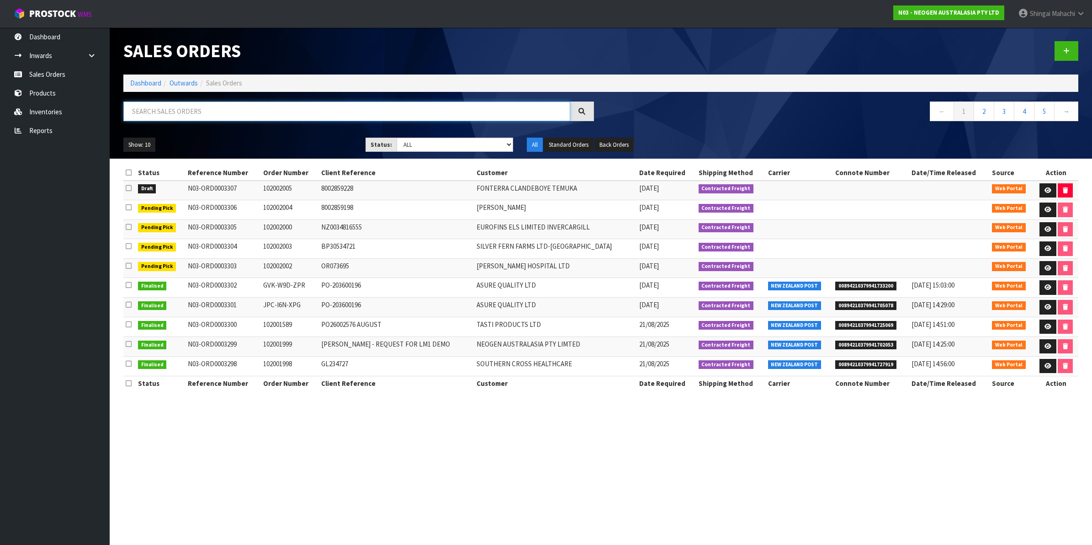
click at [184, 112] on input "text" at bounding box center [346, 111] width 447 height 20
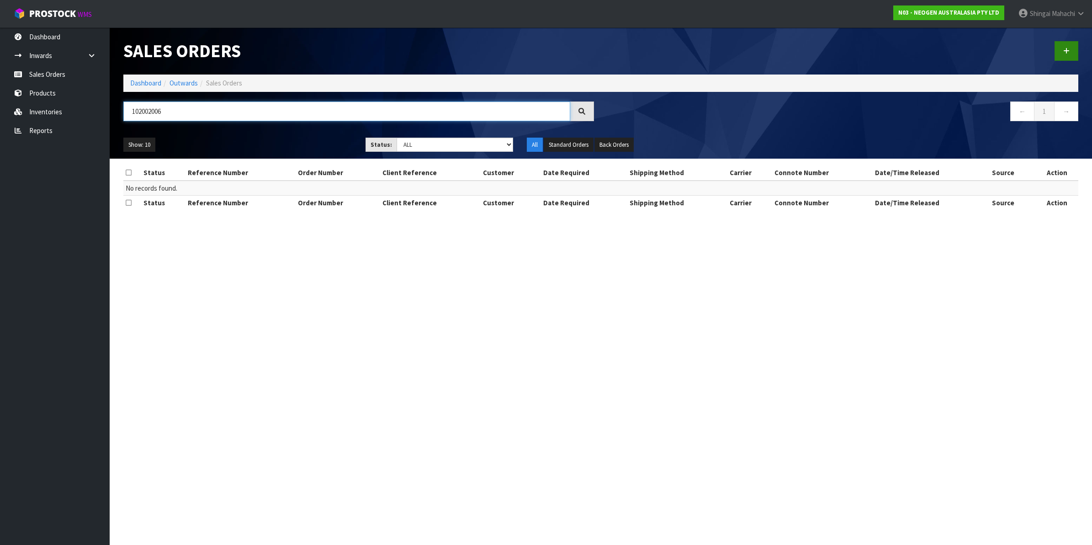
type input "102002006"
click at [1067, 49] on icon at bounding box center [1066, 51] width 6 height 7
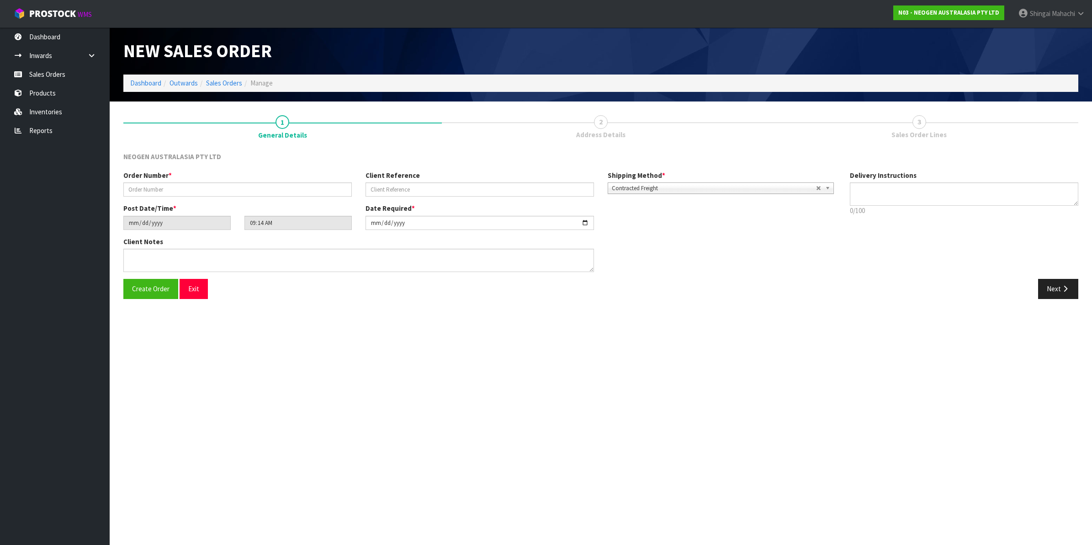
type textarea "CHILLED GOODS -OVERNIGHT"
click at [142, 189] on input "text" at bounding box center [237, 189] width 229 height 14
type input "102002006"
click at [407, 187] on input "text" at bounding box center [480, 189] width 229 height 14
paste input "SORD44112"
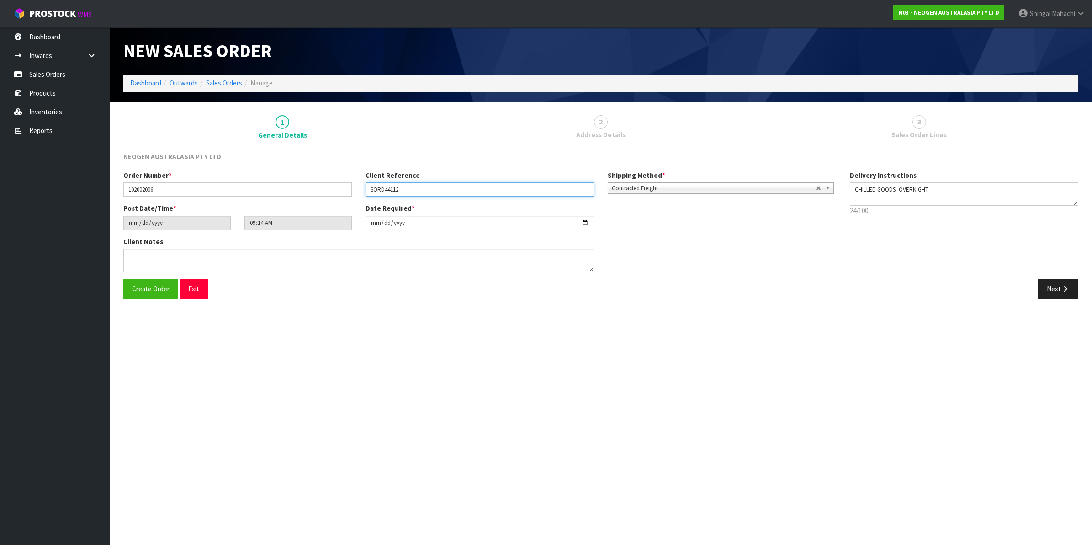
type input "SORD44112"
click at [1056, 288] on button "Next" at bounding box center [1058, 289] width 40 height 20
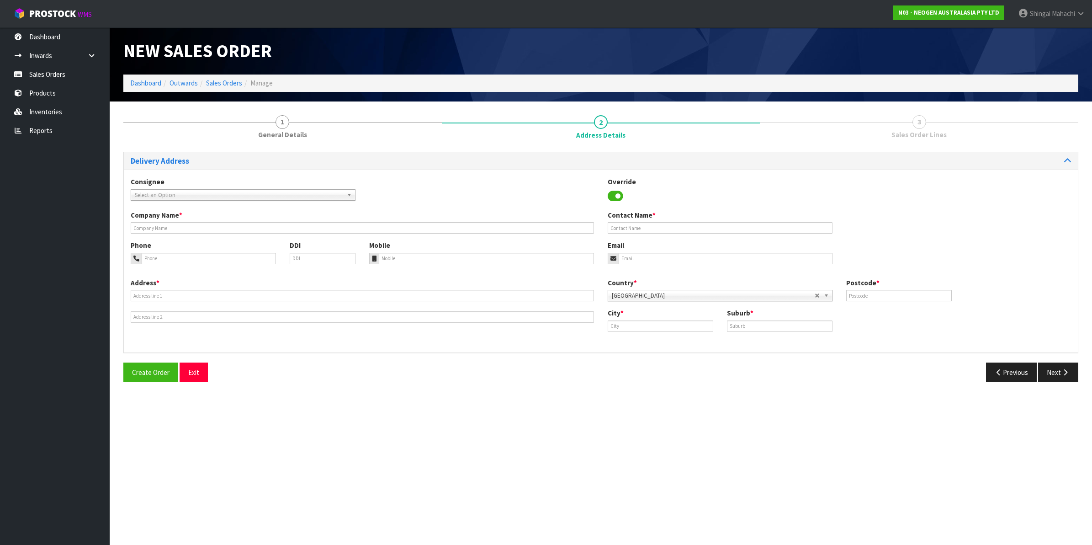
click at [149, 193] on span "Select an Option" at bounding box center [239, 195] width 208 height 11
type input "ziwi"
click at [192, 234] on li "ZIWI PEANAP - ZIWI PEAK LTD" at bounding box center [243, 232] width 220 height 11
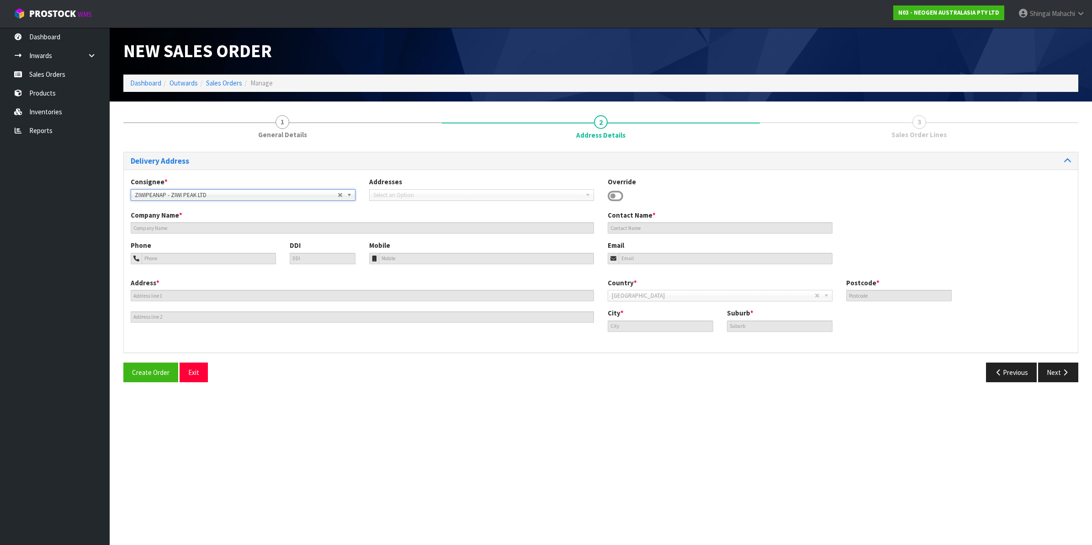
type input "ZIWI PEAK LTD"
type input "161 AWATOTO ROAD"
type input "4110"
type input "Napier"
type input "AWATOTO"
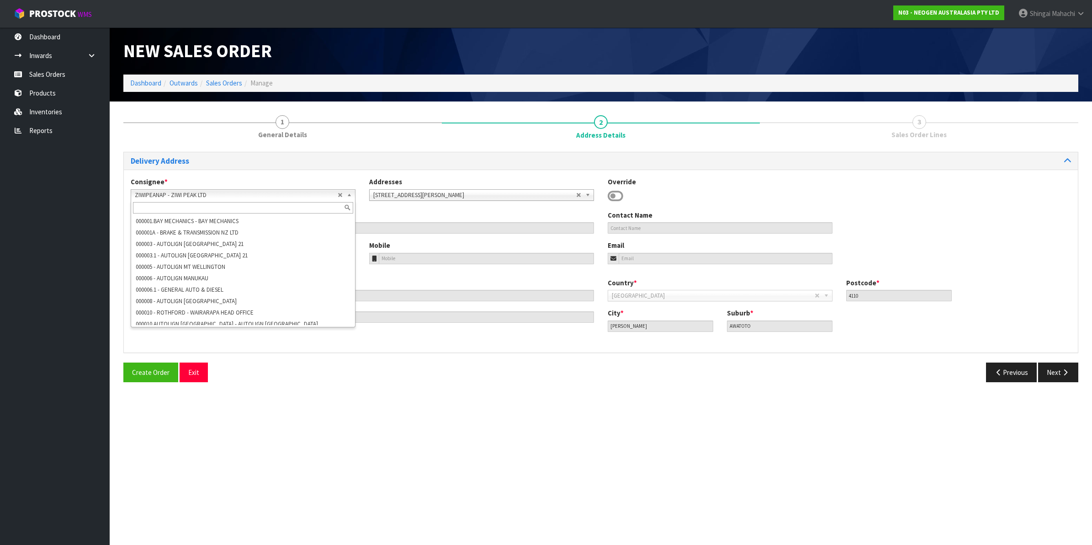
click at [350, 192] on b at bounding box center [351, 195] width 8 height 11
click at [191, 361] on li "ZIWI PEAK LTD - ZIWI PEAK LTD" at bounding box center [243, 366] width 220 height 11
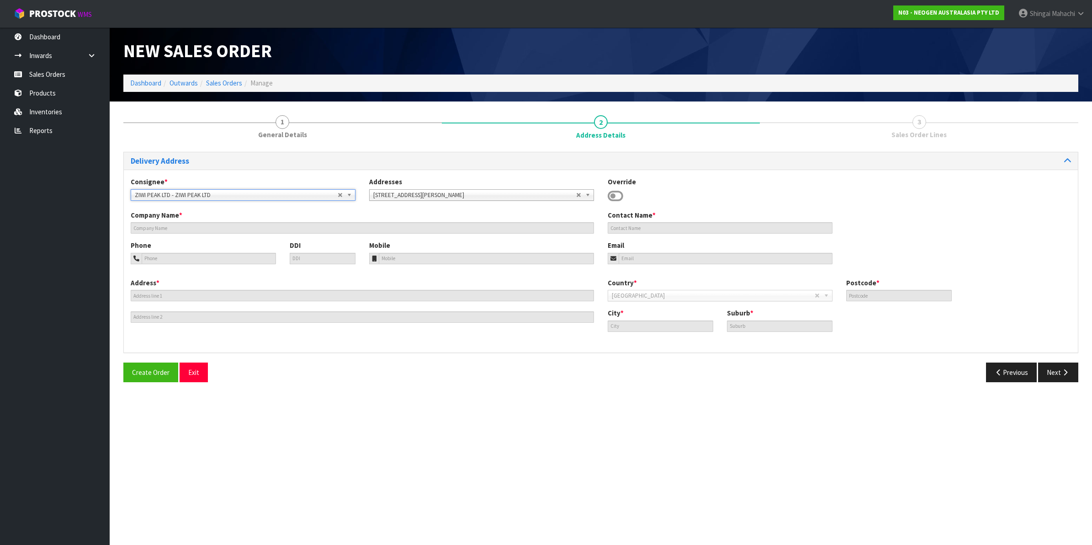
type input "ZIWI PEAK LTD"
type input "155 AWATOTO ROAD"
type input "4110"
type input "Napier"
type input "AWATOTO"
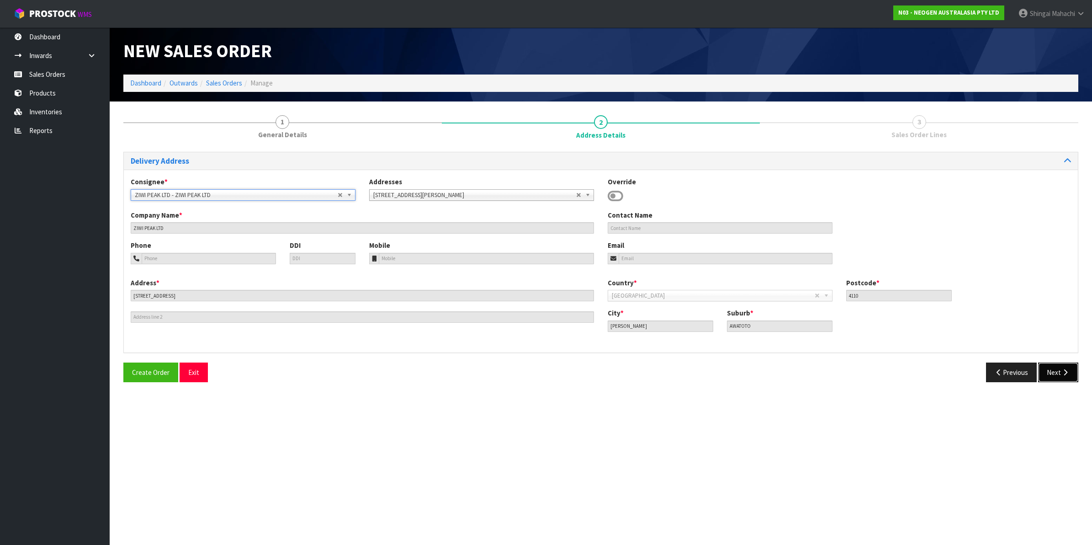
click at [1054, 369] on button "Next" at bounding box center [1058, 372] width 40 height 20
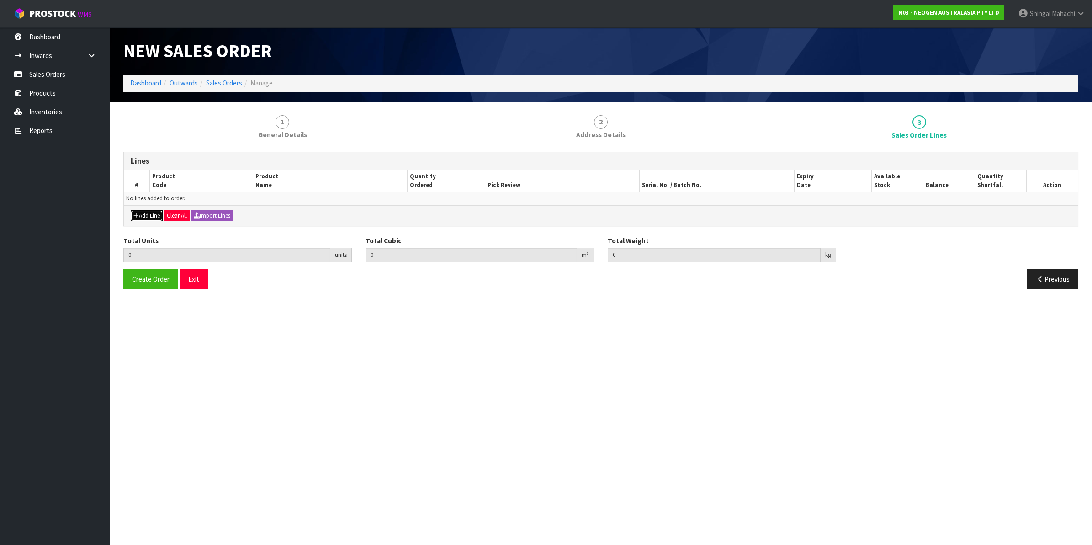
click at [144, 218] on button "Add Line" at bounding box center [147, 215] width 32 height 11
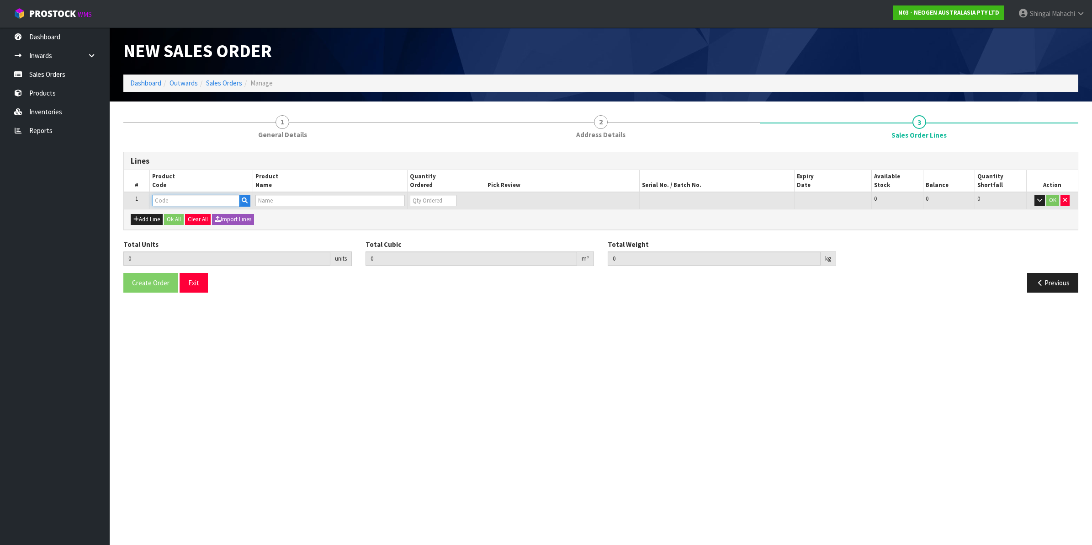
click at [169, 201] on input "text" at bounding box center [195, 200] width 87 height 11
click at [162, 200] on input "text" at bounding box center [195, 200] width 87 height 11
paste input "700002207"
type input "700002207"
type input "0.000000"
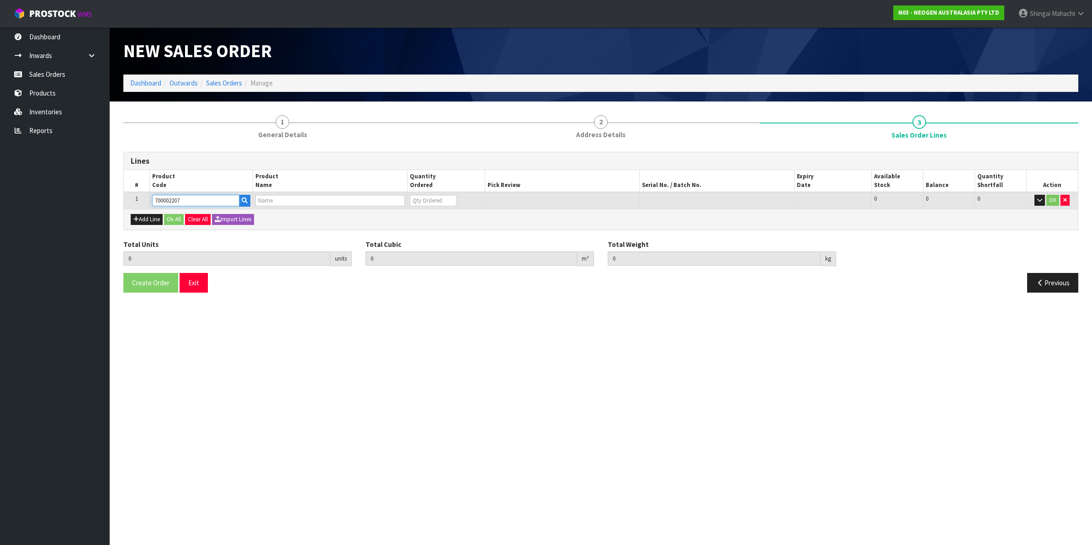
type input "0.000"
type input "7100067519 - UXL100 CLEAN-TRACE SURF ATP 100EA/PK"
type input "0"
type input "700002207"
drag, startPoint x: 431, startPoint y: 190, endPoint x: 405, endPoint y: 201, distance: 28.3
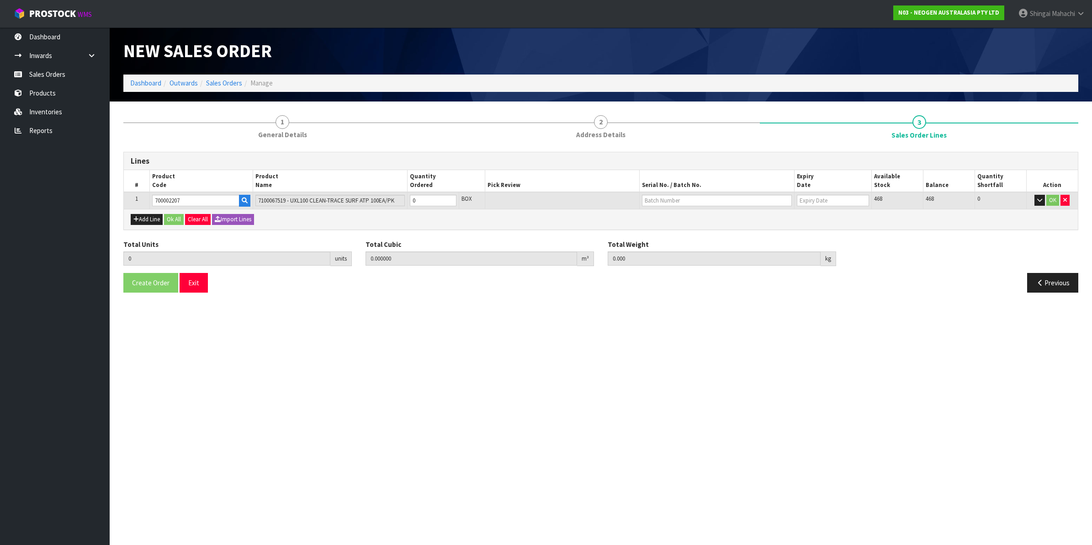
click at [405, 201] on table "# Product Code Product Name Quantity Ordered Pick Review Serial No. / Batch No.…" at bounding box center [601, 189] width 954 height 38
click at [397, 200] on tr "1 700002207 7100067519 - UXL100 CLEAN-TRACE SURF ATP 100EA/PK 0 BOX 468 468 0 OK" at bounding box center [601, 200] width 954 height 17
type input "2"
type input "0.012992"
type input "1.92"
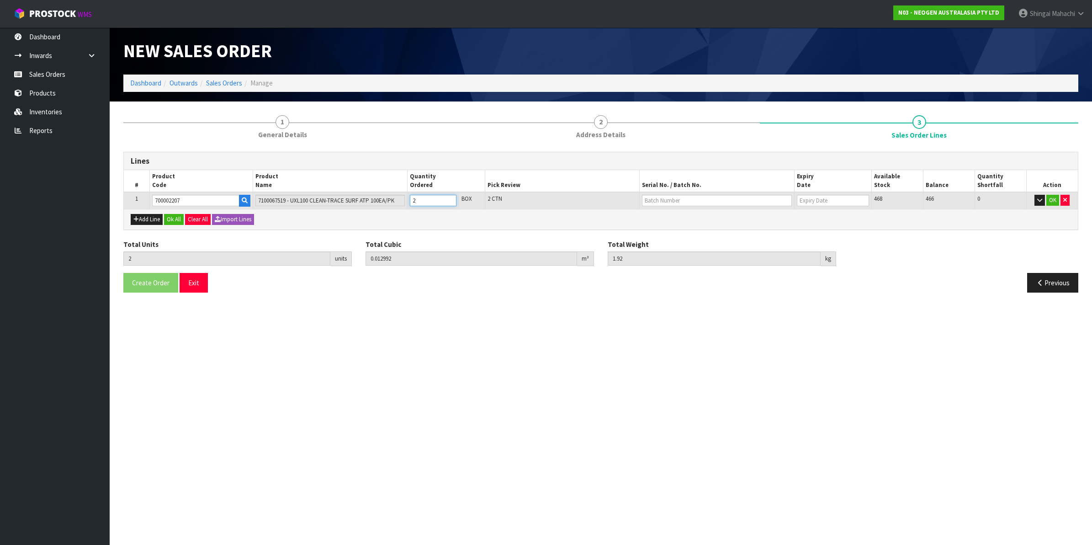
type input "2"
click at [670, 198] on input "text" at bounding box center [717, 200] width 150 height 11
click at [677, 216] on link "3000031483" at bounding box center [679, 215] width 72 height 12
type input "3000031483"
type input "[DATE]"
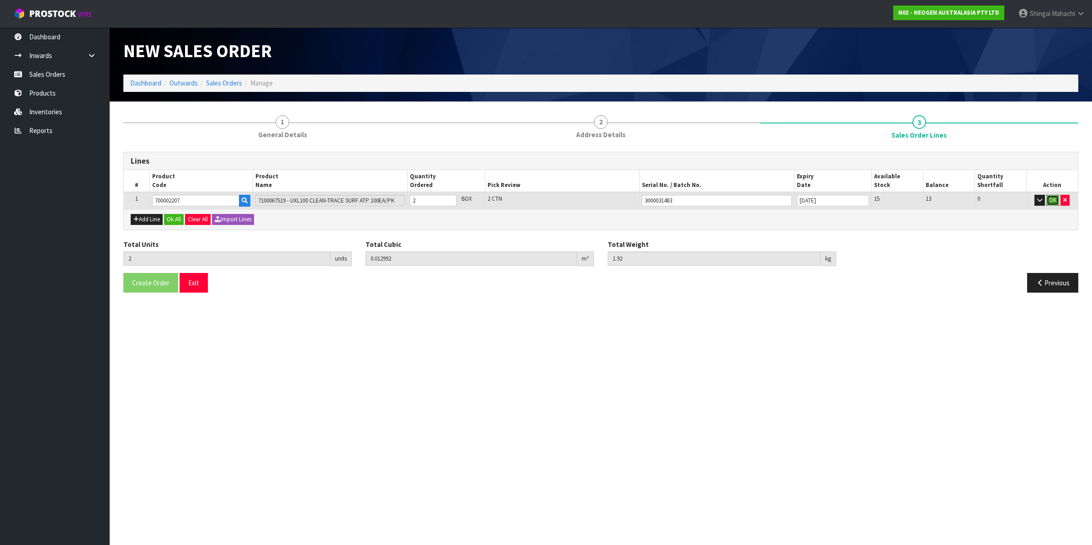
click at [1052, 199] on button "OK" at bounding box center [1053, 200] width 13 height 11
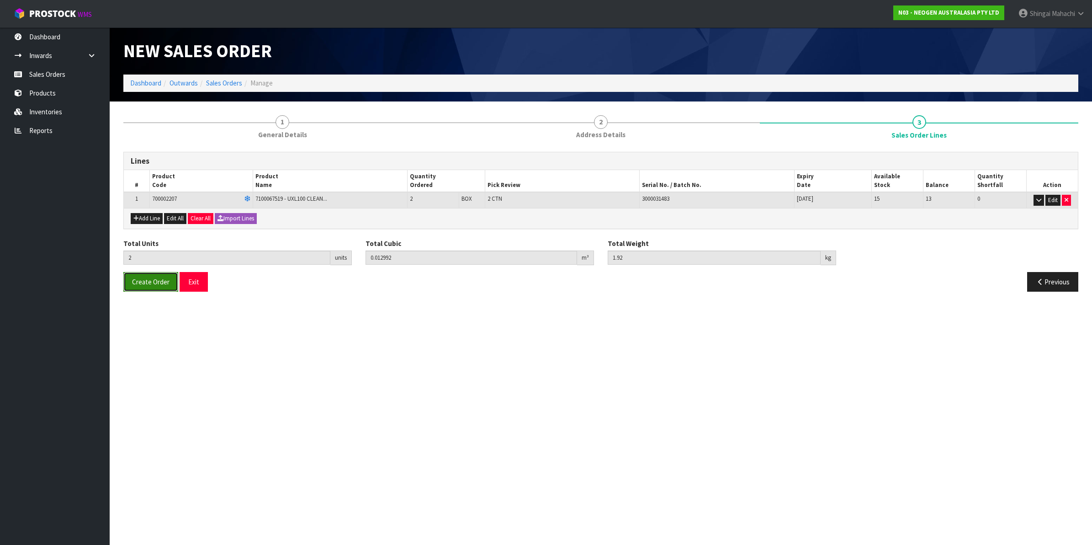
click at [154, 276] on button "Create Order" at bounding box center [150, 282] width 55 height 20
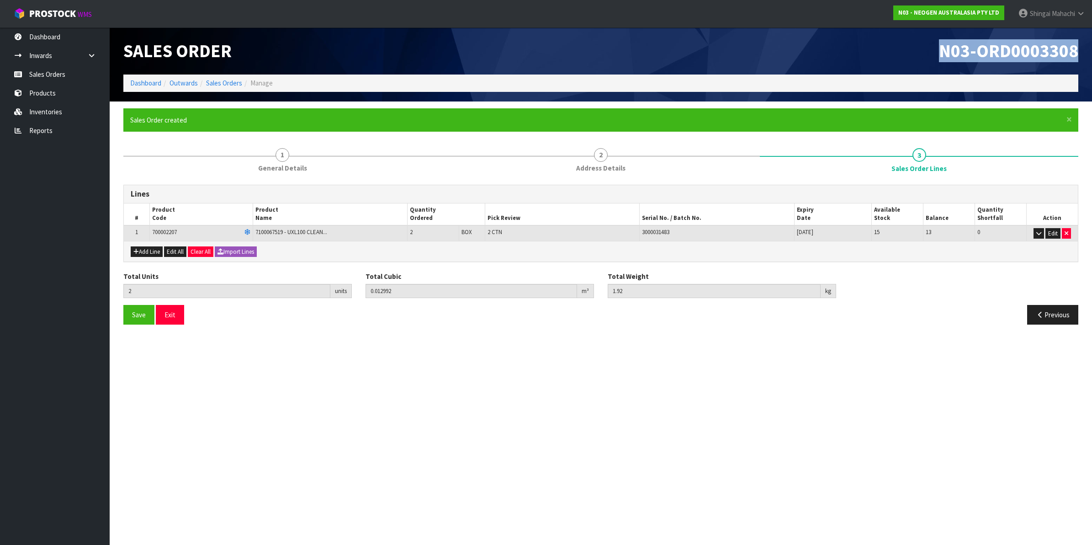
drag, startPoint x: 940, startPoint y: 50, endPoint x: 1084, endPoint y: 43, distance: 145.0
click at [1084, 43] on div "N03-ORD0003308" at bounding box center [843, 50] width 484 height 47
copy span "N03-ORD0003308"
click at [232, 85] on link "Sales Orders" at bounding box center [224, 83] width 36 height 9
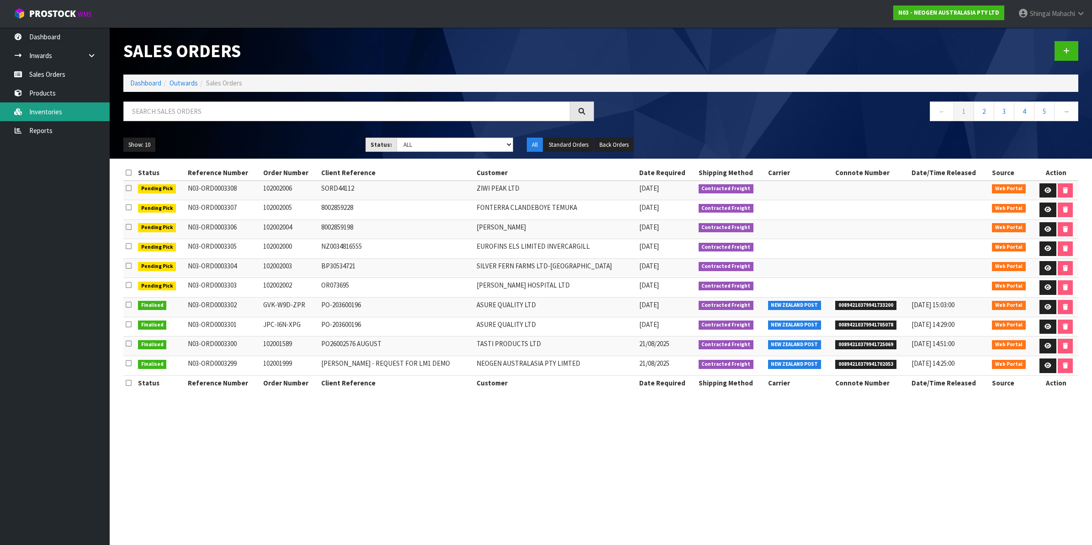
click at [58, 109] on link "Inventories" at bounding box center [55, 111] width 110 height 19
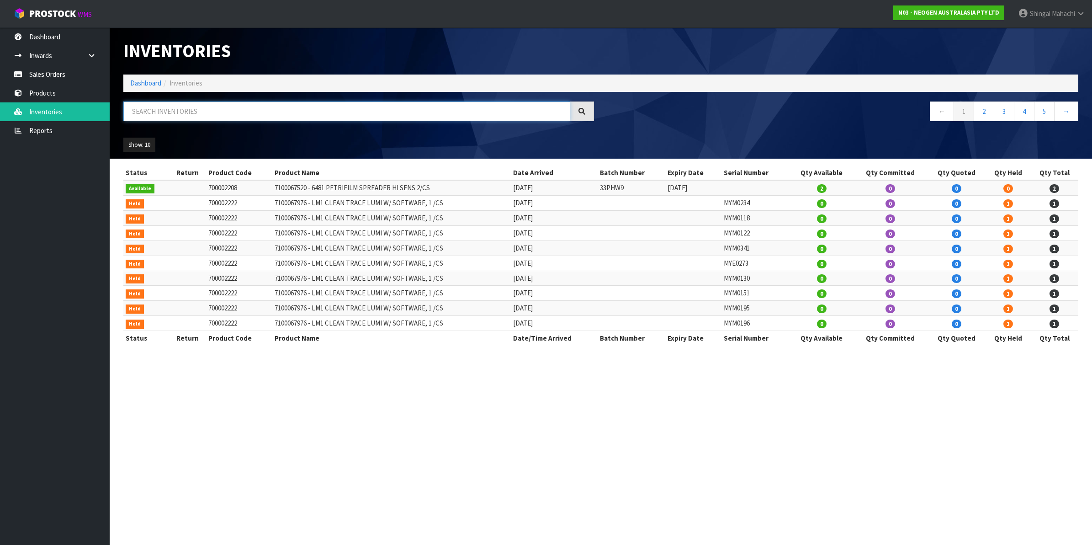
click at [186, 111] on input "text" at bounding box center [346, 111] width 447 height 20
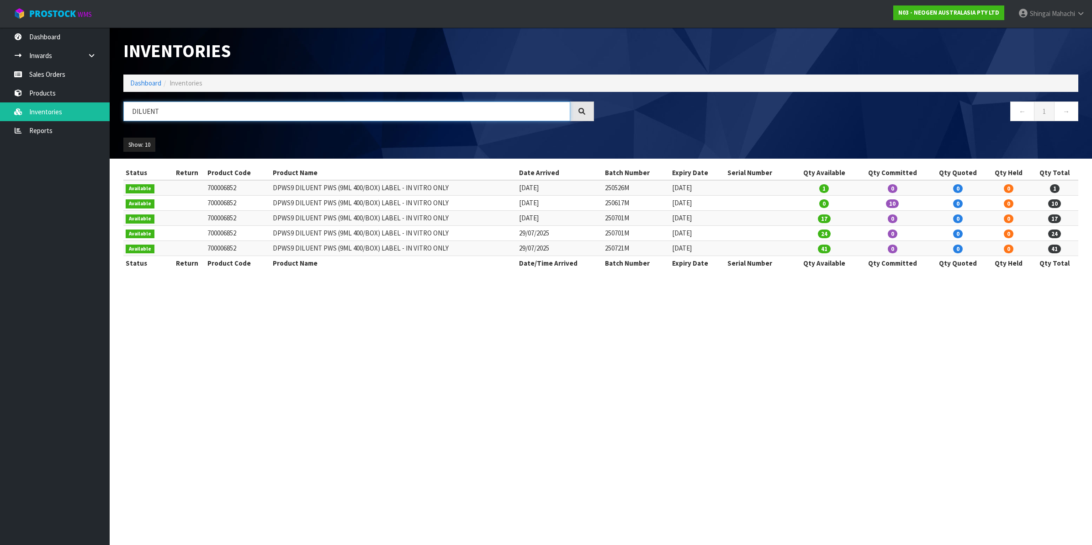
type input "DILUENT"
click at [57, 71] on link "Sales Orders" at bounding box center [55, 74] width 110 height 19
